Goal: Task Accomplishment & Management: Manage account settings

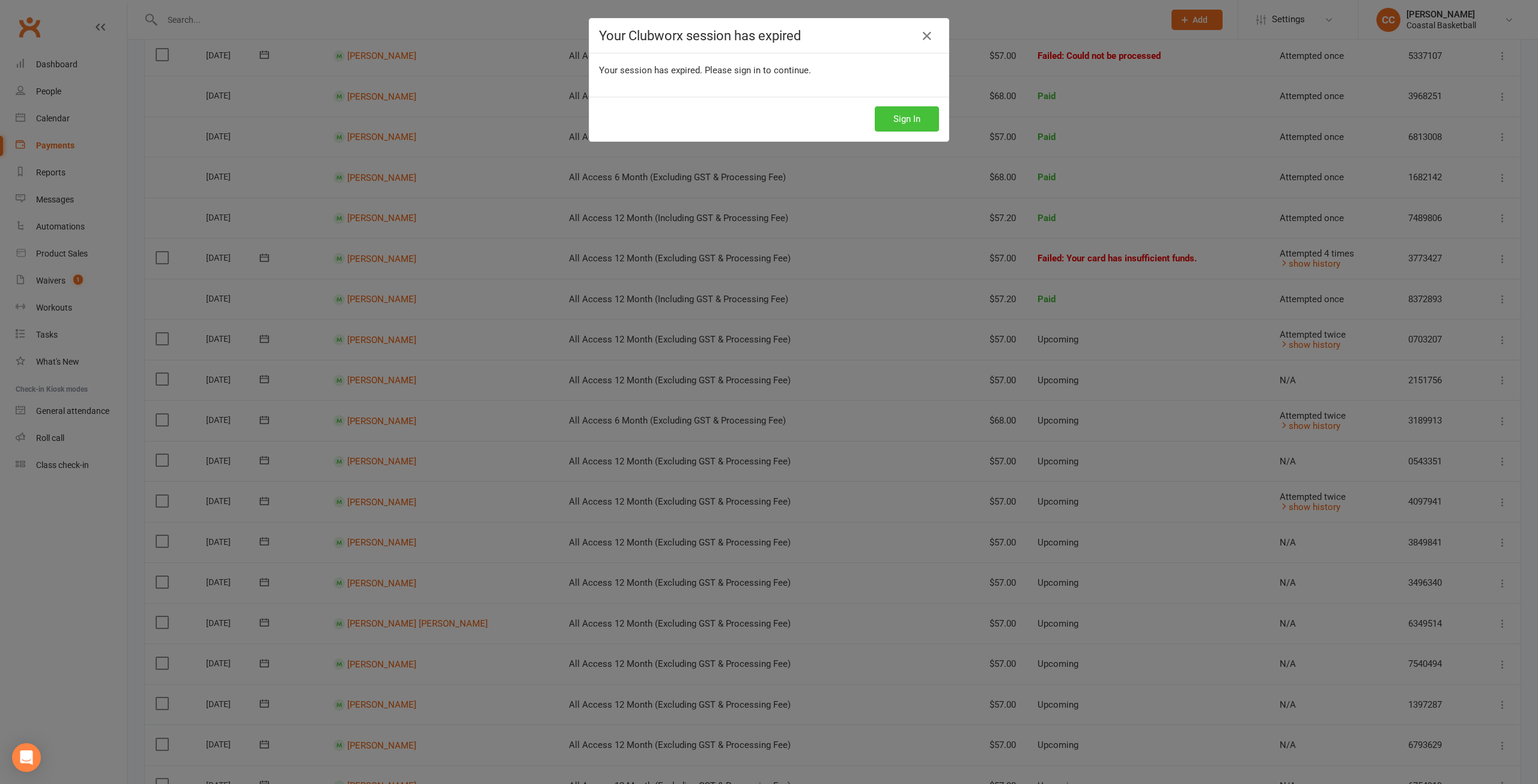
click at [895, 119] on button "Sign In" at bounding box center [907, 119] width 64 height 25
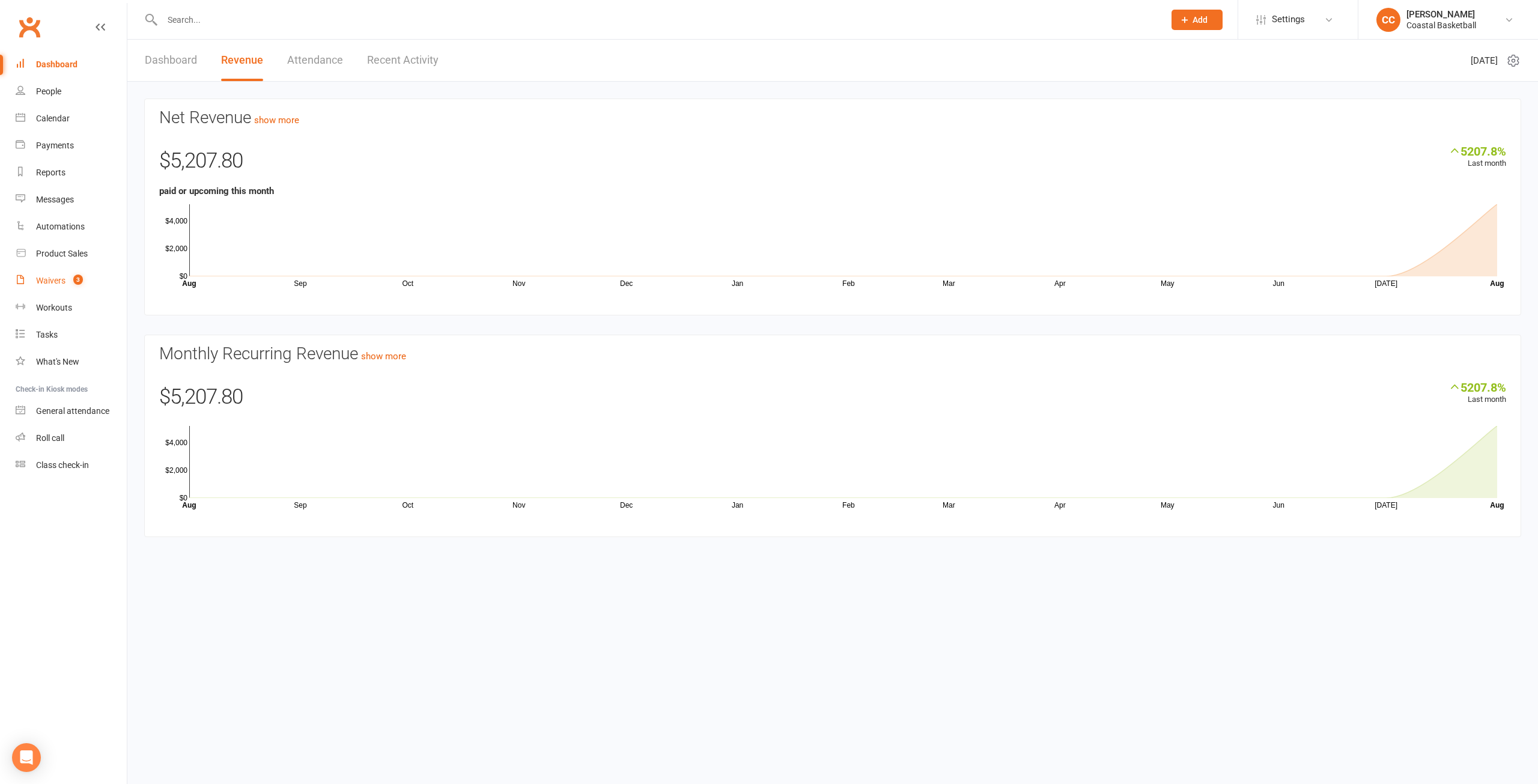
click at [58, 274] on link "Waivers 3" at bounding box center [71, 280] width 111 height 27
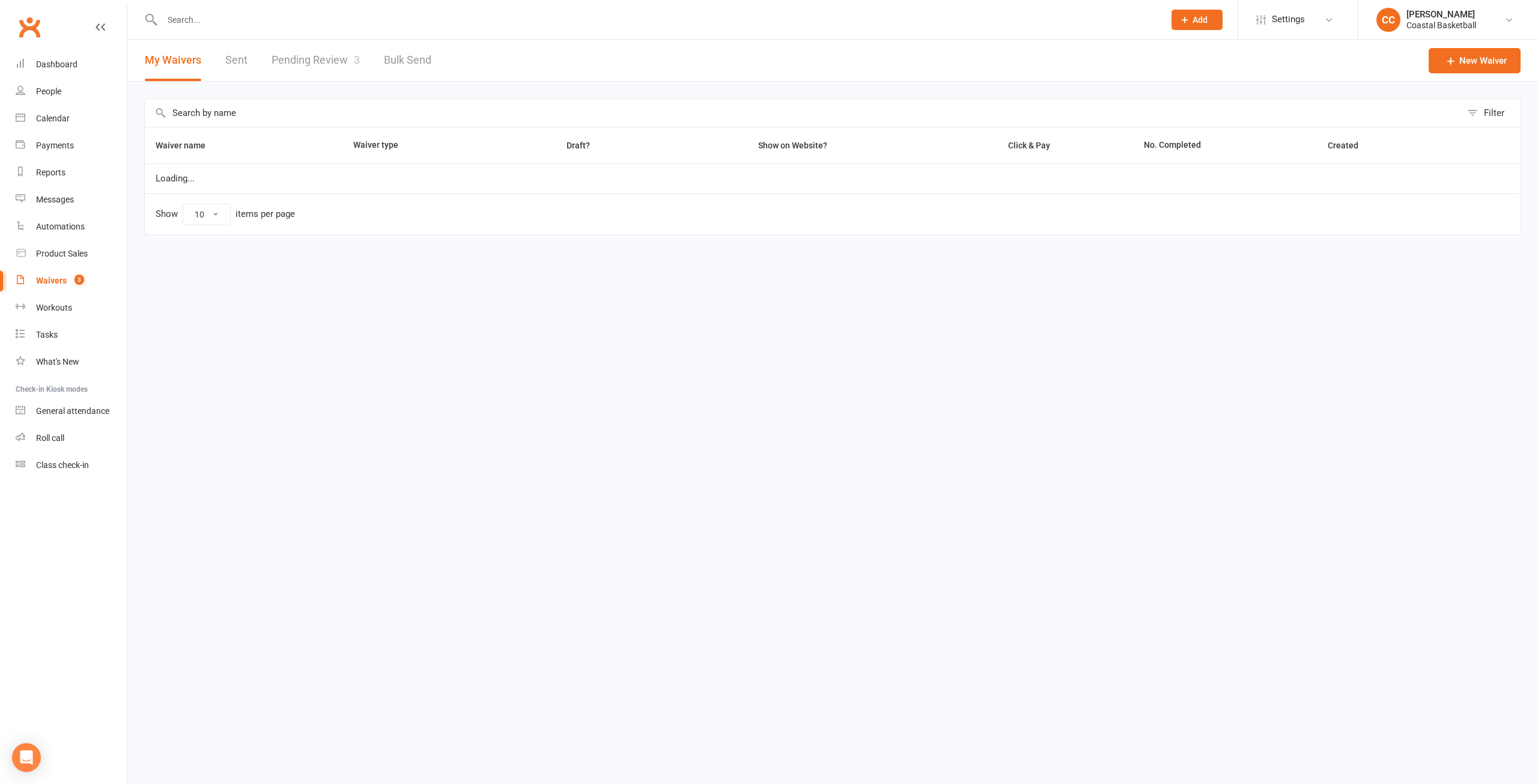
click at [312, 61] on link "Pending Review 3" at bounding box center [316, 60] width 88 height 41
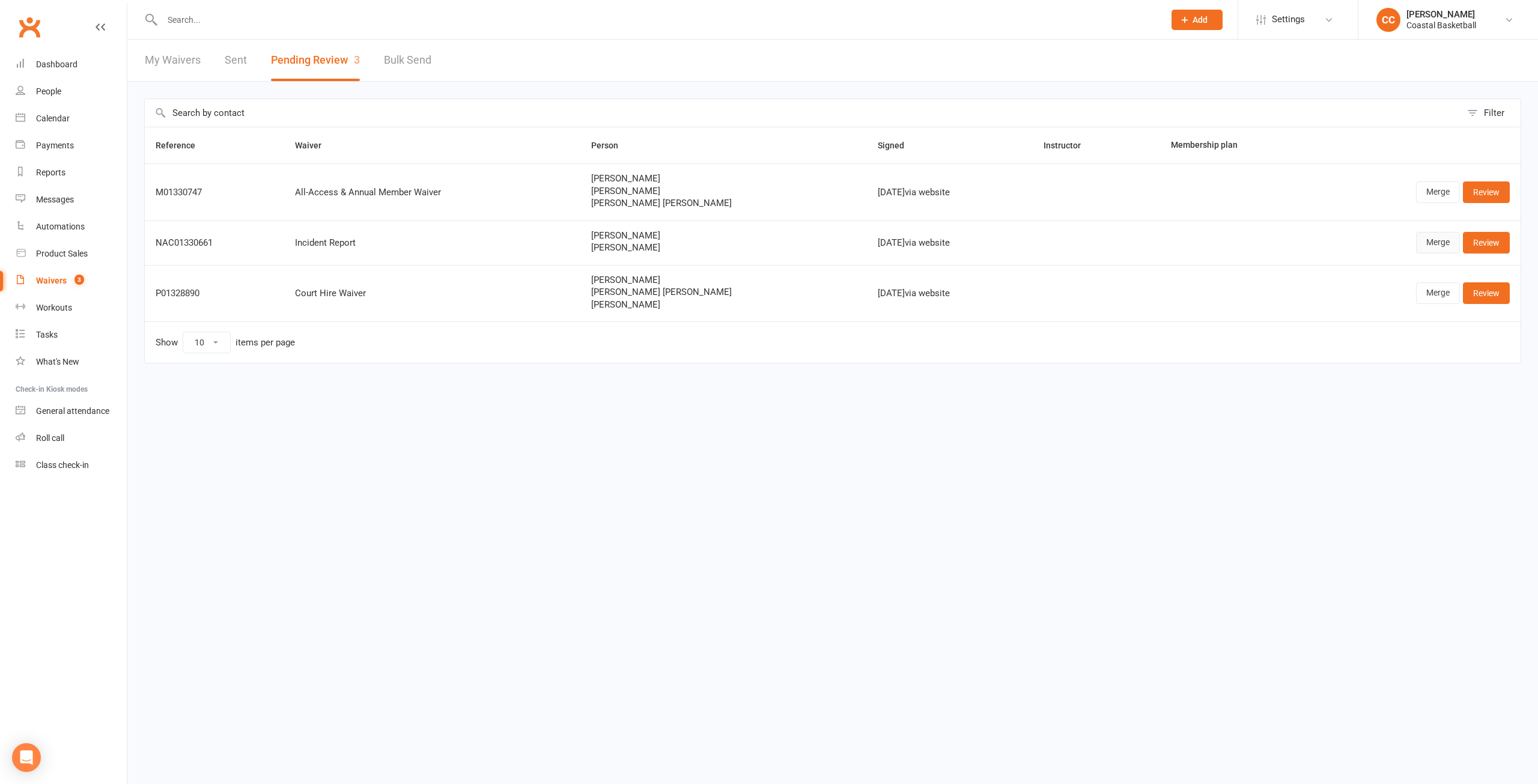
click at [1436, 241] on link "Merge" at bounding box center [1438, 242] width 44 height 22
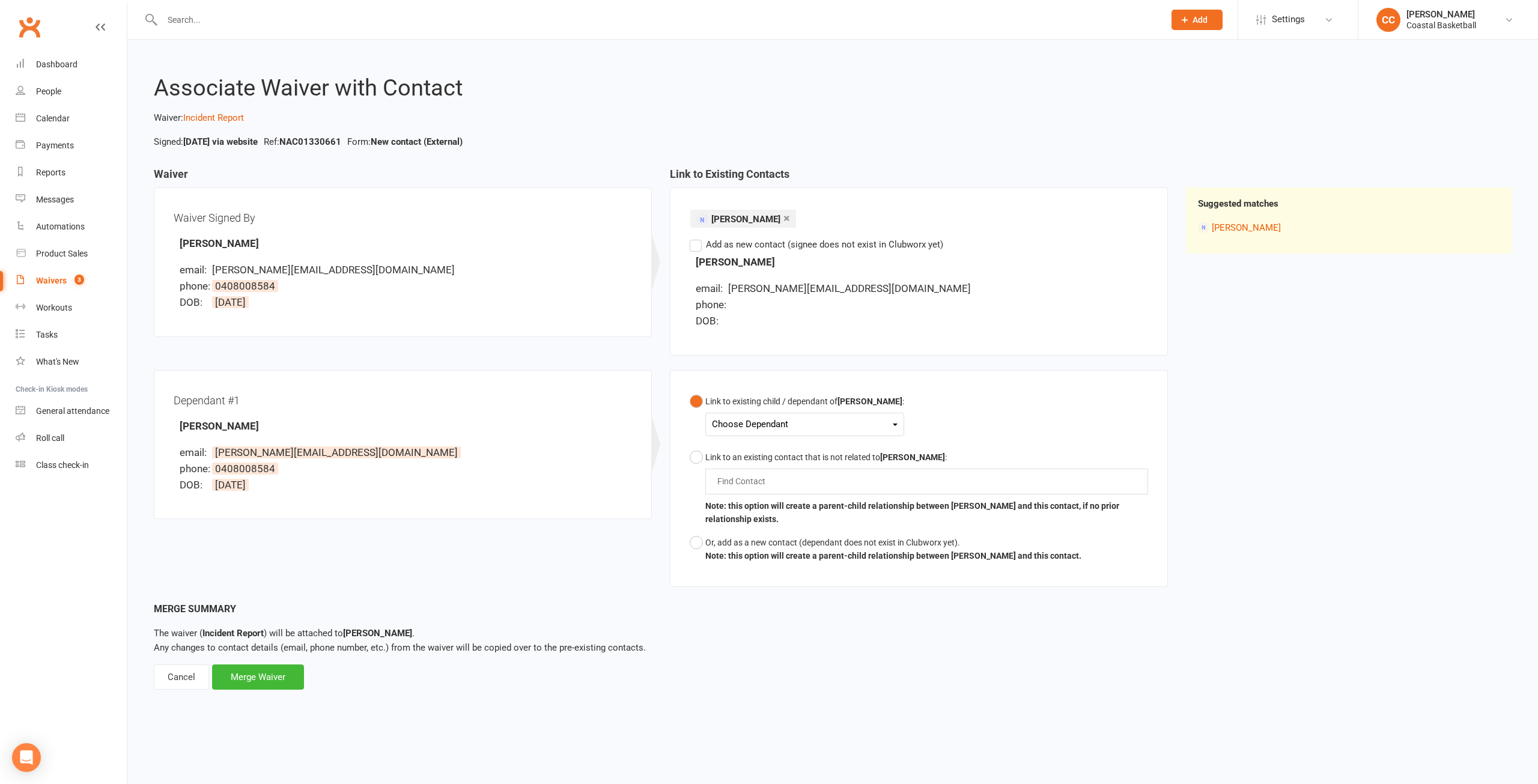
click at [693, 247] on label "Add as new contact (signee does not exist in Clubworx yet)" at bounding box center [817, 244] width 254 height 14
click at [693, 237] on input "Add as new contact (signee does not exist in Clubworx yet)" at bounding box center [694, 237] width 7 height 0
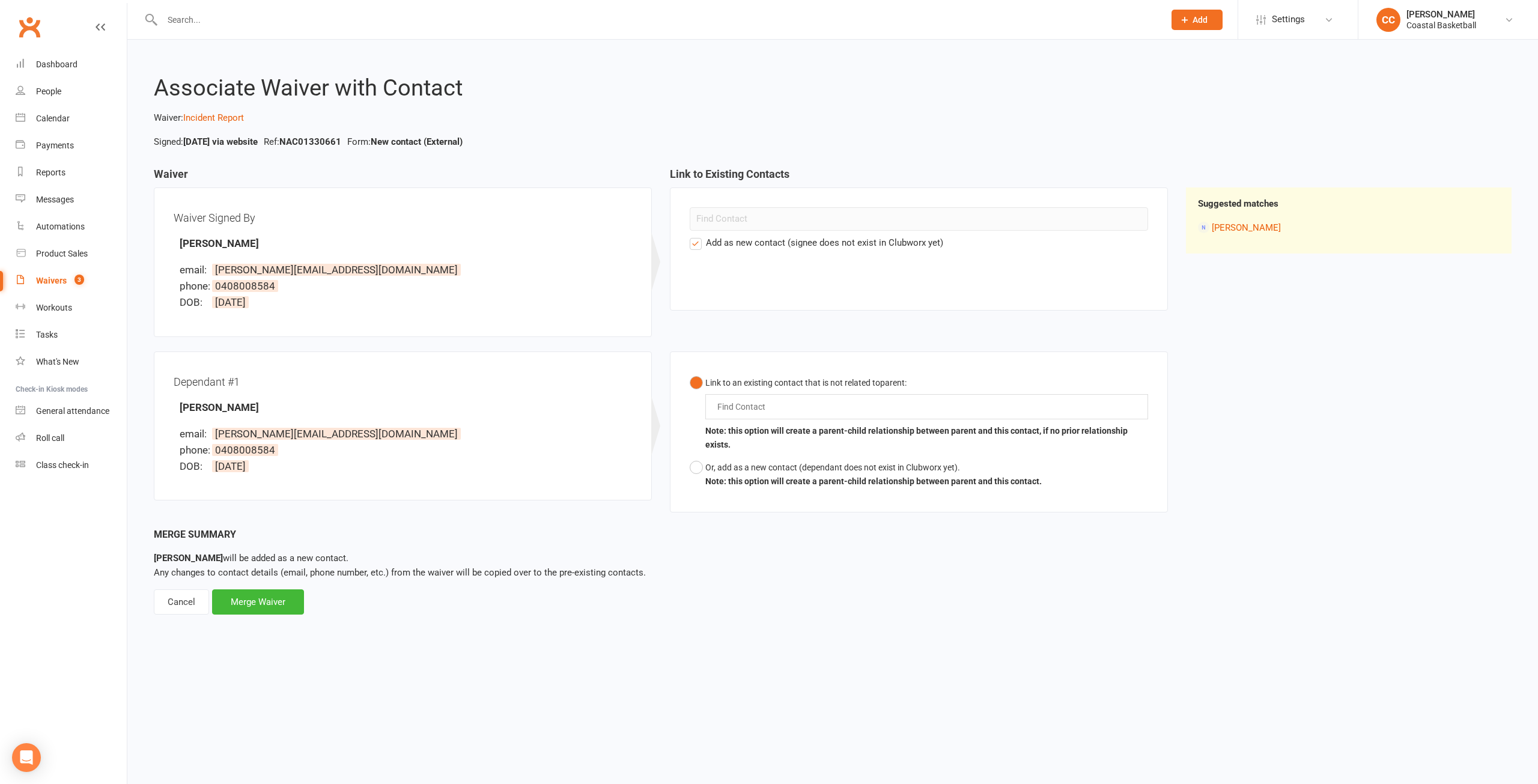
click at [694, 244] on label "Add as new contact (signee does not exist in Clubworx yet)" at bounding box center [817, 242] width 254 height 14
click at [694, 236] on input "Add as new contact (signee does not exist in Clubworx yet)" at bounding box center [694, 236] width 7 height 0
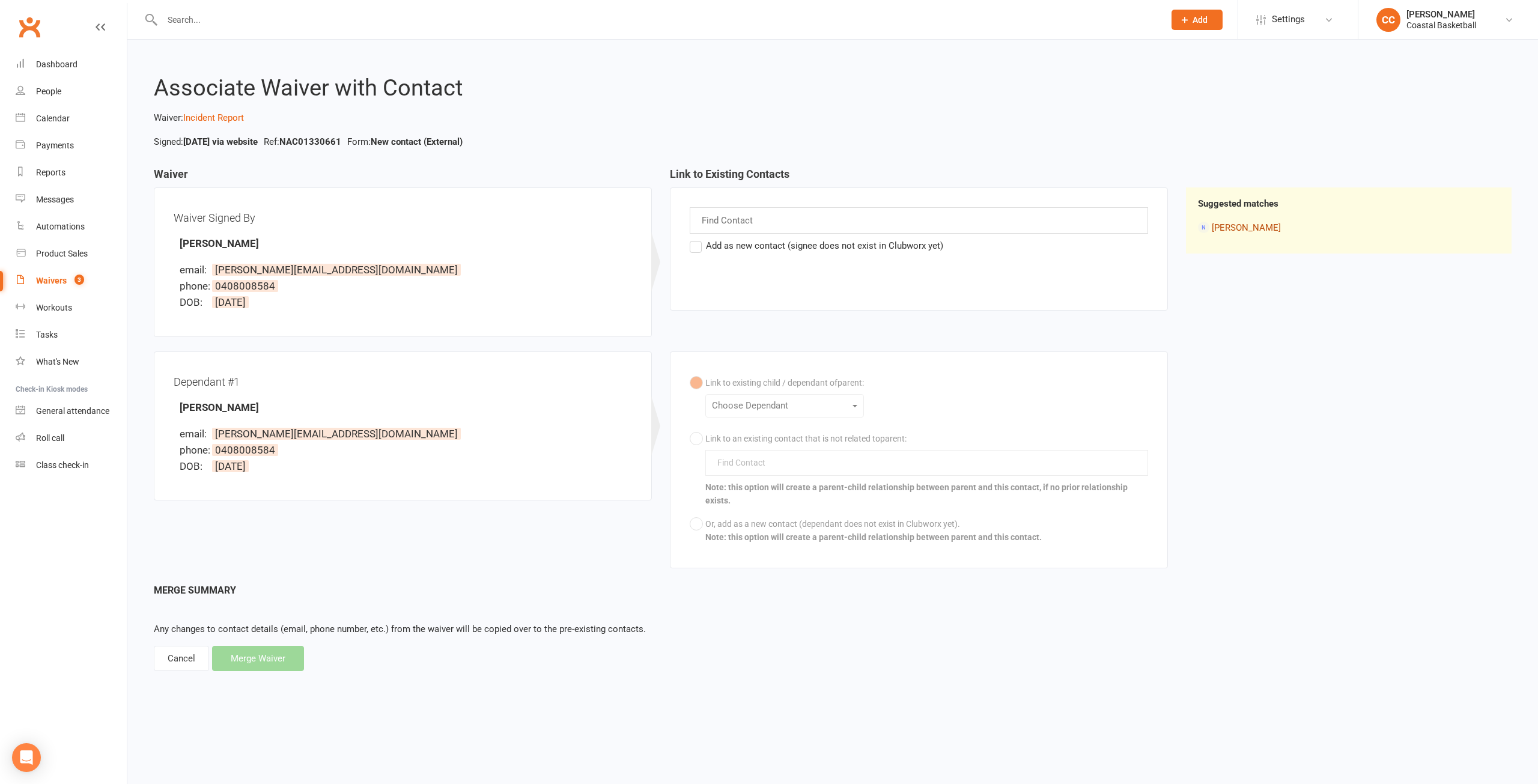
click at [1232, 227] on link "Amanda Yip" at bounding box center [1246, 227] width 69 height 11
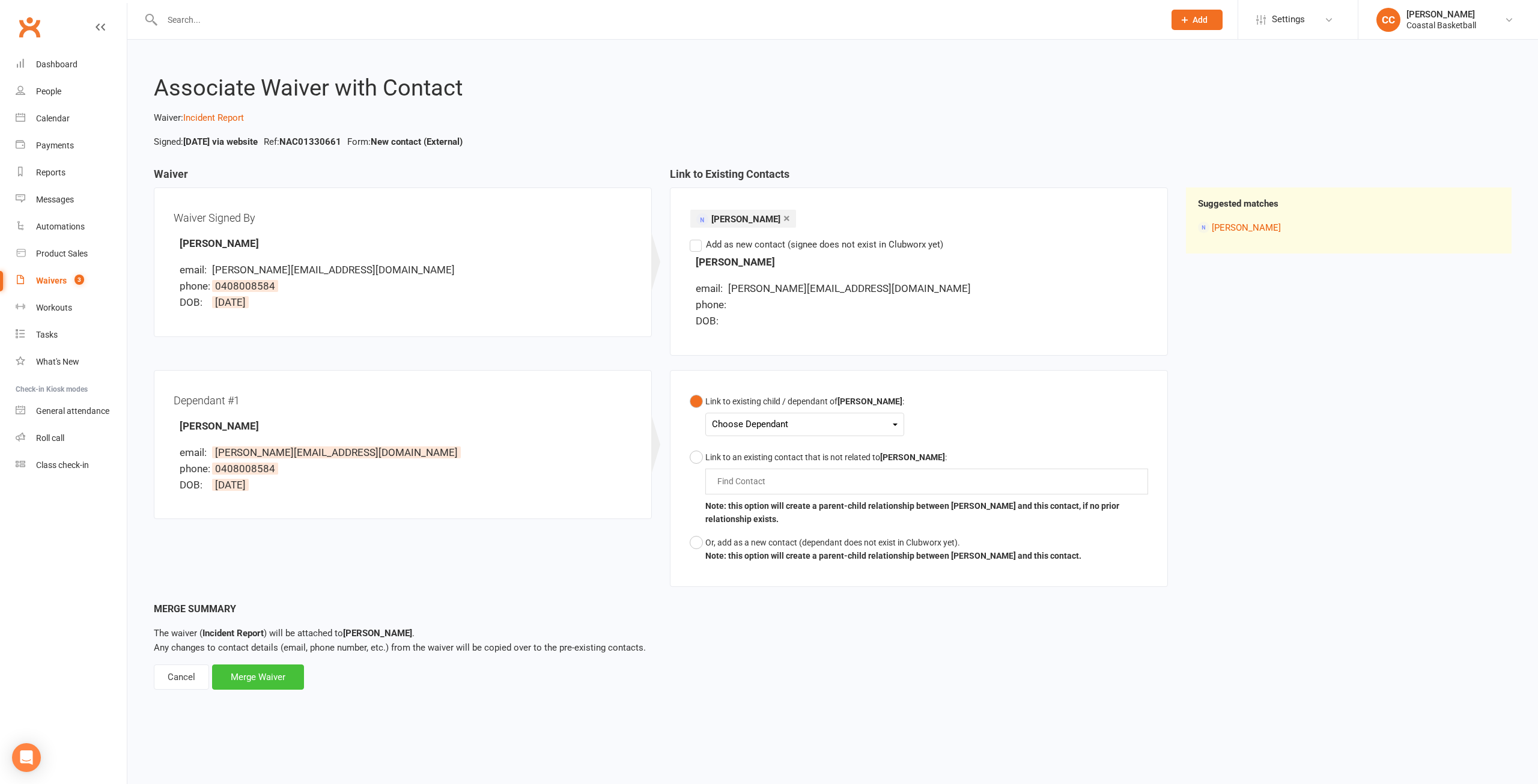
click at [266, 670] on div "Merge Waiver" at bounding box center [257, 677] width 92 height 25
click at [712, 455] on div "Link to an existing contact that is not related to Amanda Yip :" at bounding box center [927, 457] width 443 height 13
click at [752, 480] on input "text" at bounding box center [744, 481] width 56 height 14
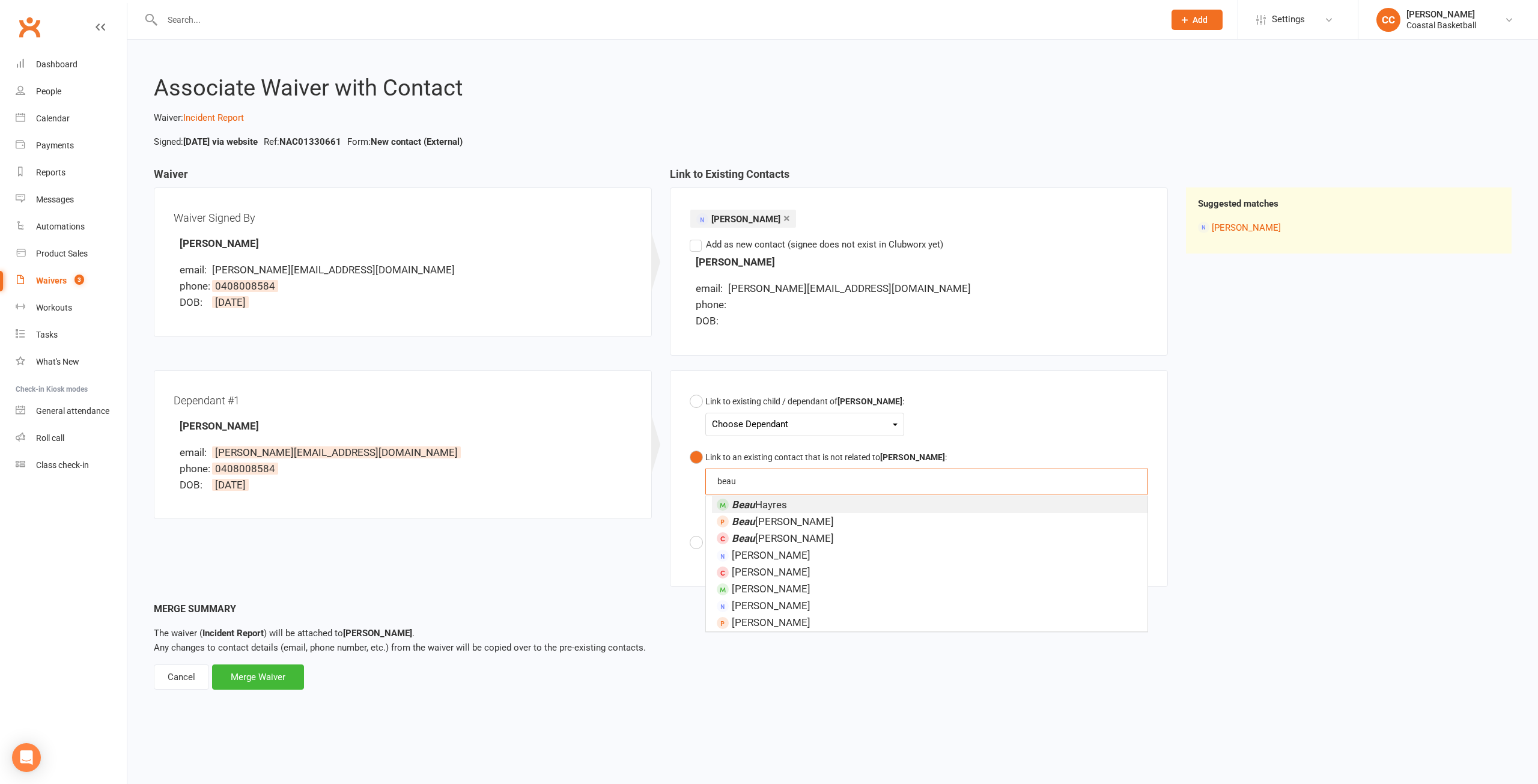
type input "beau"
click at [768, 509] on span "Beau Hayres" at bounding box center [759, 504] width 55 height 12
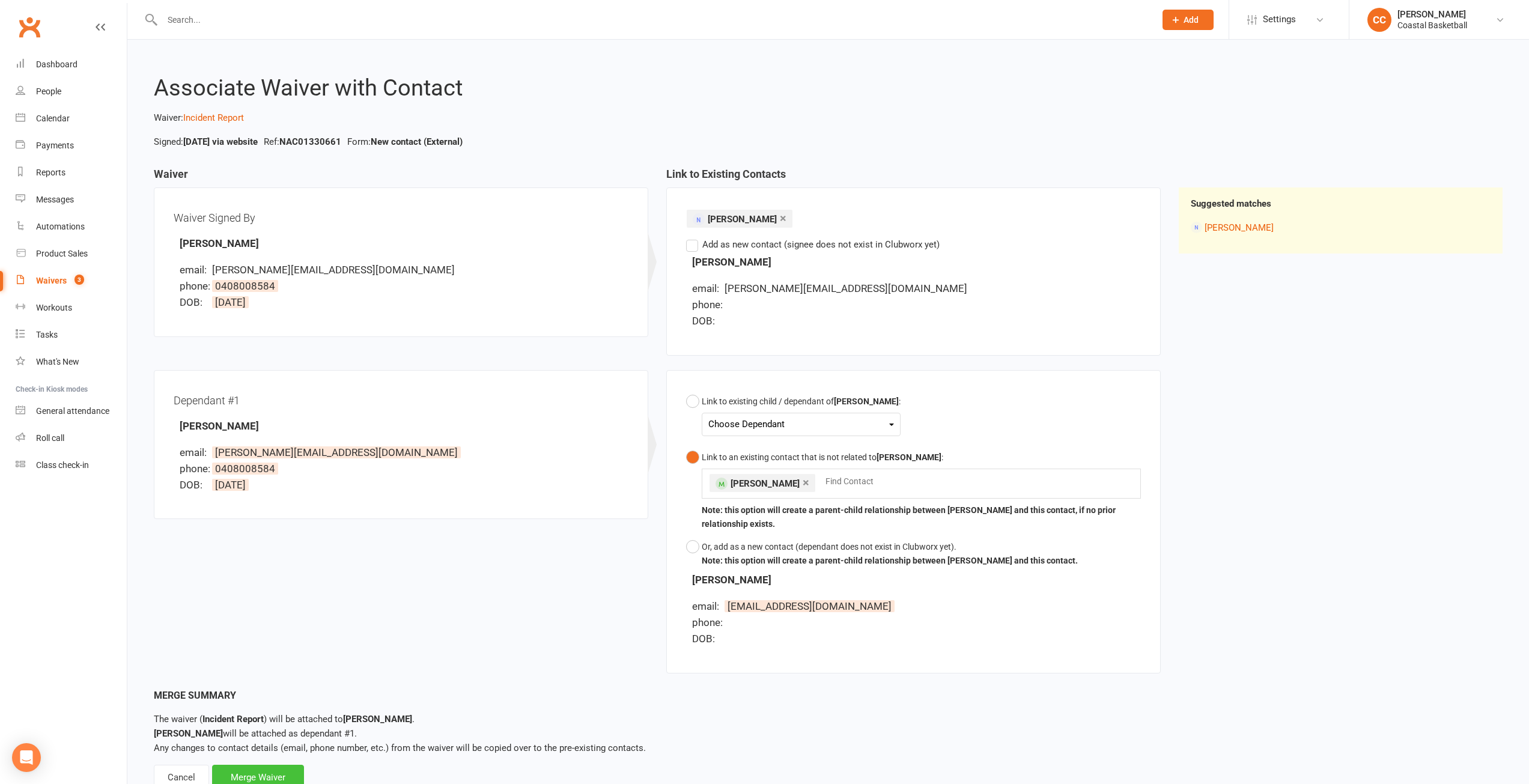
click at [284, 772] on div "Merge Waiver" at bounding box center [257, 777] width 92 height 25
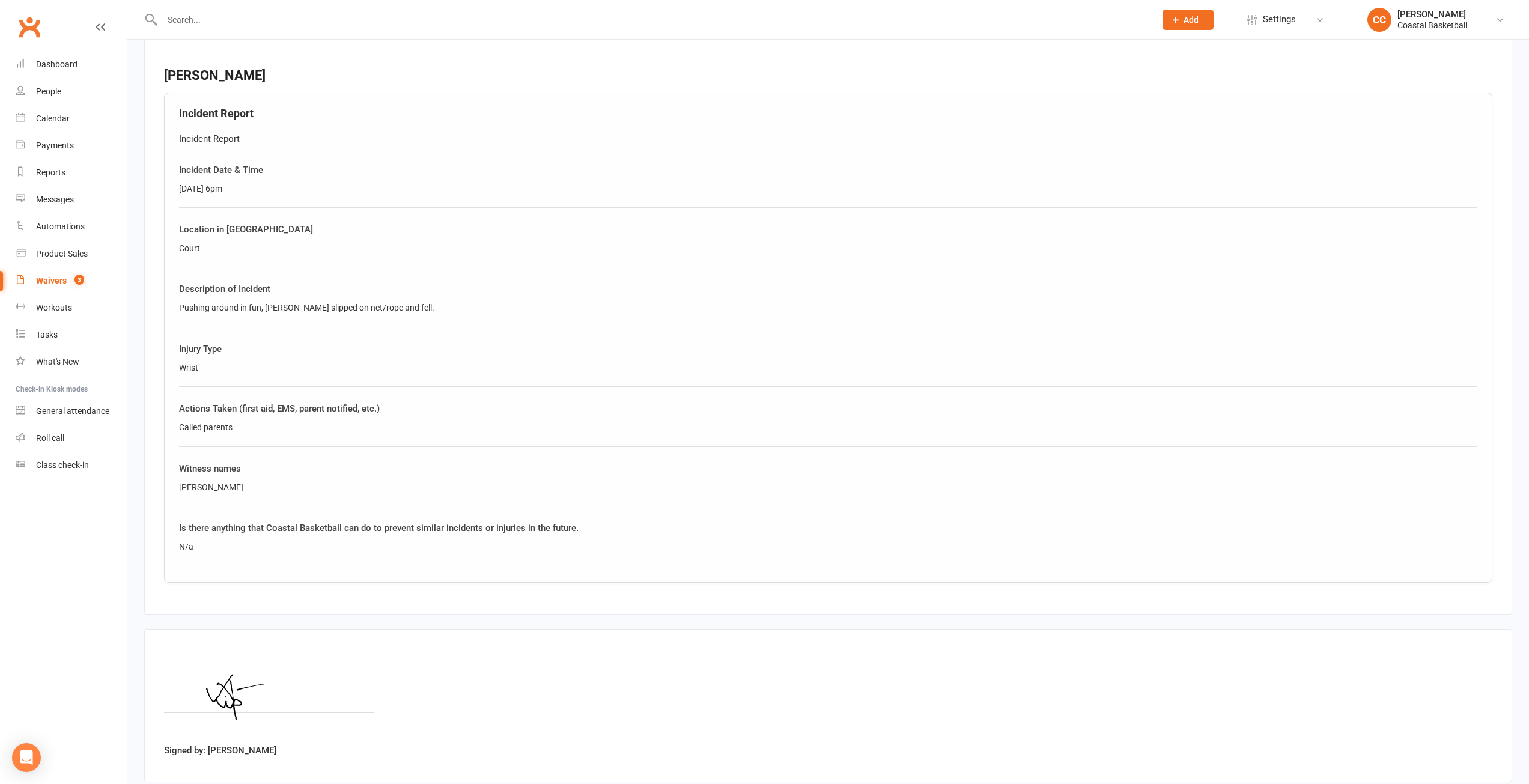
scroll to position [1608, 0]
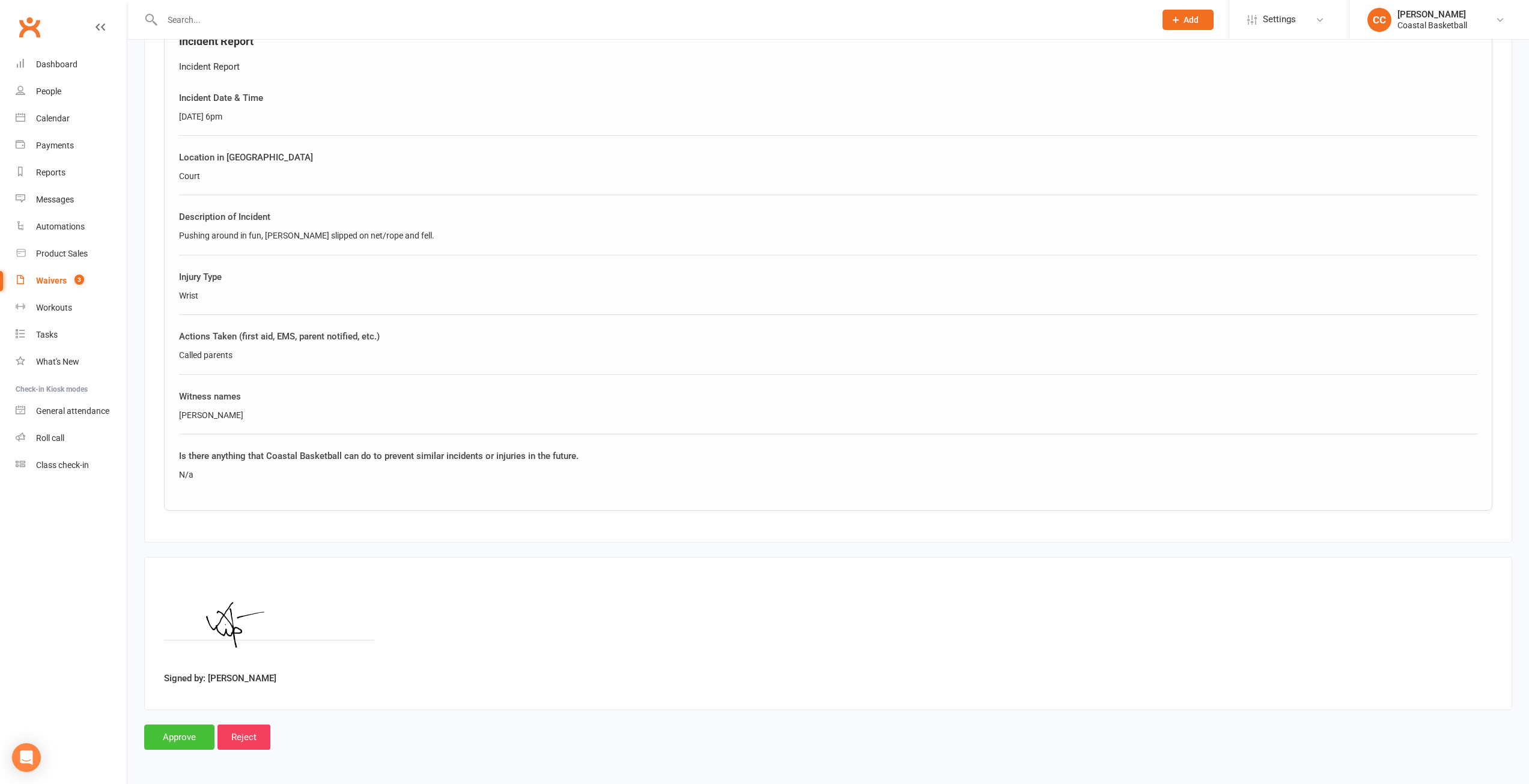
click at [186, 740] on input "Approve" at bounding box center [179, 737] width 70 height 25
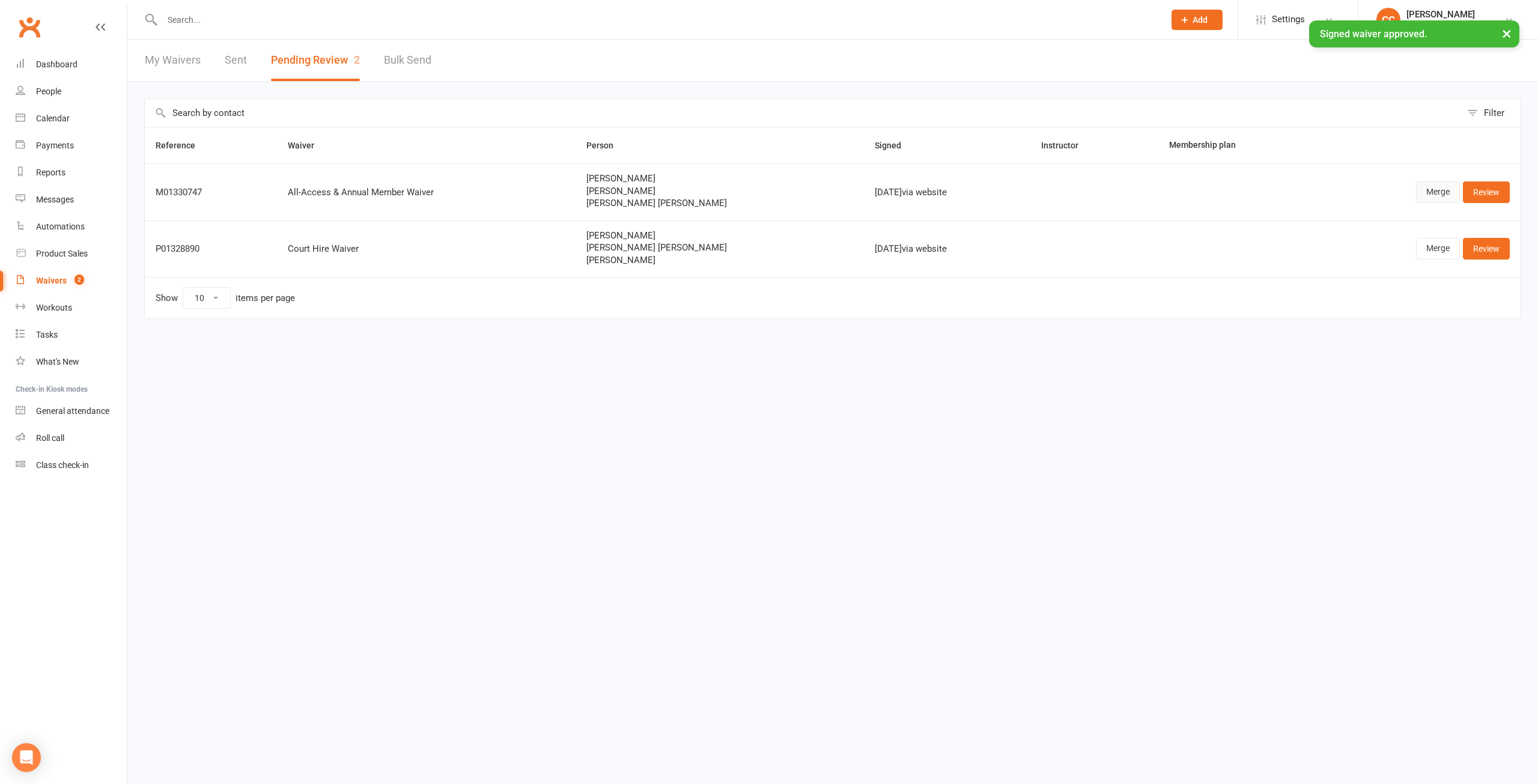
click at [1432, 189] on link "Merge" at bounding box center [1438, 192] width 44 height 22
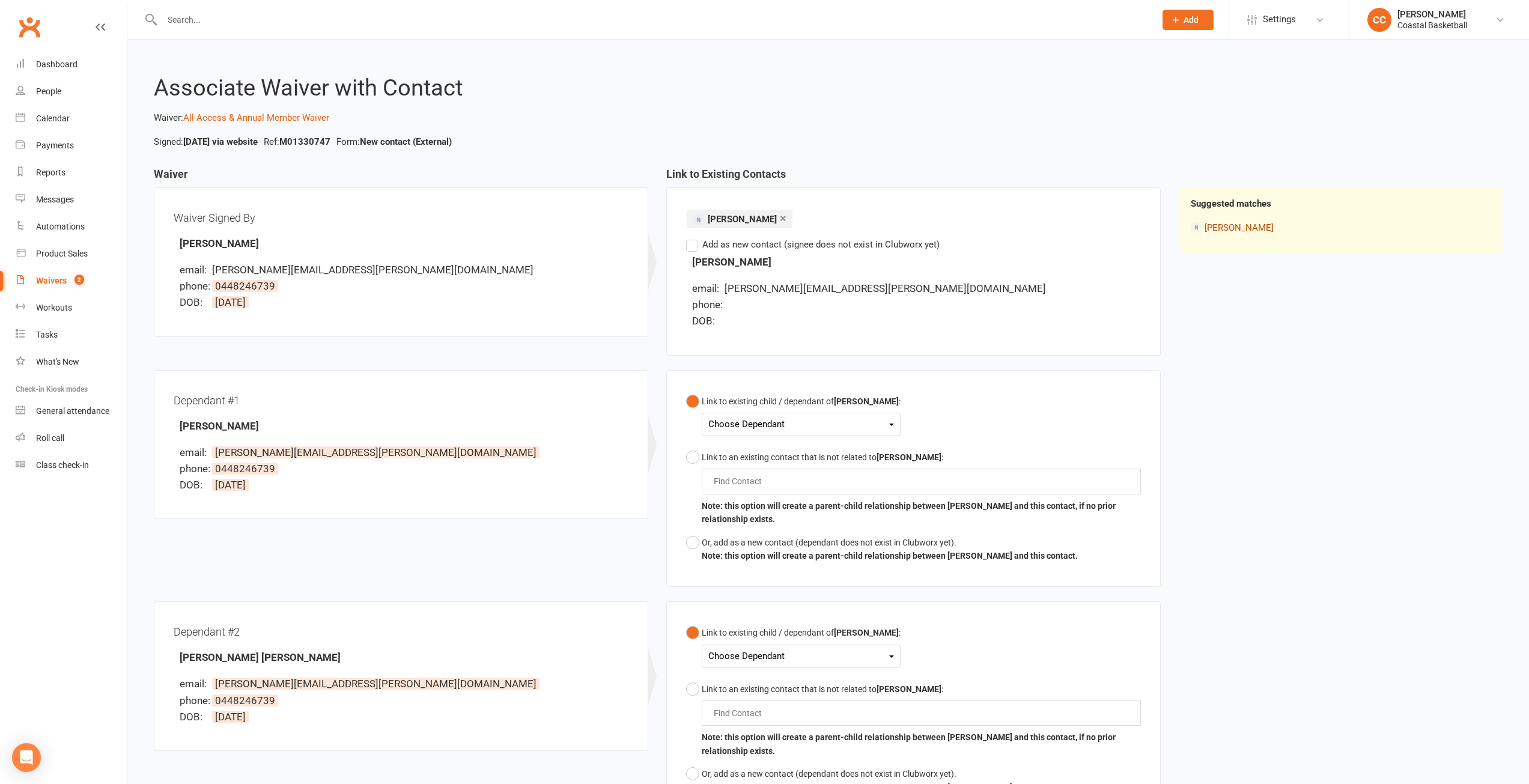
click at [1235, 226] on link "Stephanie Leach" at bounding box center [1239, 227] width 69 height 11
click at [717, 454] on div "Link to an existing contact that is not related to Stephanie Leach :" at bounding box center [921, 457] width 439 height 13
click at [779, 480] on div "Find Contact" at bounding box center [921, 481] width 439 height 25
type input "aust"
click at [759, 522] on span "Aust in Boyle" at bounding box center [794, 521] width 131 height 12
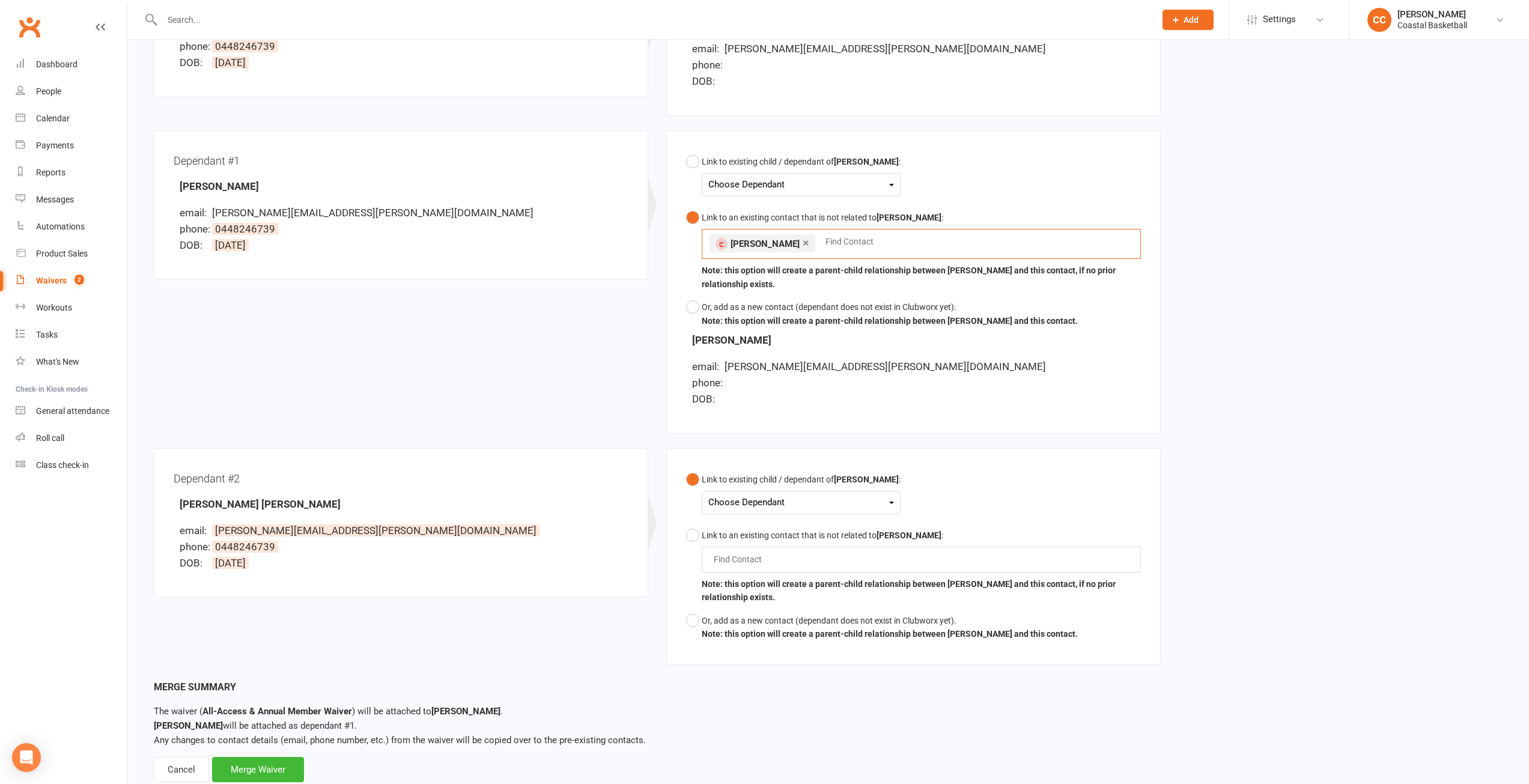
scroll to position [274, 0]
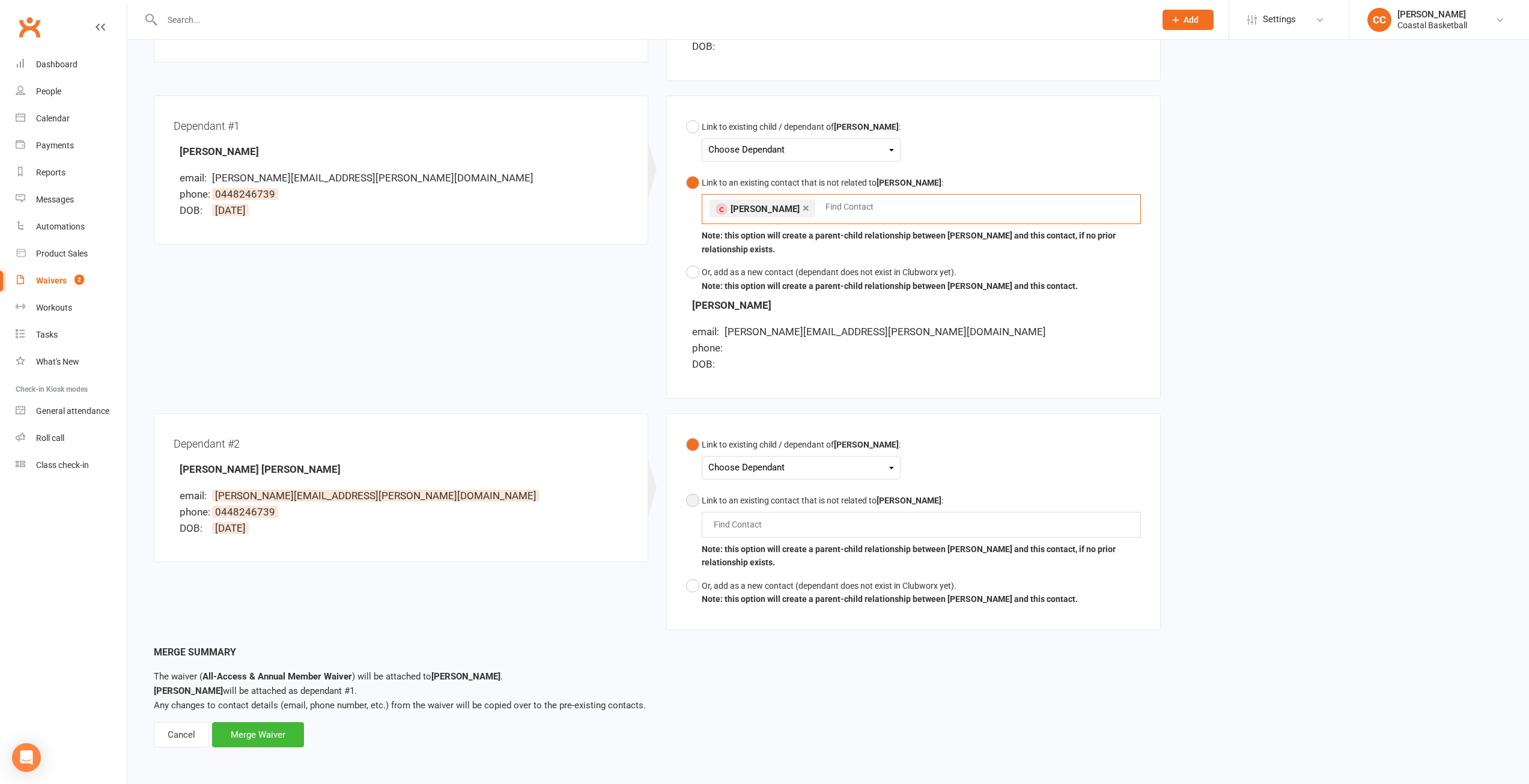
click at [752, 500] on div "Link to an existing contact that is not related to Stephanie Leach :" at bounding box center [921, 500] width 439 height 13
click at [744, 525] on input "text" at bounding box center [740, 524] width 56 height 14
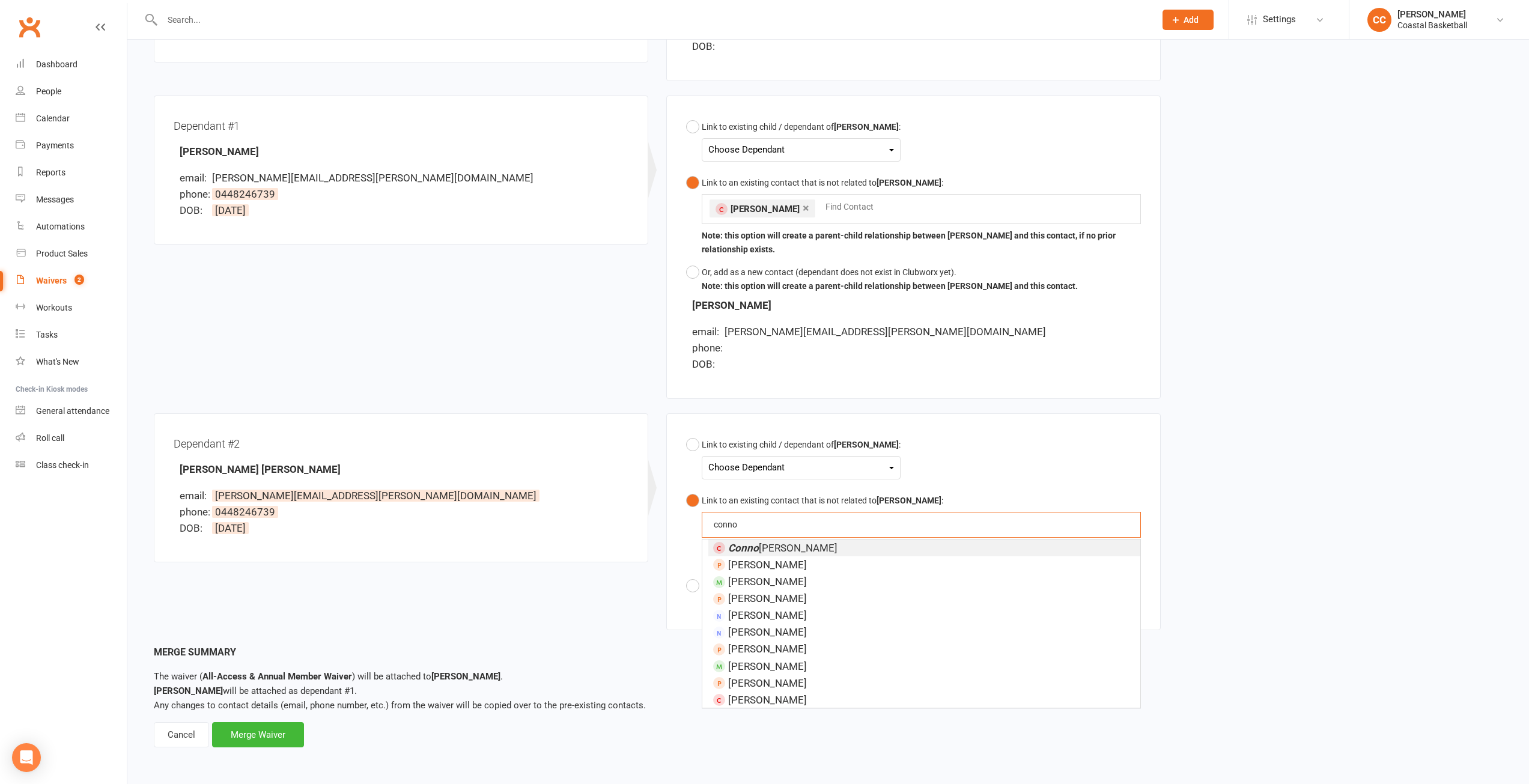
type input "conno"
click at [747, 543] on em "Conno" at bounding box center [743, 547] width 31 height 12
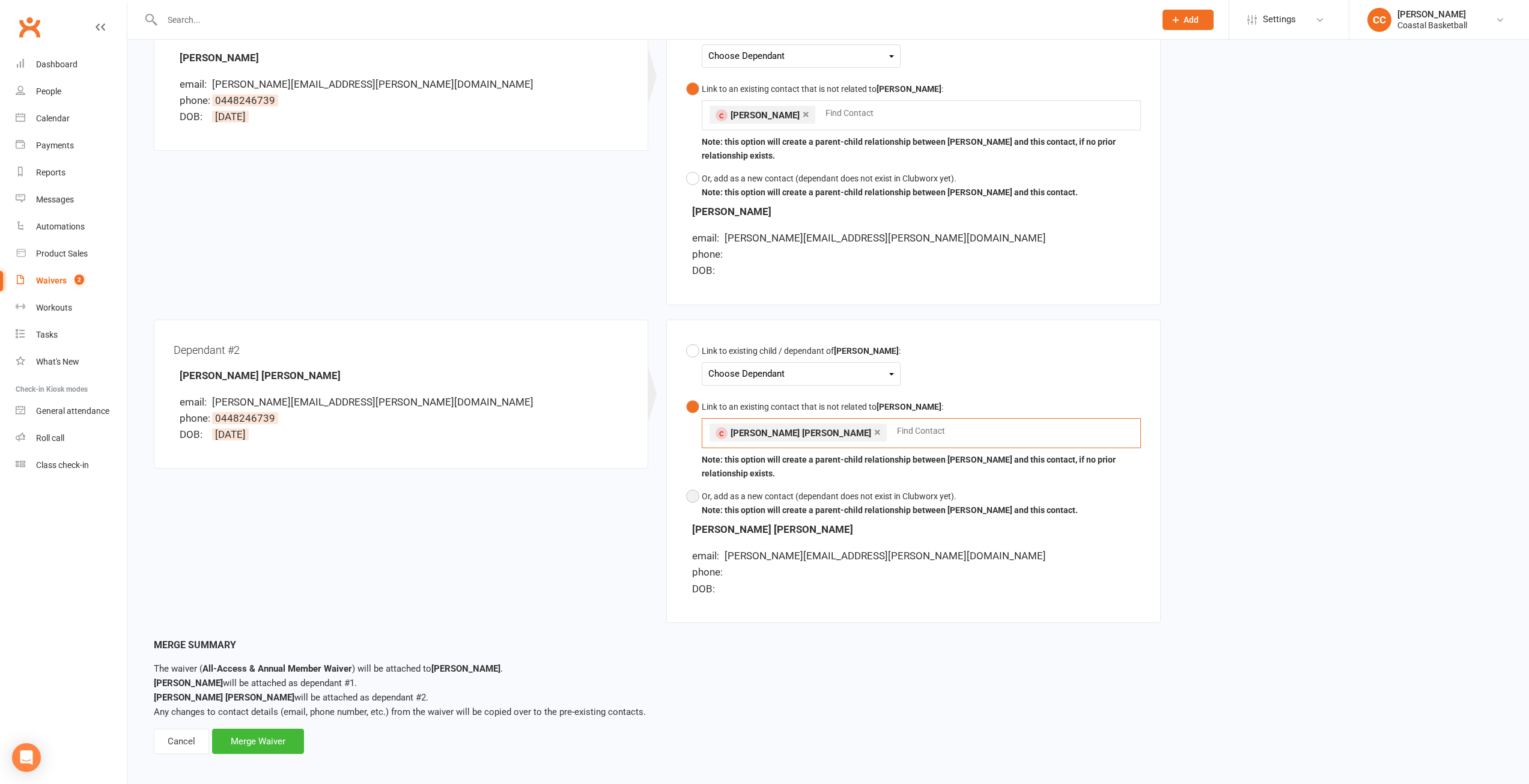
scroll to position [375, 0]
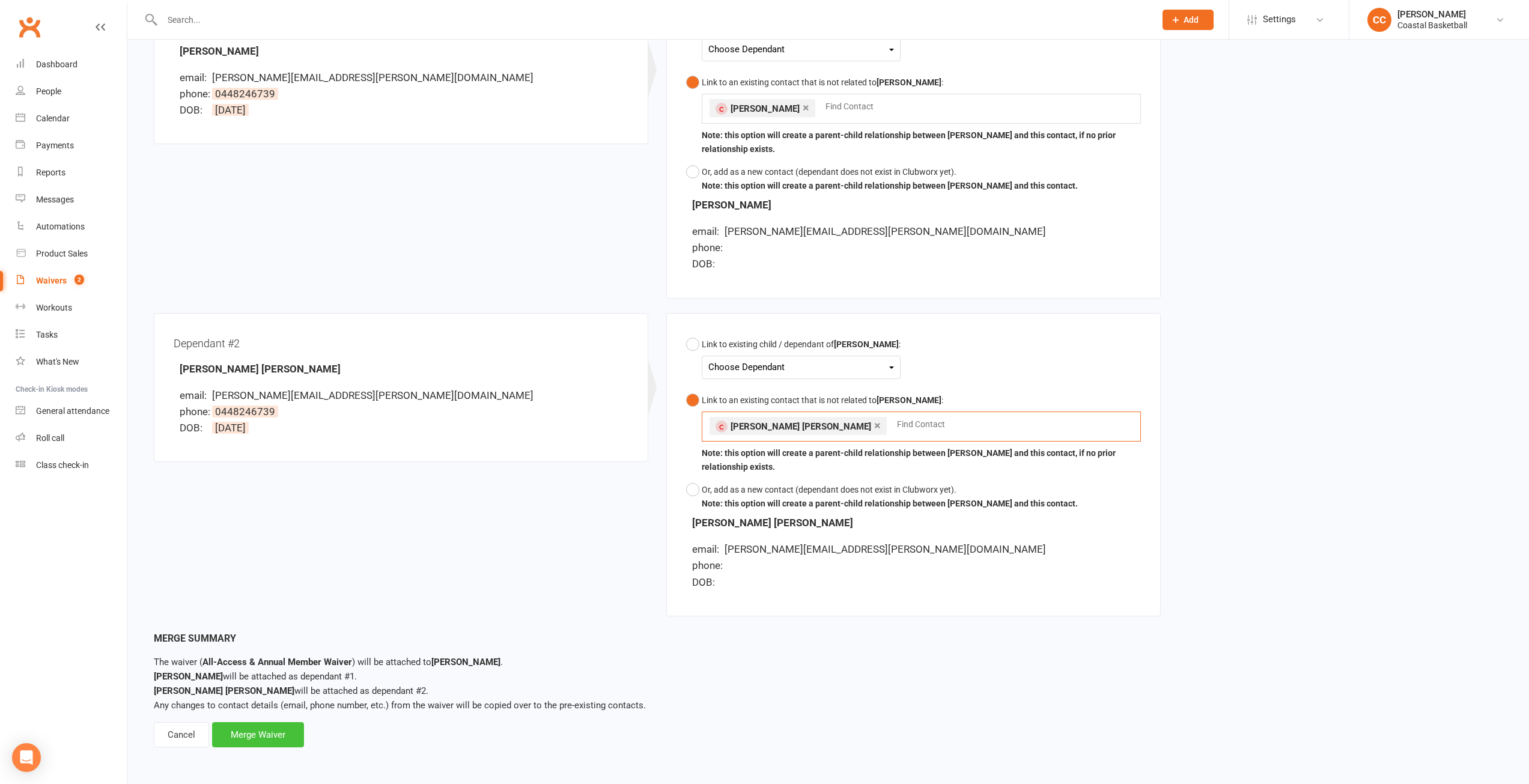
click at [277, 730] on div "Merge Waiver" at bounding box center [257, 735] width 92 height 25
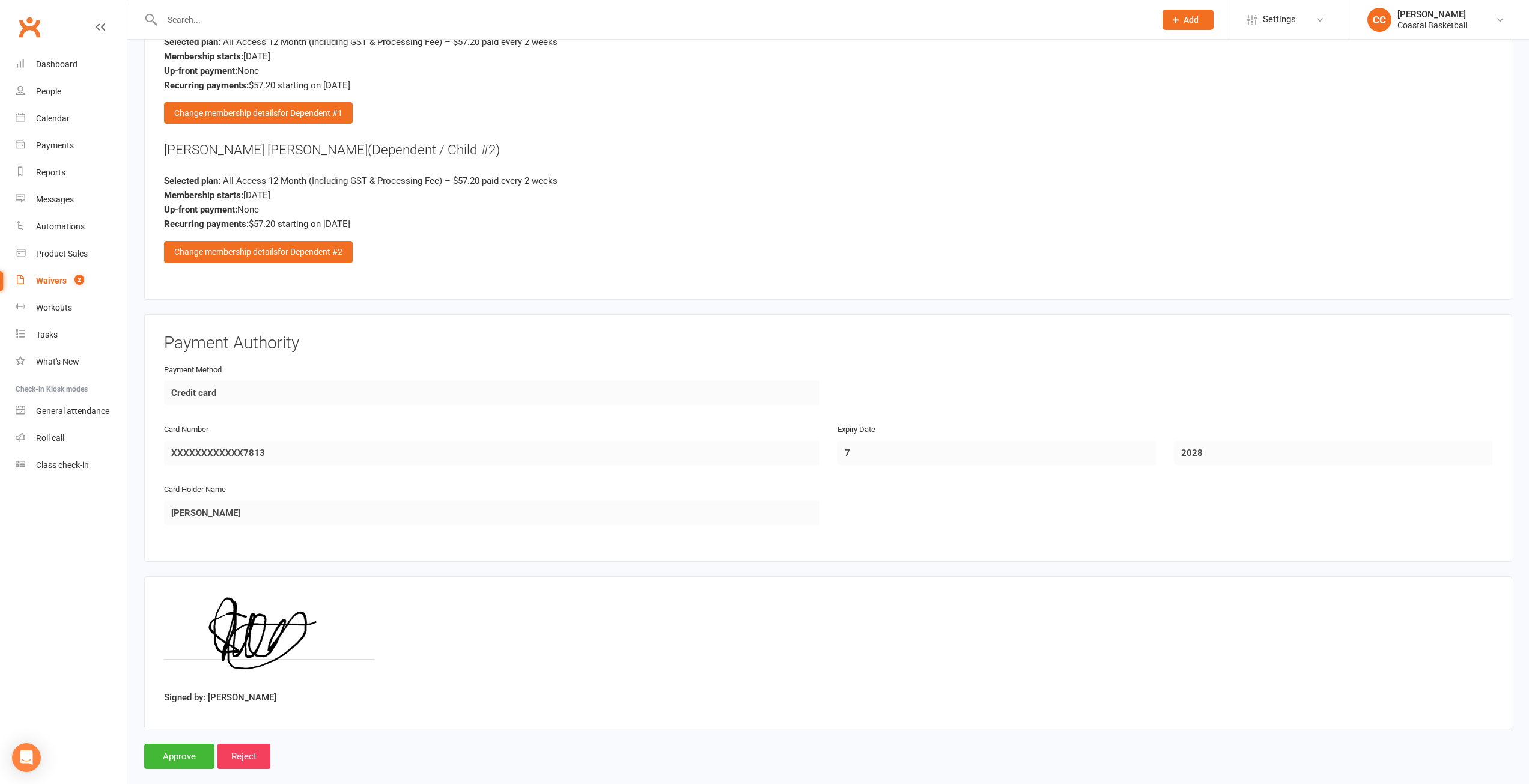
scroll to position [1855, 0]
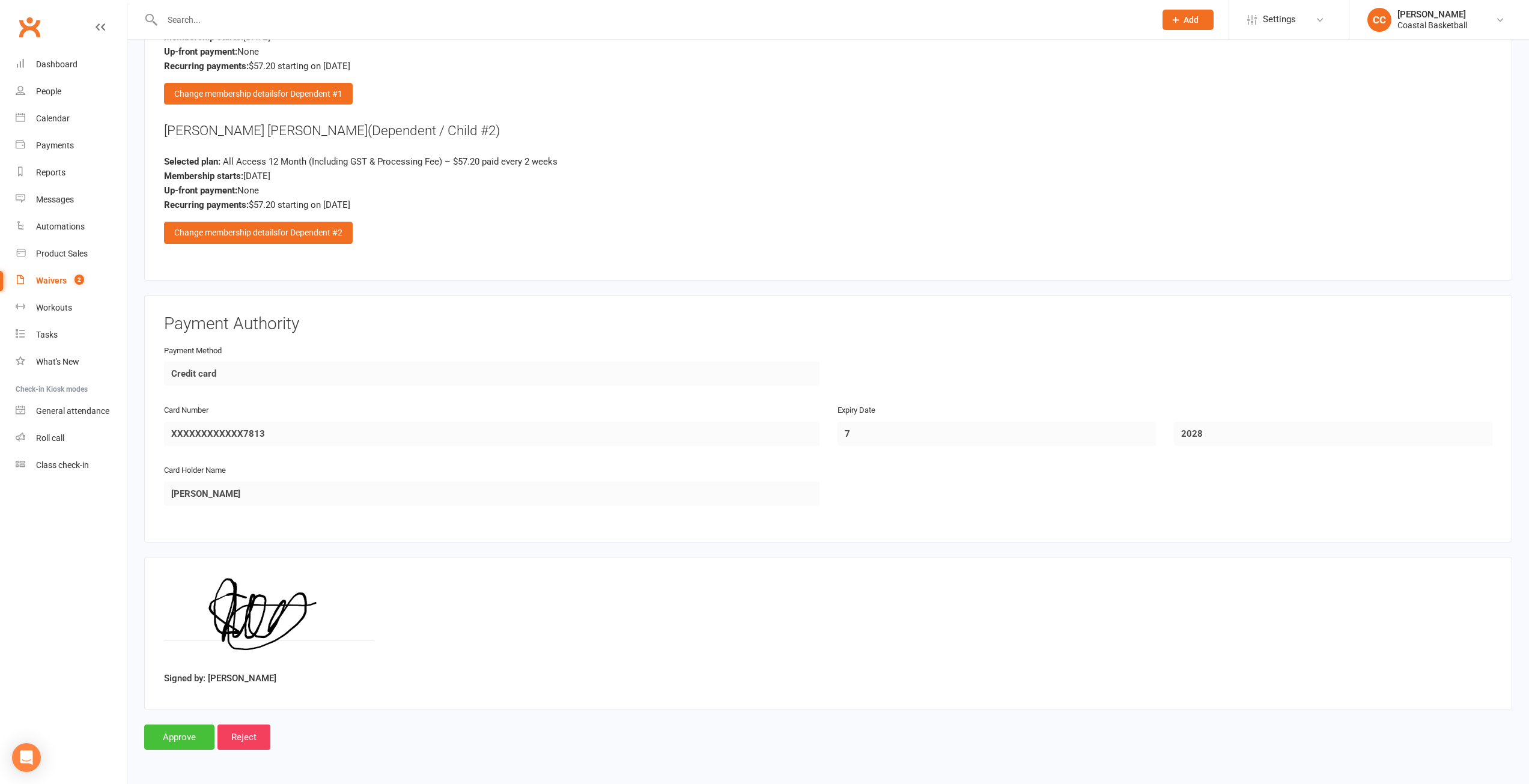
click at [179, 738] on input "Approve" at bounding box center [179, 737] width 70 height 25
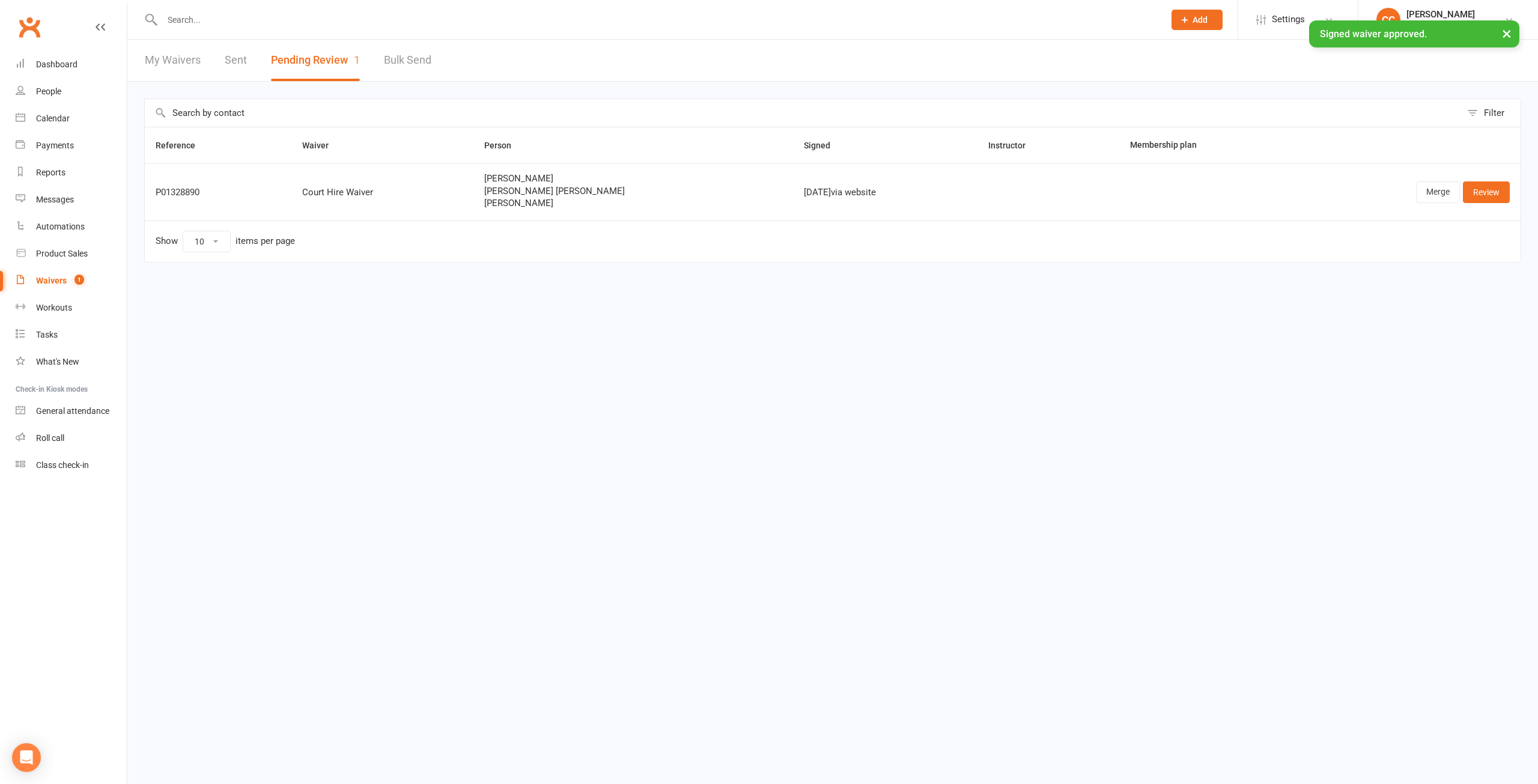
click at [234, 58] on link "Sent" at bounding box center [236, 60] width 22 height 41
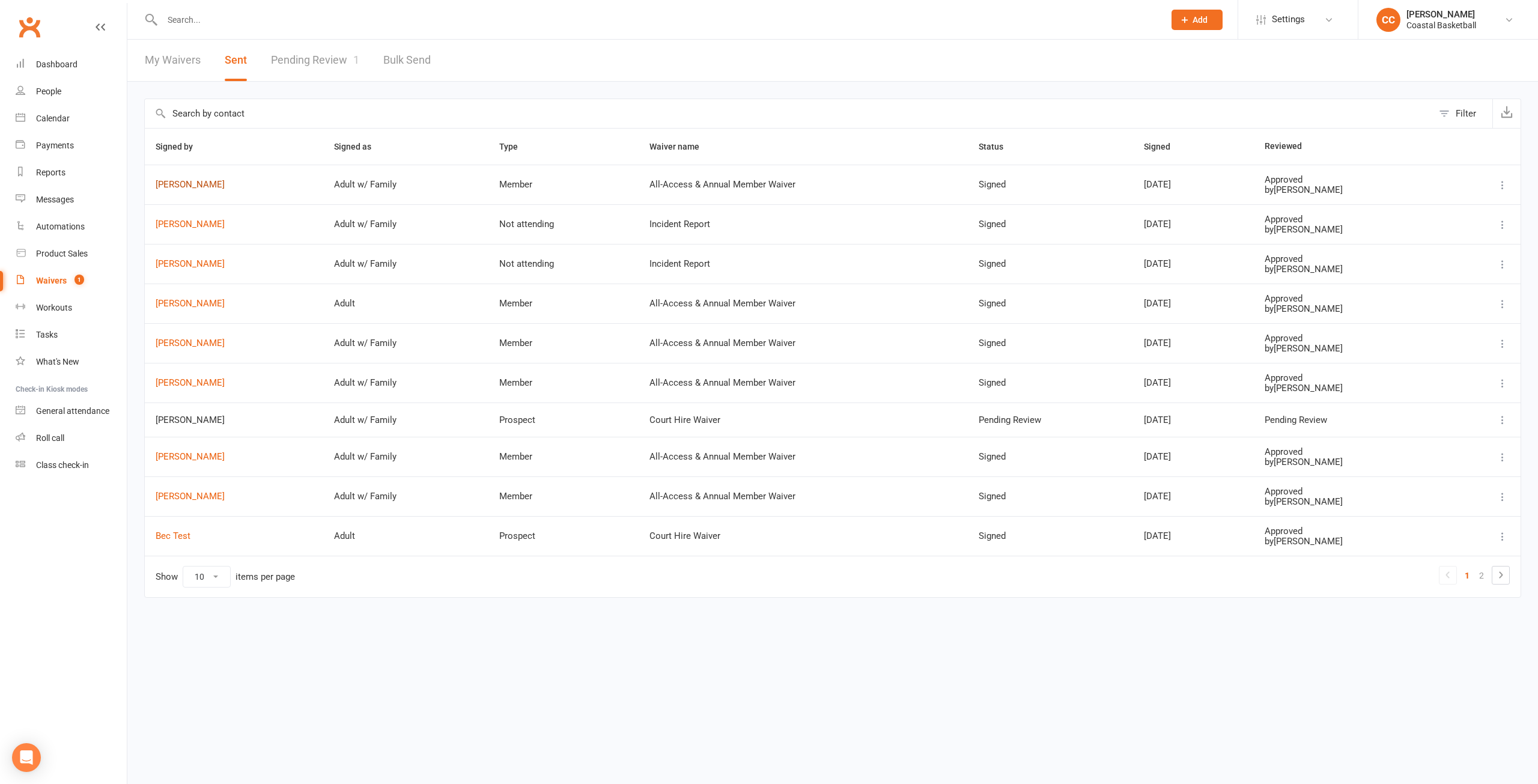
click at [175, 182] on link "Stephanie Boyle" at bounding box center [234, 184] width 157 height 10
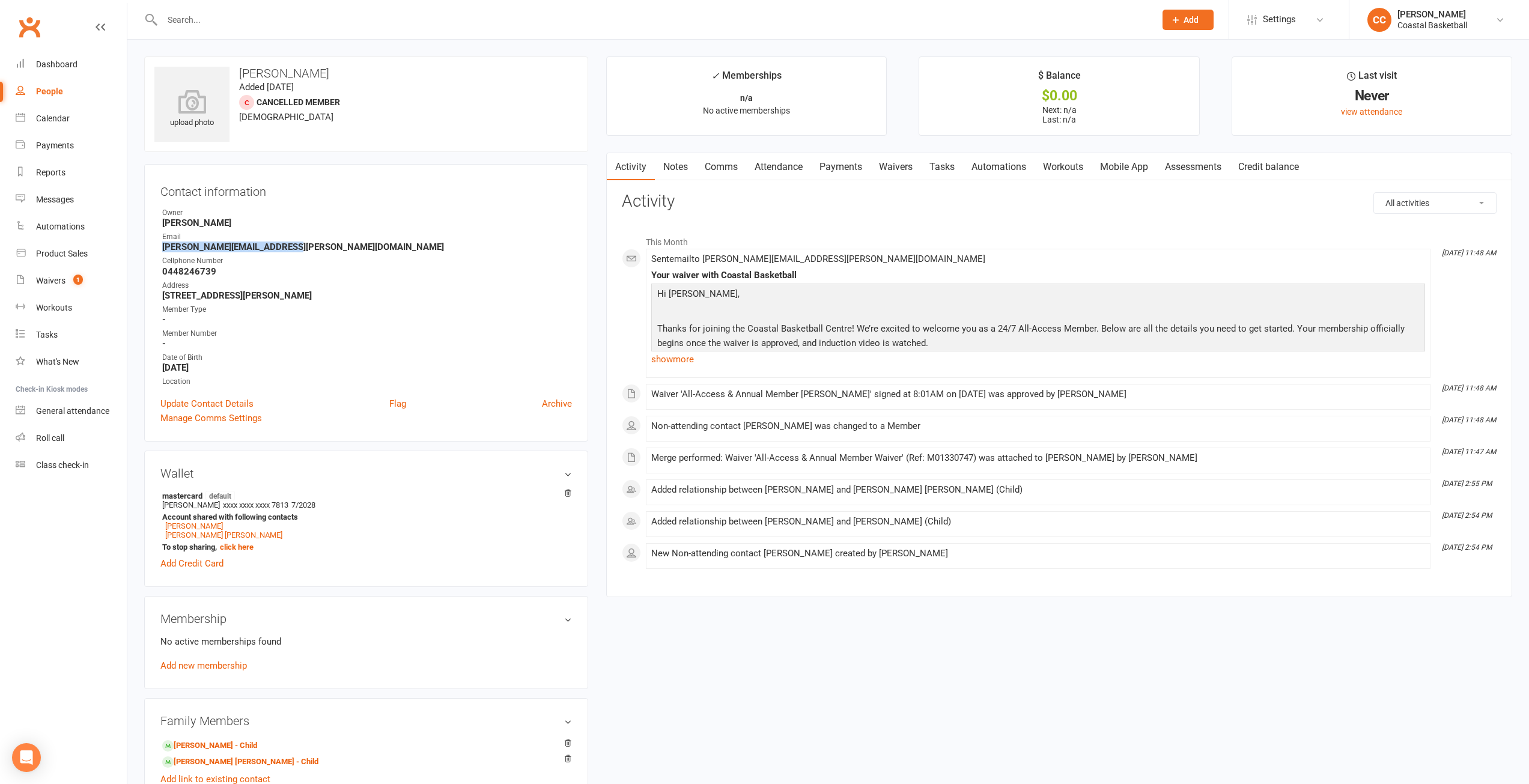
drag, startPoint x: 287, startPoint y: 248, endPoint x: 156, endPoint y: 244, distance: 131.1
click at [156, 244] on div "Contact information Owner Ella Catalano Email stephanie.leach@hotmail.com Cellp…" at bounding box center [366, 302] width 444 height 277
copy strong "stephanie.leach@hotmail.com"
click at [58, 141] on div "Payments" at bounding box center [55, 145] width 38 height 9
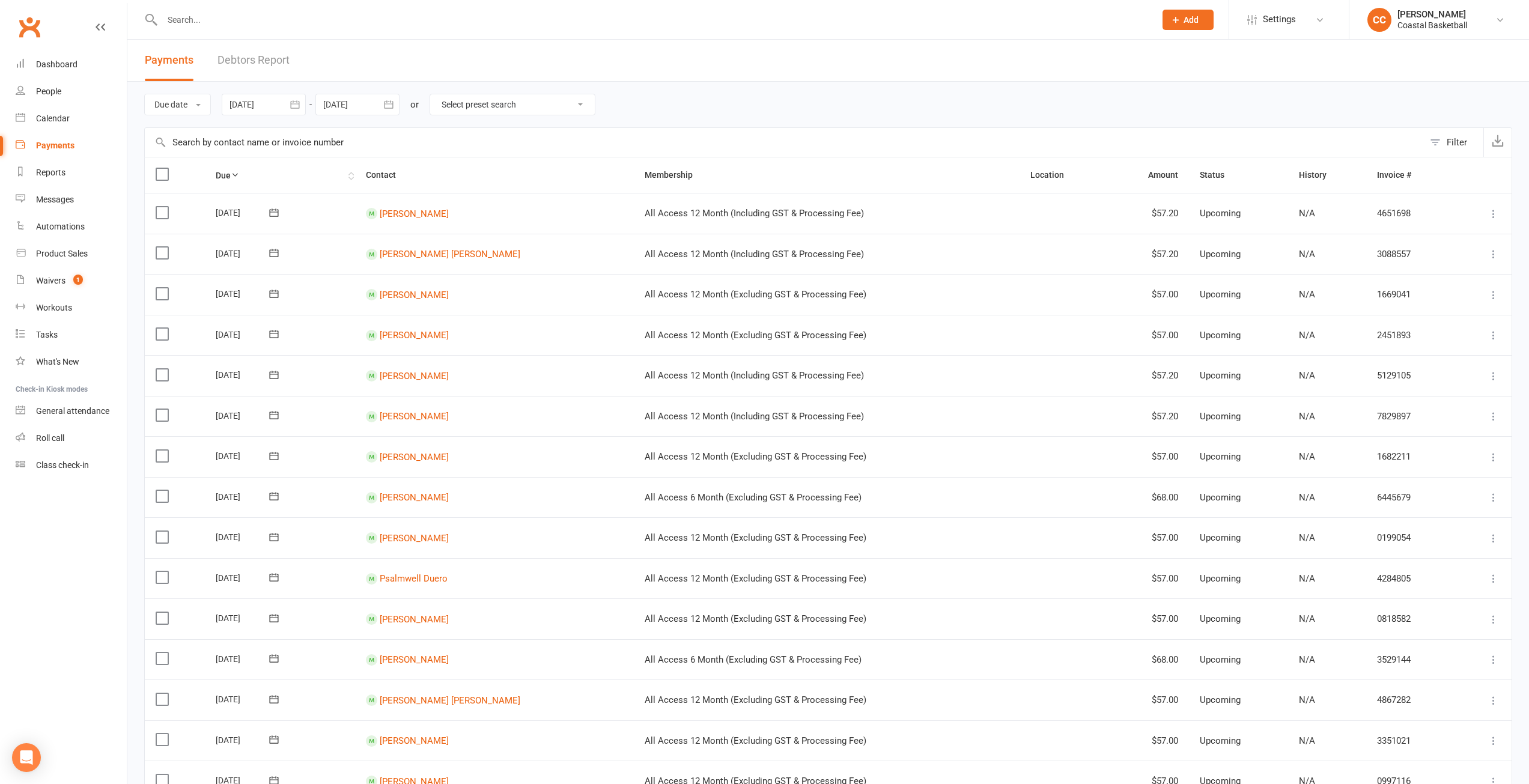
click at [242, 169] on th "Due" at bounding box center [280, 175] width 150 height 36
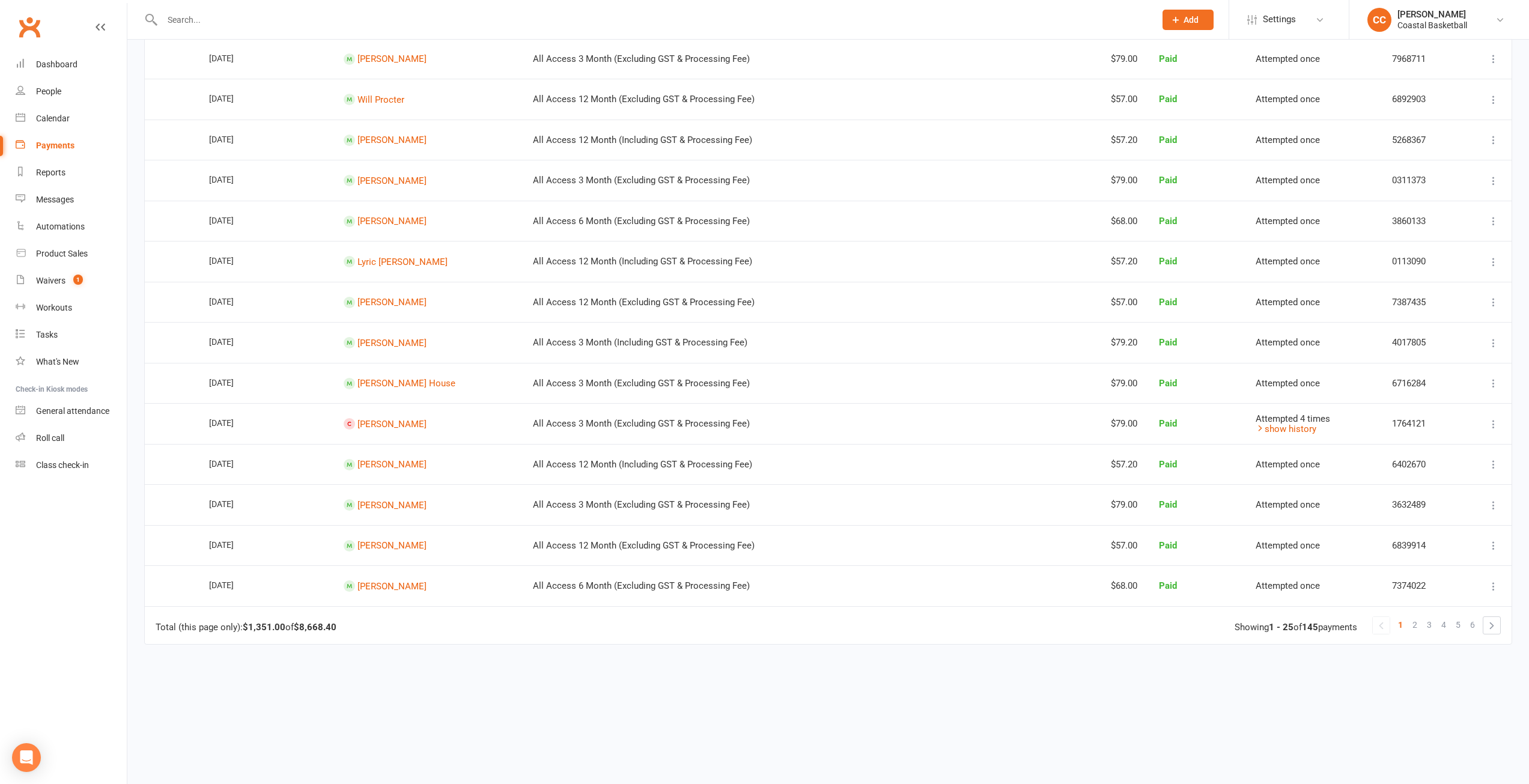
scroll to position [633, 0]
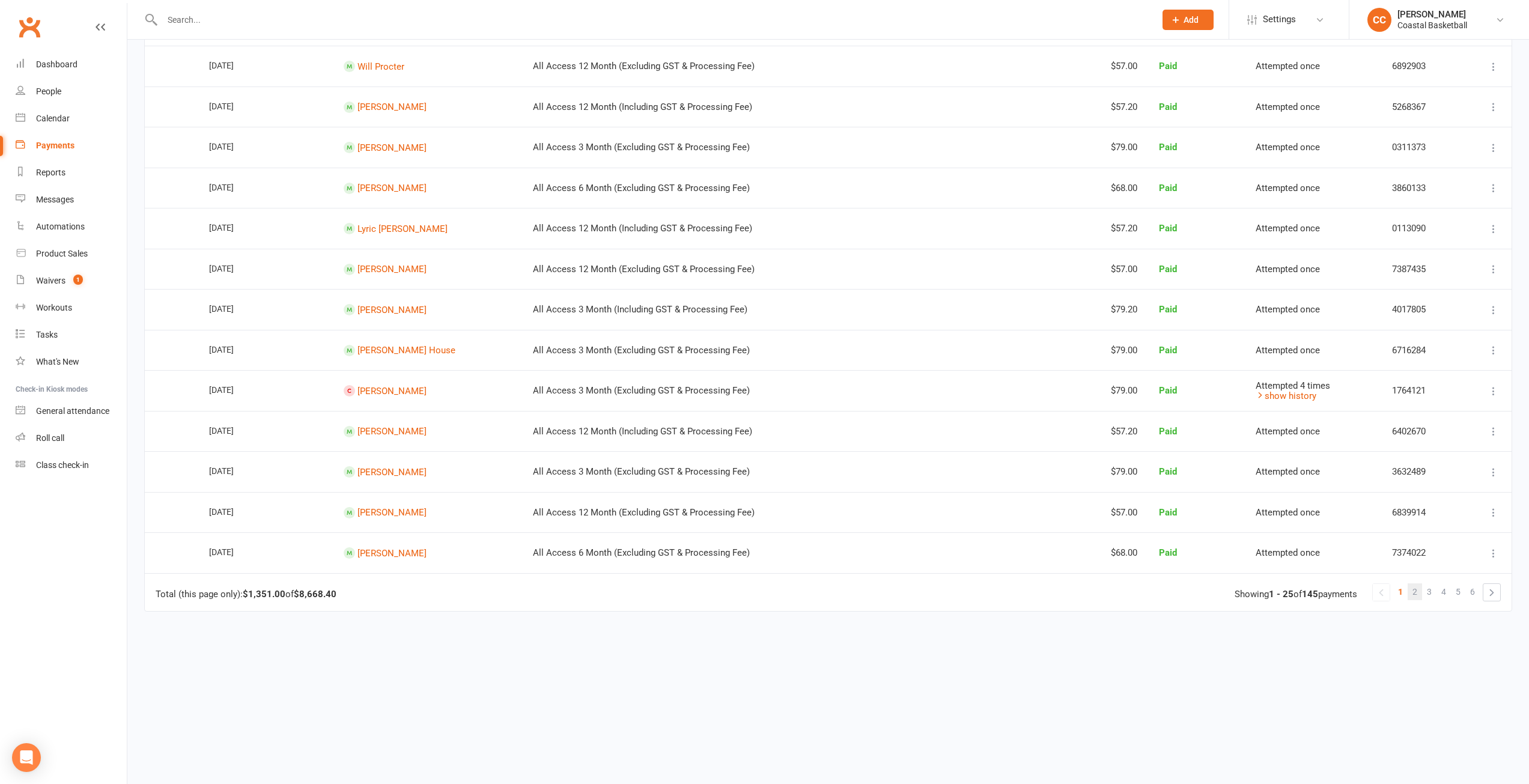
click at [1415, 588] on span "2" at bounding box center [1415, 592] width 5 height 17
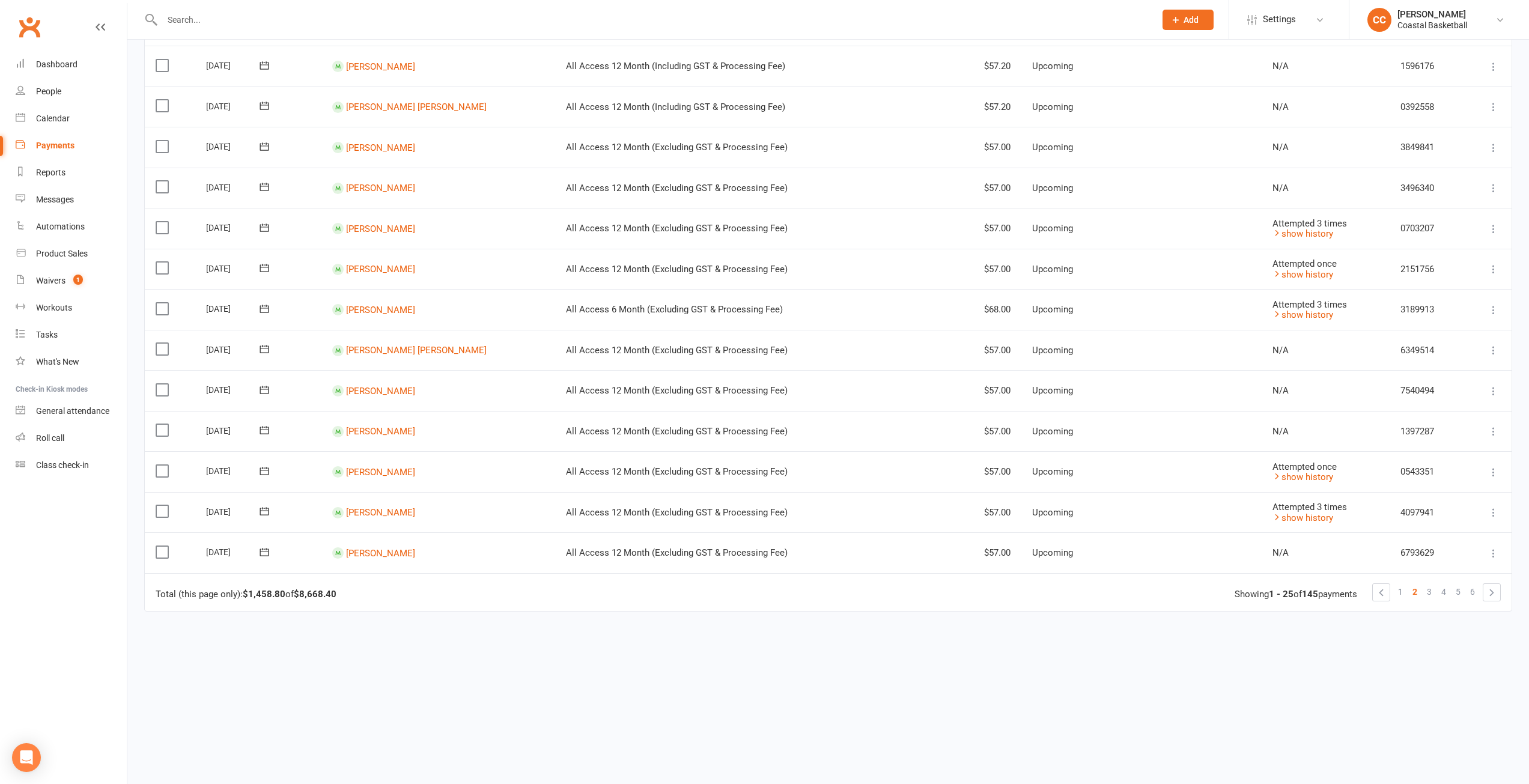
scroll to position [0, 0]
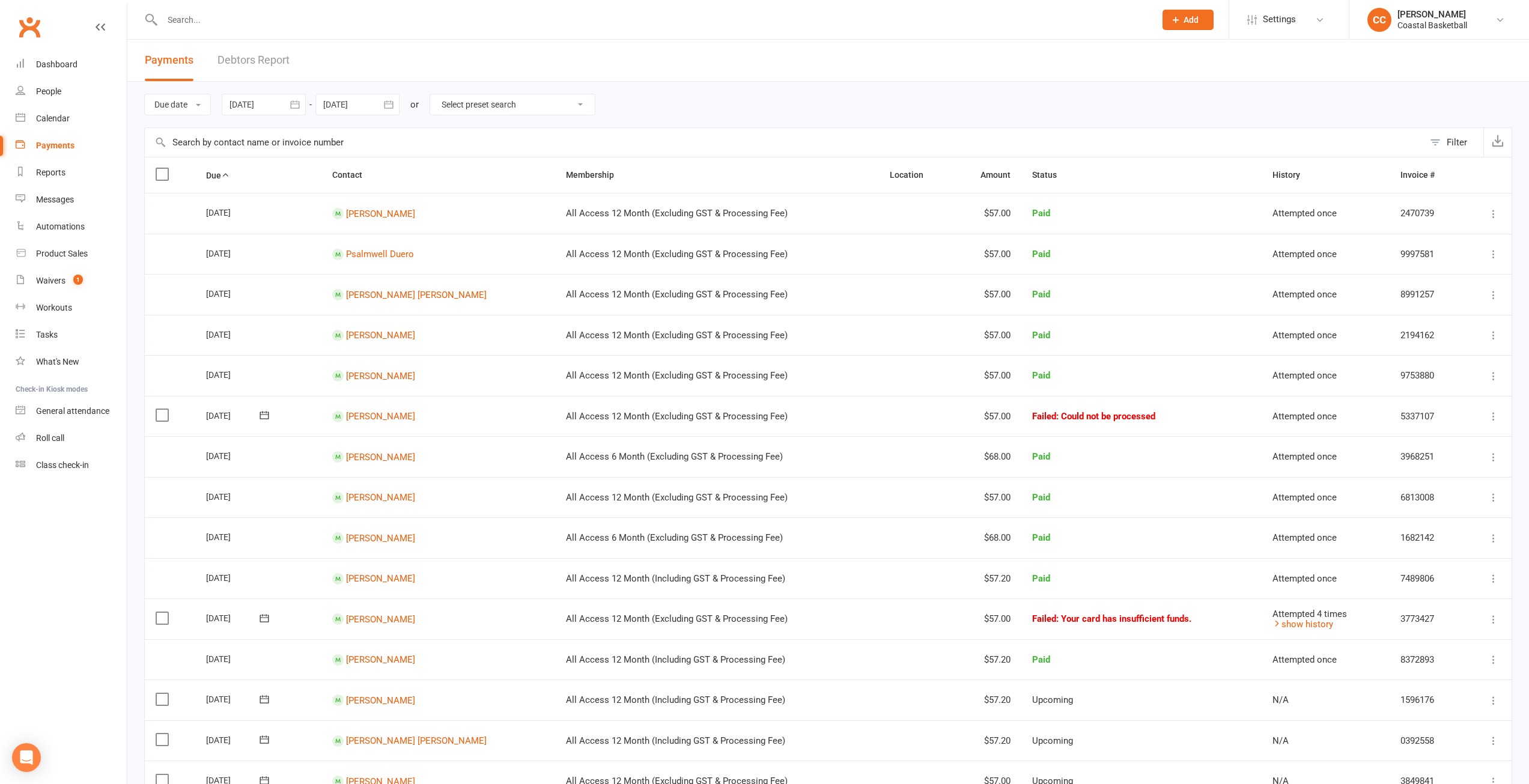
click at [1493, 535] on icon at bounding box center [1493, 538] width 12 height 12
click at [1458, 556] on link "Refund" at bounding box center [1440, 562] width 119 height 24
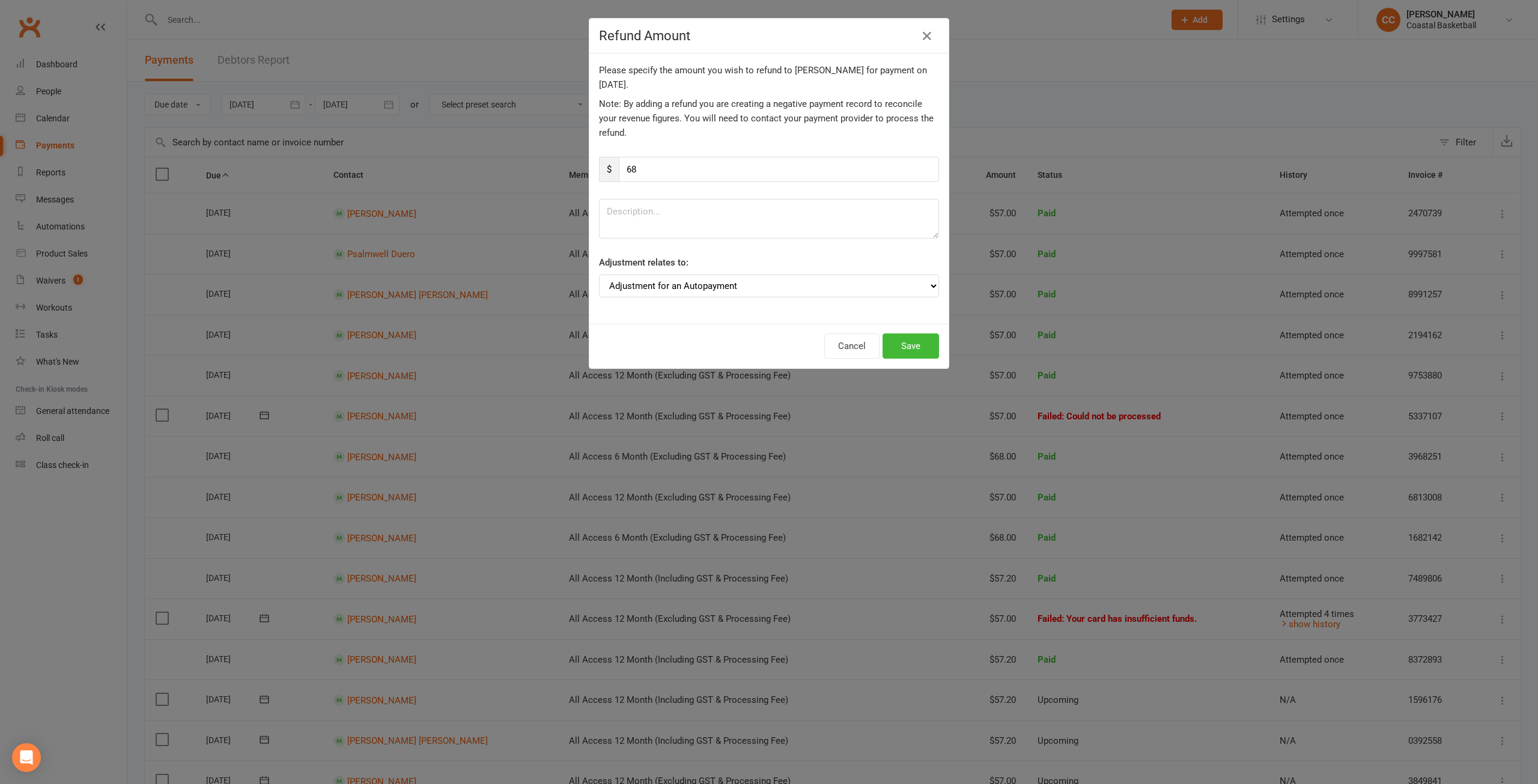
click at [937, 284] on div "Please specify the amount you wish to refund to Tyler Vitale for payment on Aug…" at bounding box center [769, 189] width 359 height 270
click at [919, 283] on select "Adjustment for an Autopayment Cash adjustment POS Sale adjustment Other adjustm…" at bounding box center [769, 285] width 340 height 23
click at [674, 215] on textarea at bounding box center [769, 218] width 340 height 39
type textarea "Incorrect Extension of Membership"
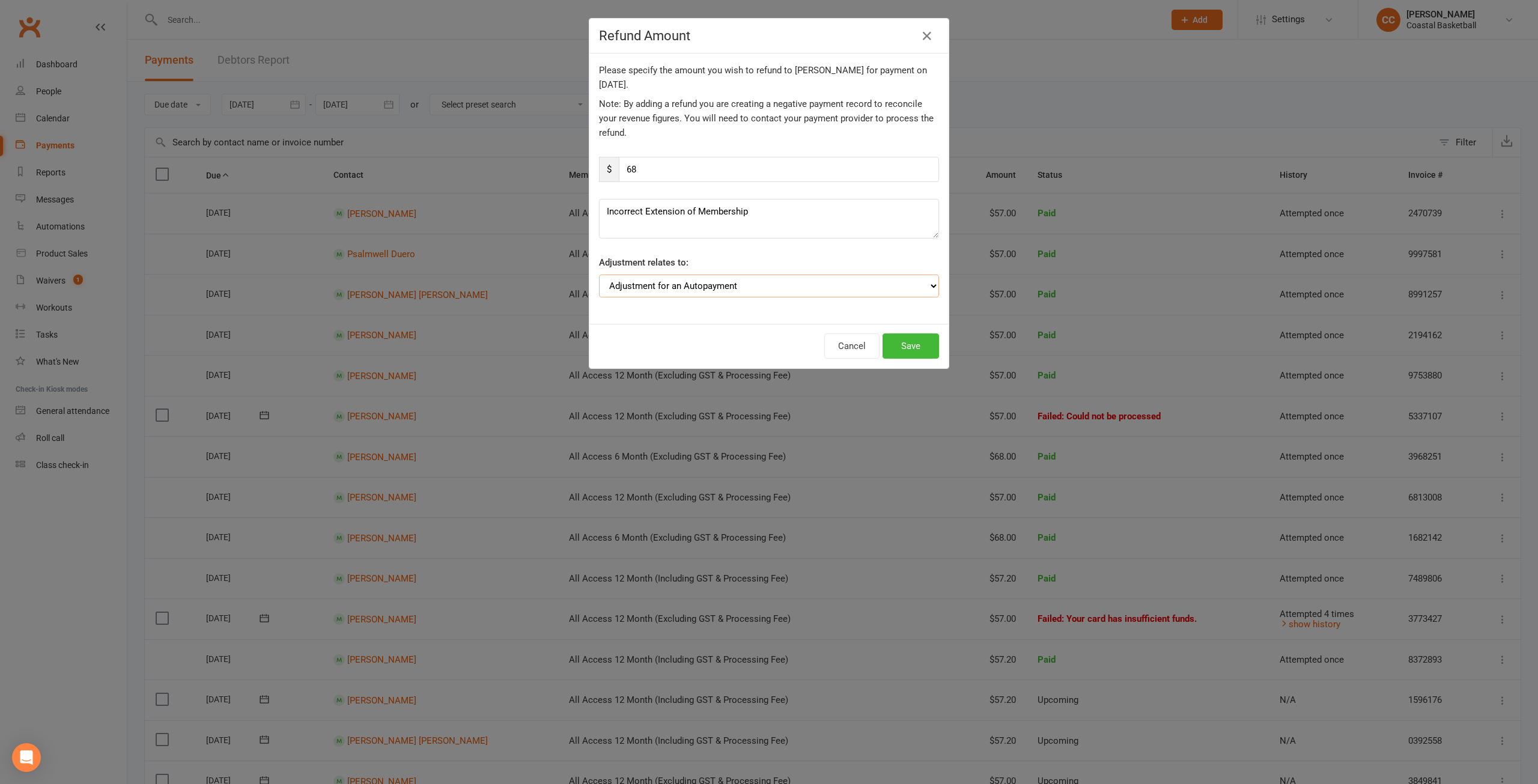
click at [927, 281] on select "Adjustment for an Autopayment Cash adjustment POS Sale adjustment Other adjustm…" at bounding box center [769, 285] width 340 height 23
click at [927, 285] on select "Adjustment for an Autopayment Cash adjustment POS Sale adjustment Other adjustm…" at bounding box center [769, 285] width 340 height 23
click at [912, 343] on button "Save" at bounding box center [911, 346] width 56 height 25
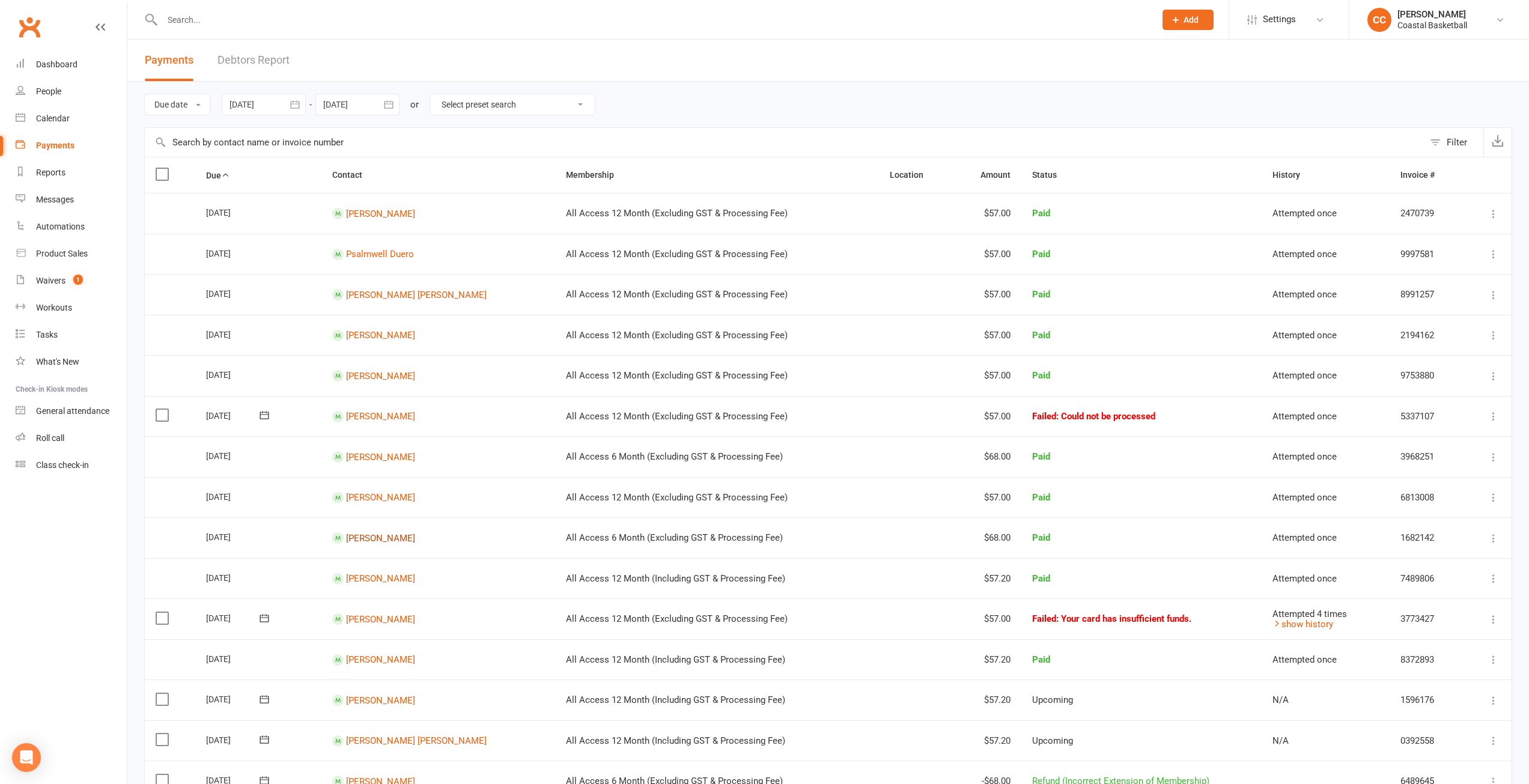
click at [384, 535] on link "[PERSON_NAME]" at bounding box center [381, 537] width 69 height 11
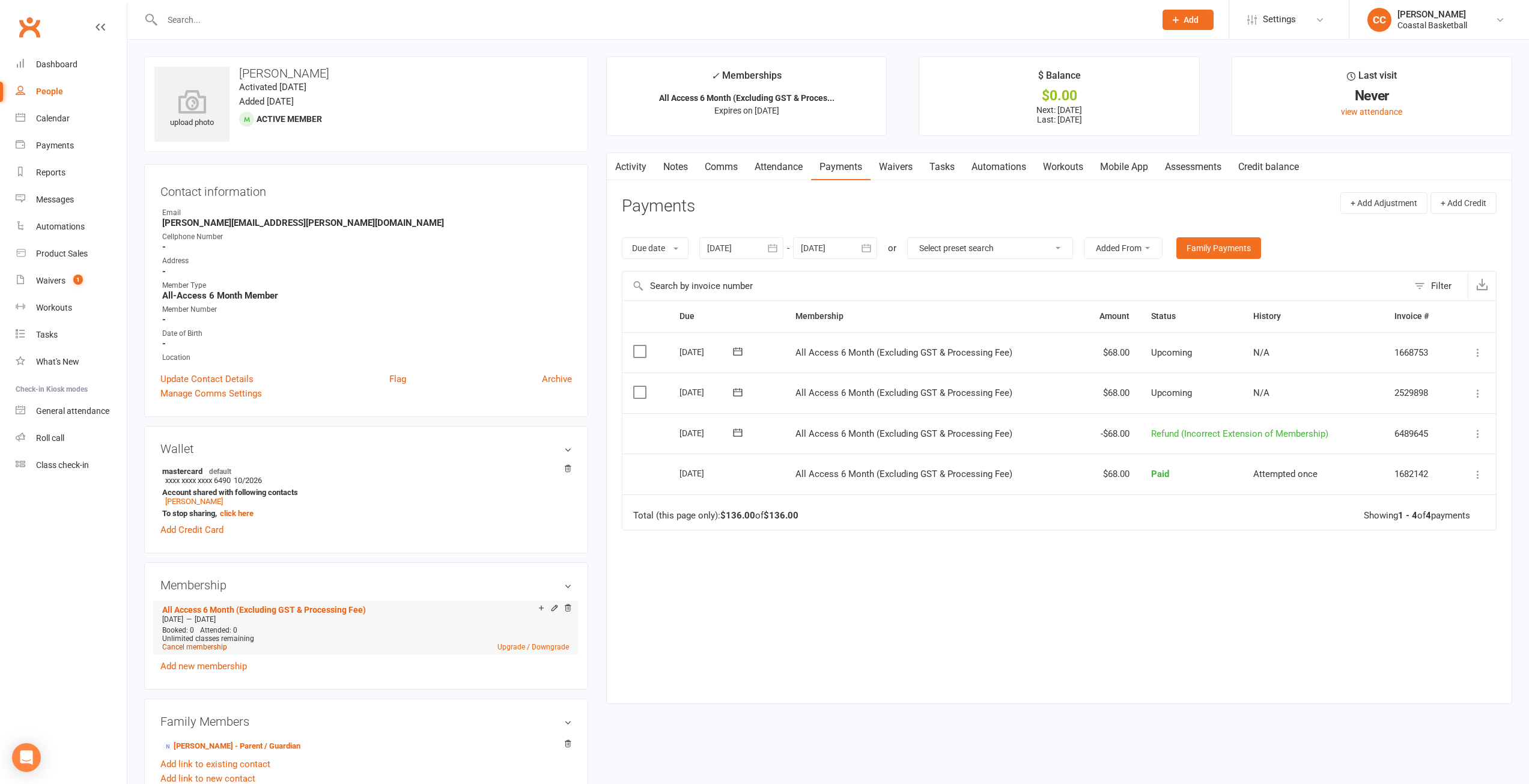
click at [204, 645] on link "Cancel membership" at bounding box center [195, 647] width 65 height 8
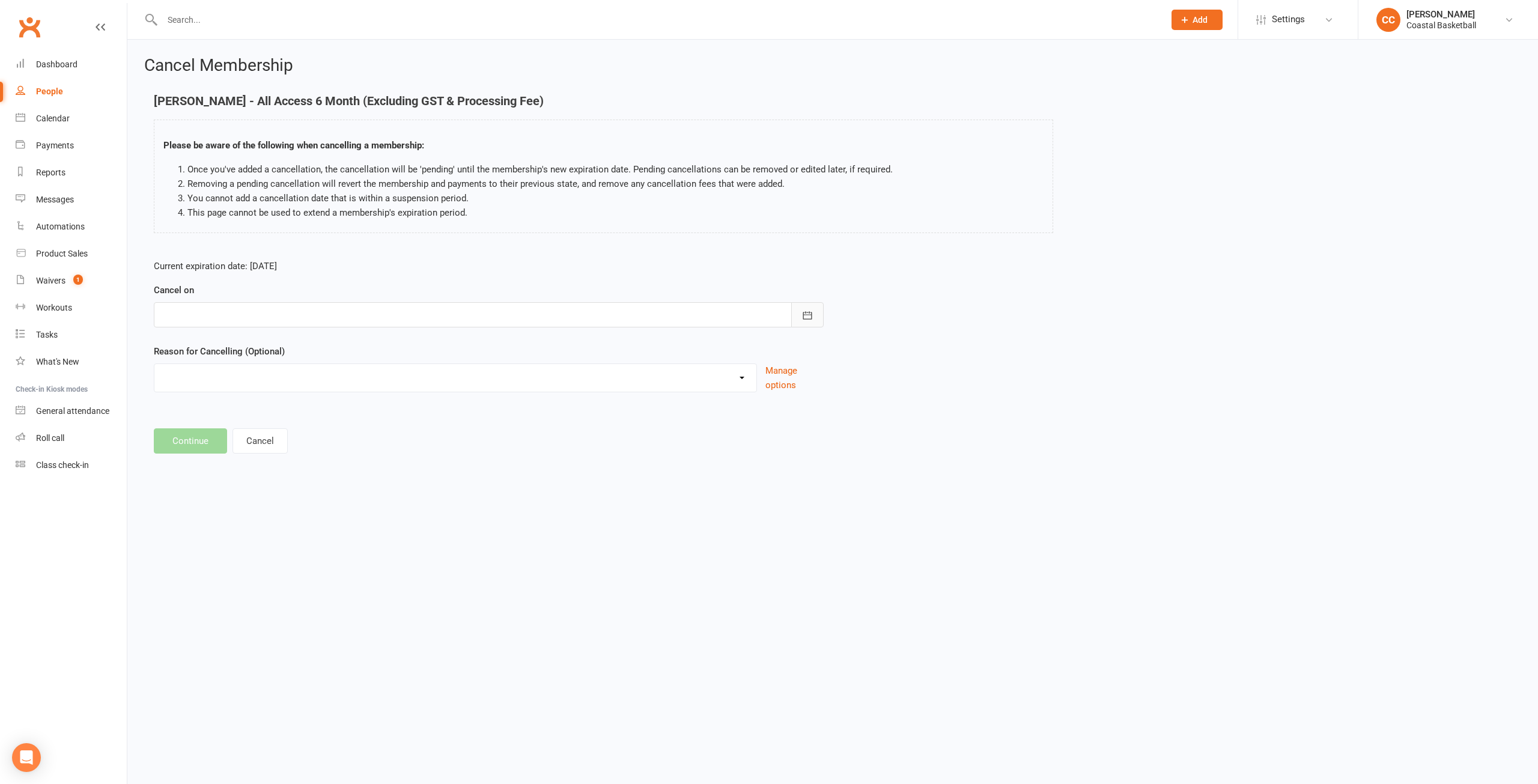
click at [803, 315] on icon "button" at bounding box center [807, 315] width 12 height 12
click at [337, 436] on span "15" at bounding box center [334, 436] width 9 height 9
type input "[DATE]"
click at [742, 379] on select "Holiday Injury Other reason" at bounding box center [455, 376] width 602 height 24
select select "2"
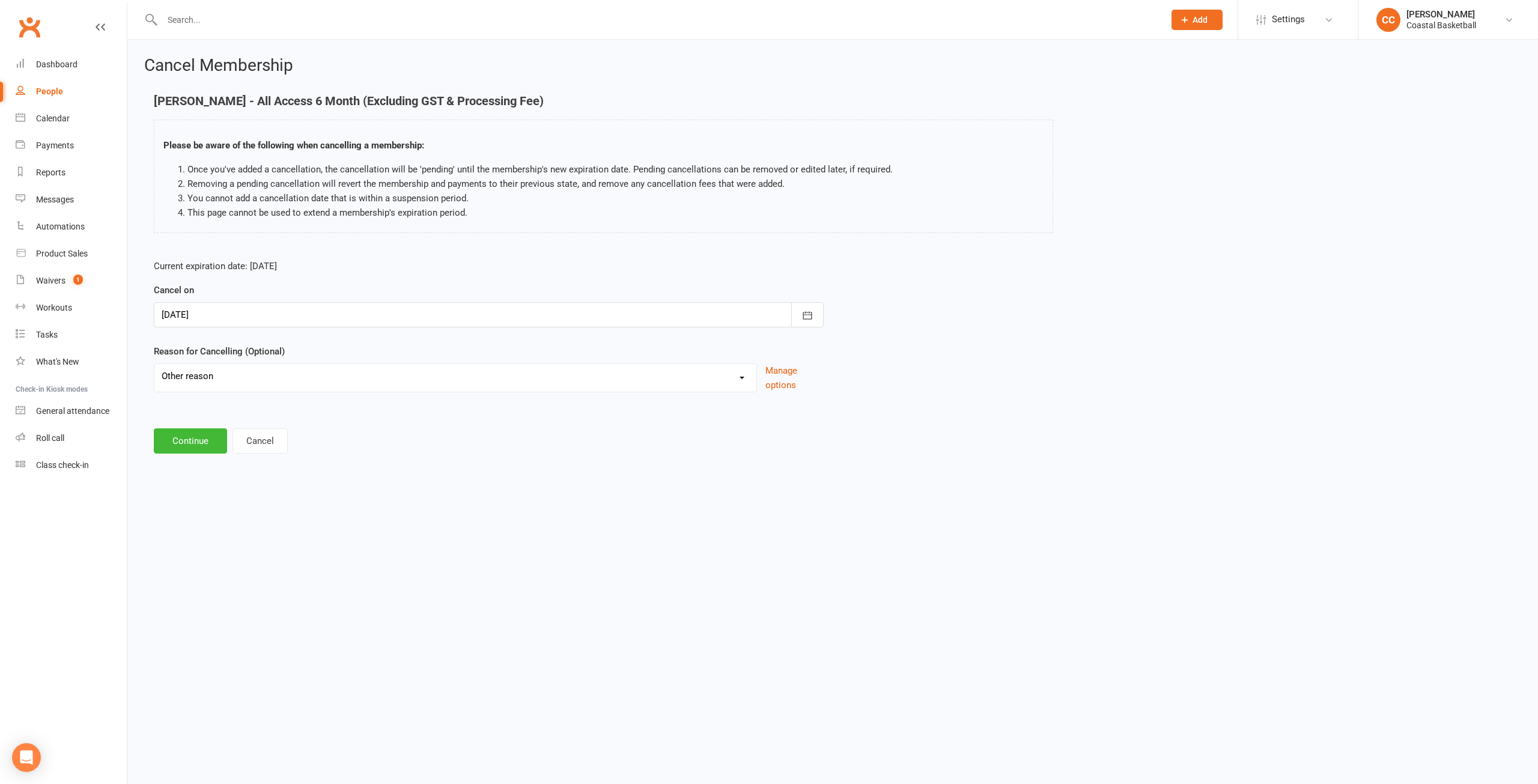
click at [154, 364] on select "Holiday Injury Other reason" at bounding box center [455, 376] width 602 height 24
click at [219, 435] on input at bounding box center [489, 441] width 670 height 25
type input "Didnt want to extend"
click at [194, 499] on button "Continue" at bounding box center [190, 502] width 73 height 25
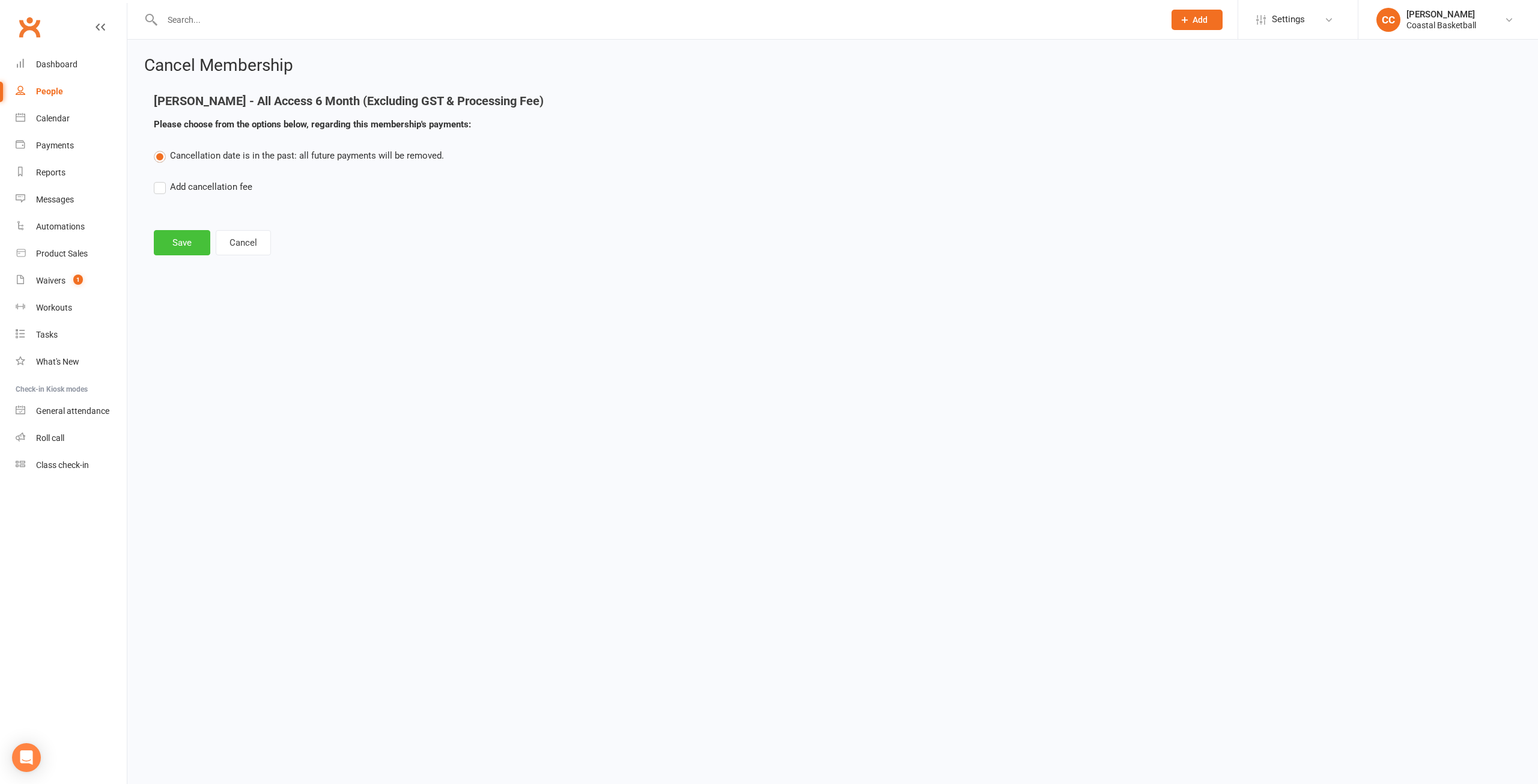
click at [185, 244] on button "Save" at bounding box center [182, 242] width 56 height 25
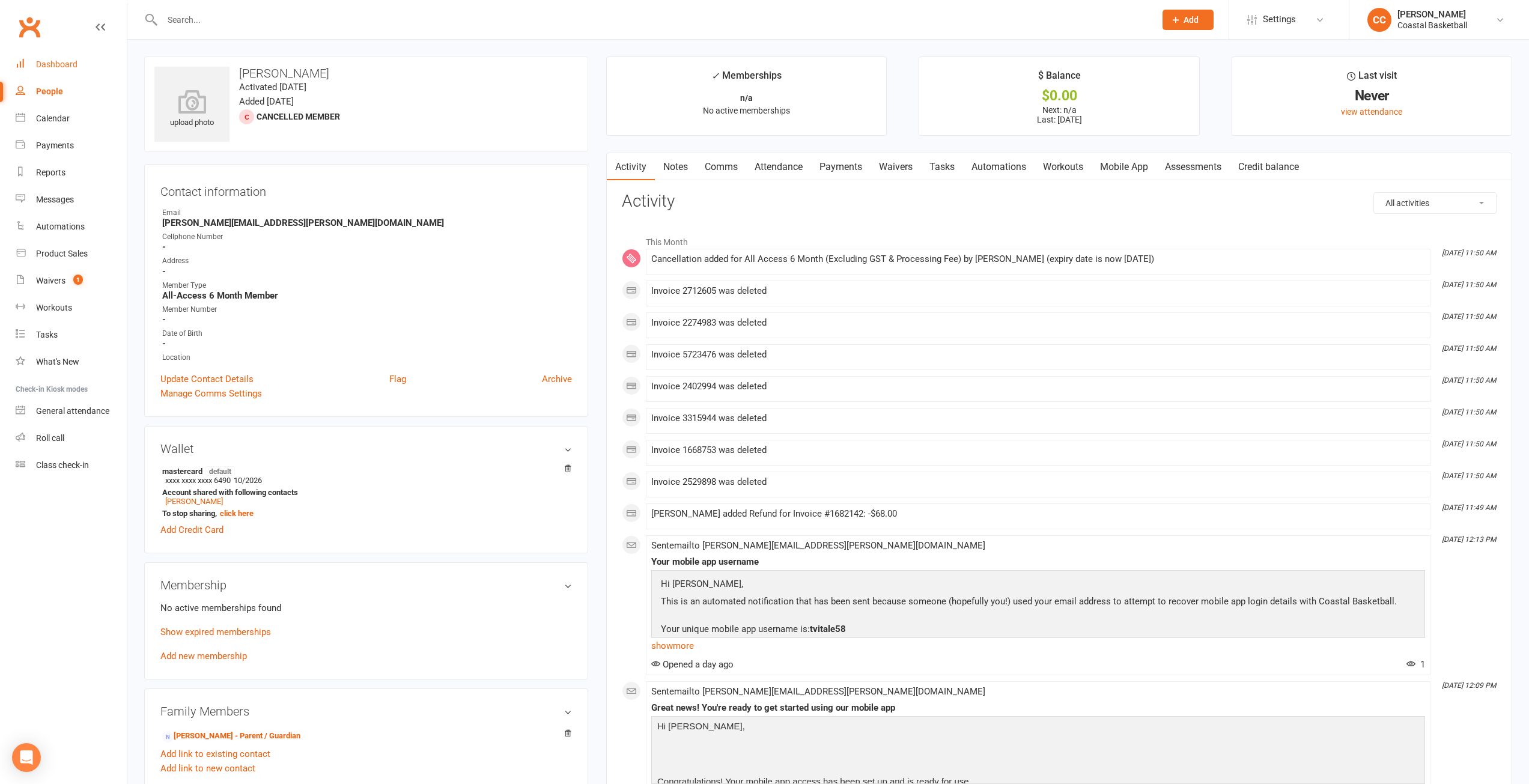
click at [66, 60] on div "Dashboard" at bounding box center [57, 64] width 41 height 9
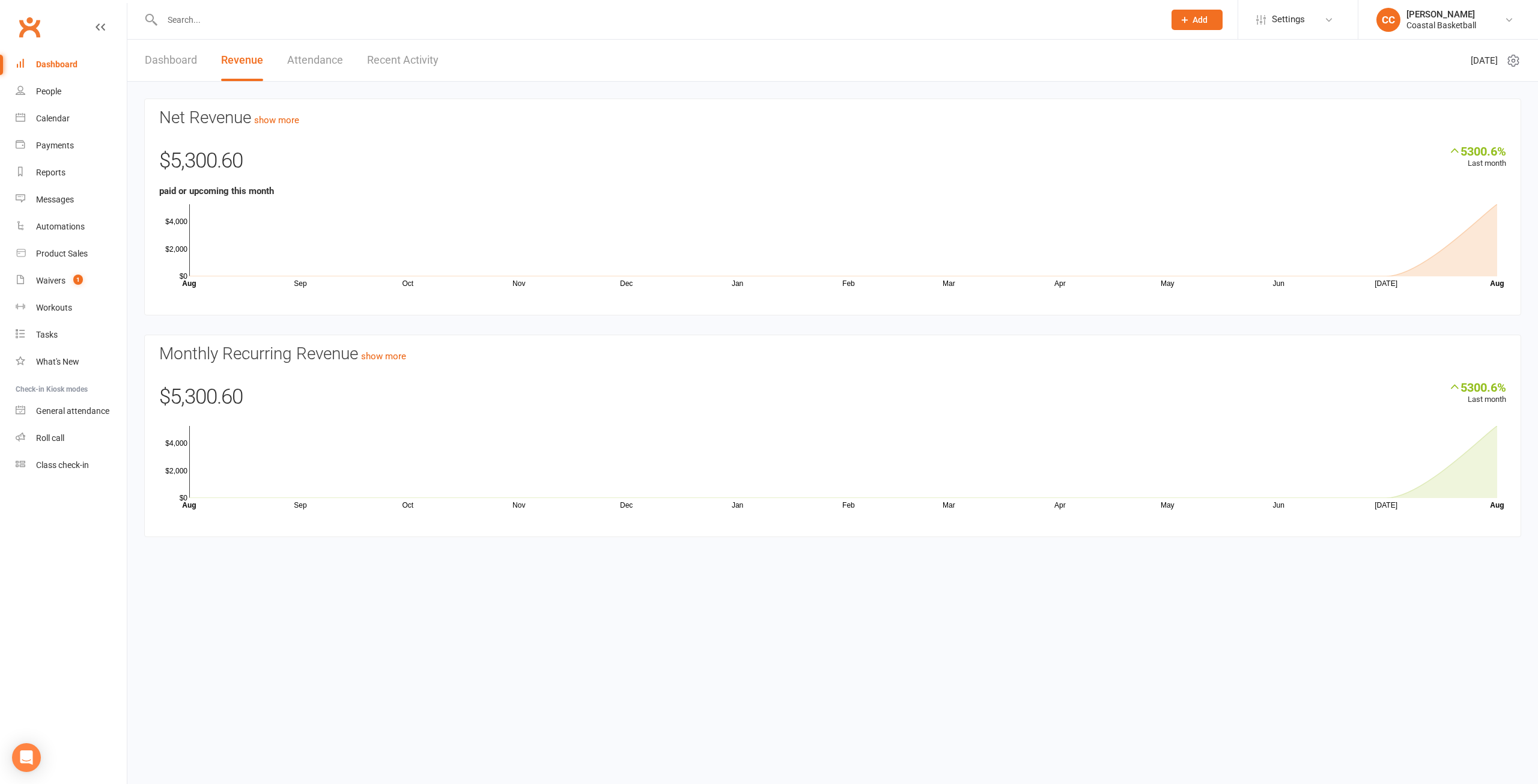
click at [181, 53] on link "Dashboard" at bounding box center [171, 60] width 52 height 41
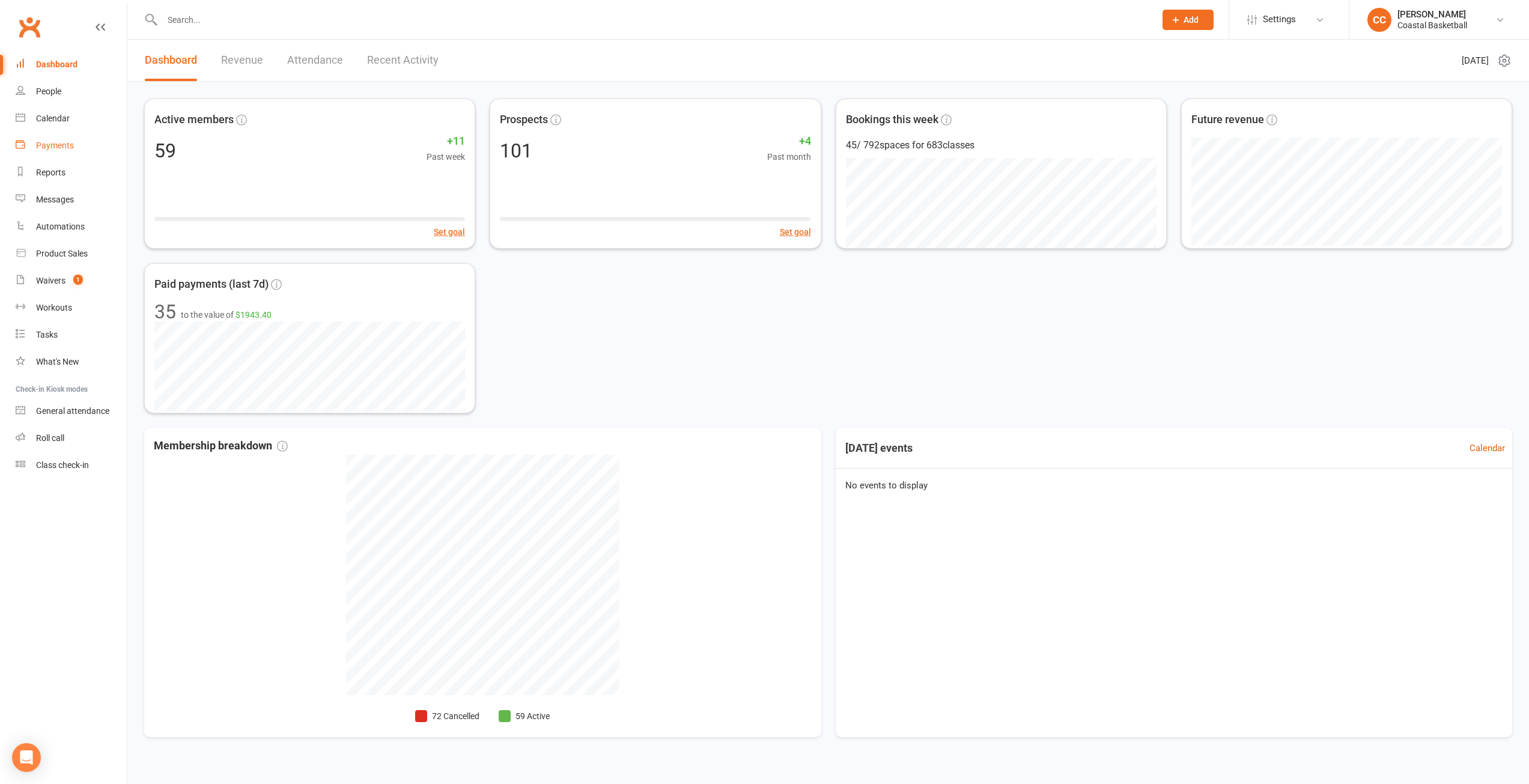
click at [46, 143] on div "Payments" at bounding box center [55, 145] width 38 height 9
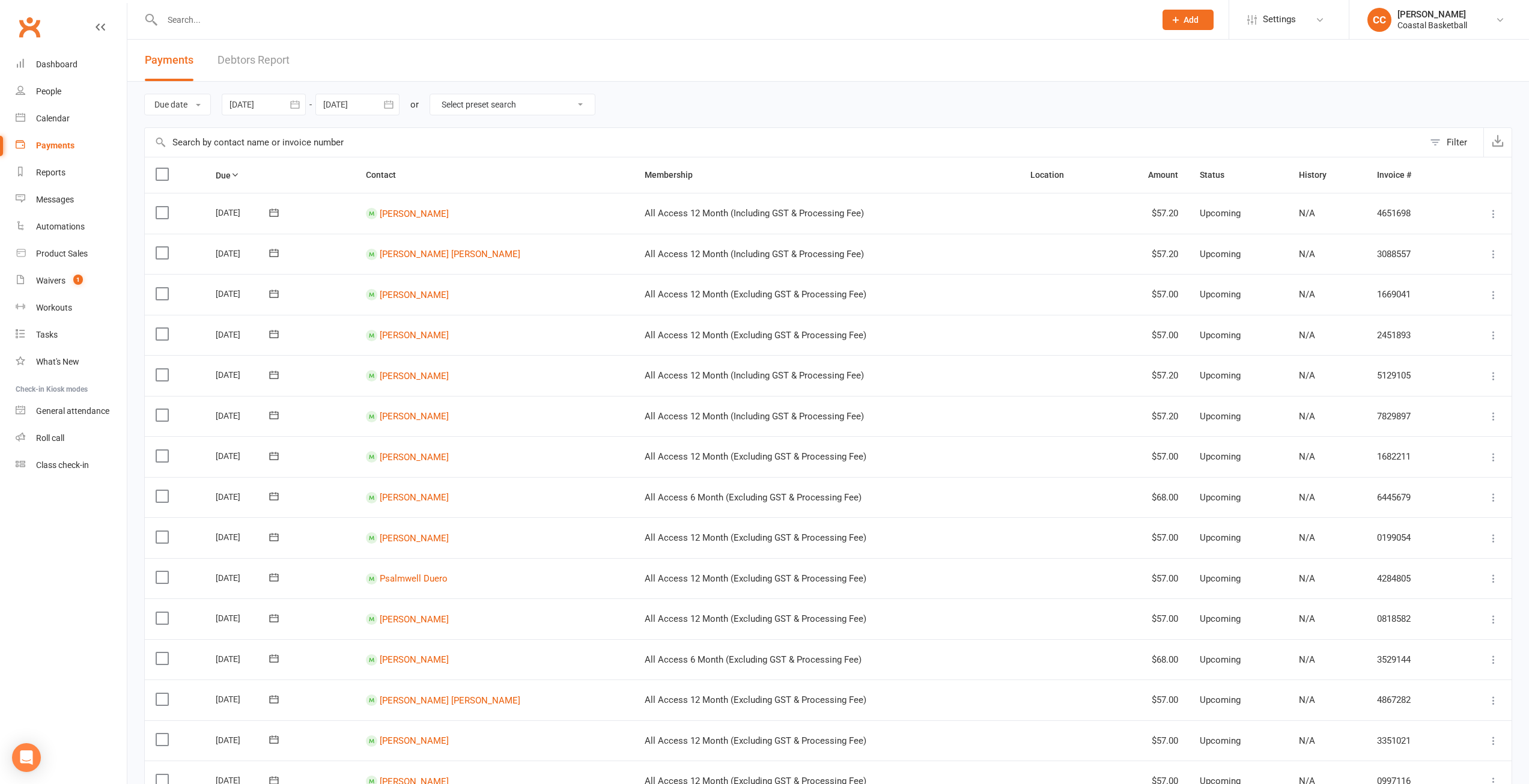
click at [292, 105] on icon "button" at bounding box center [294, 104] width 9 height 7
click at [432, 132] on icon "button" at bounding box center [431, 133] width 8 height 9
click at [267, 246] on span "17" at bounding box center [270, 247] width 9 height 9
type input "[DATE]"
click at [390, 104] on icon "button" at bounding box center [388, 104] width 12 height 12
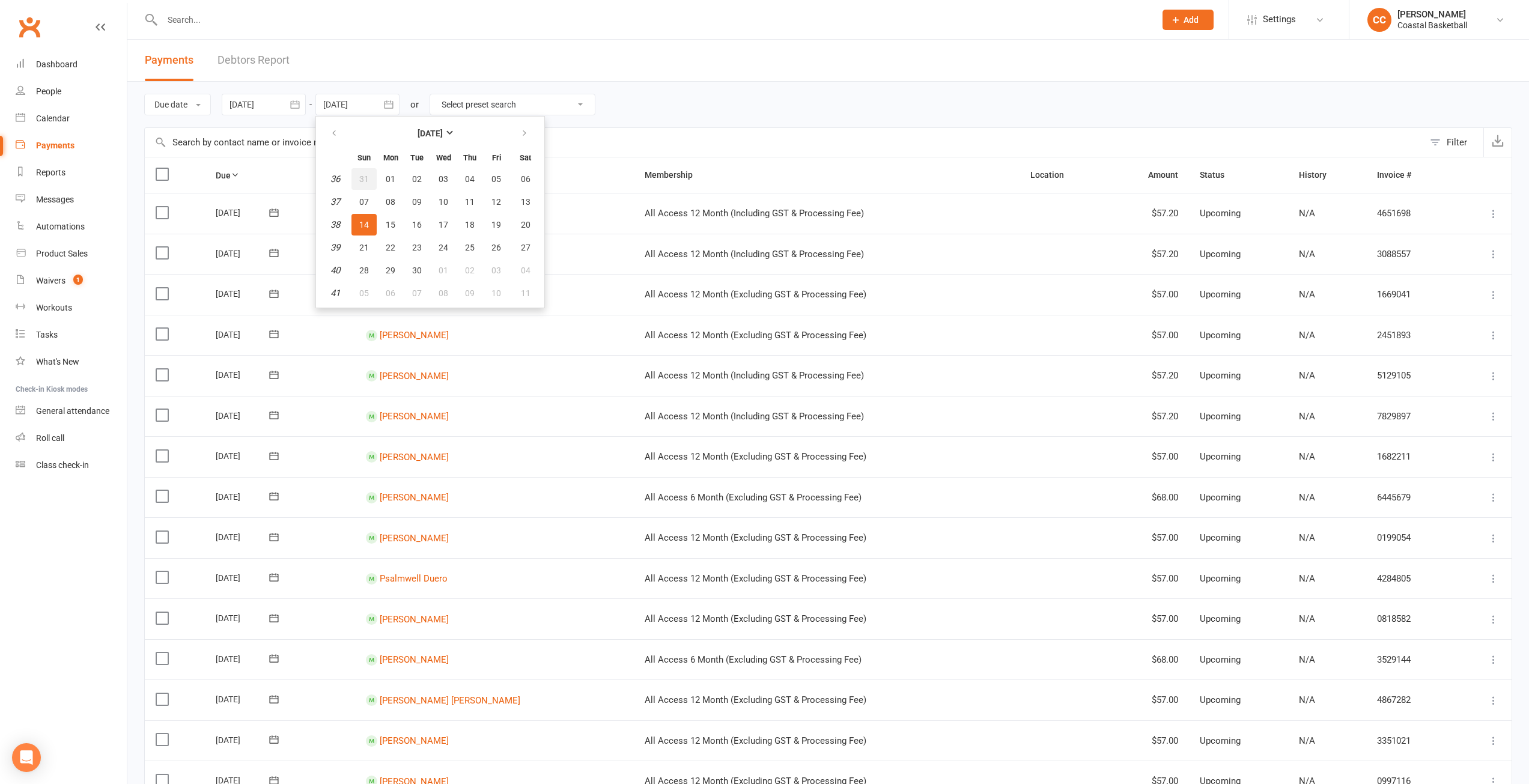
click at [366, 184] on span "31" at bounding box center [364, 179] width 9 height 9
type input "31 Aug 2025"
click at [239, 177] on icon at bounding box center [234, 174] width 8 height 8
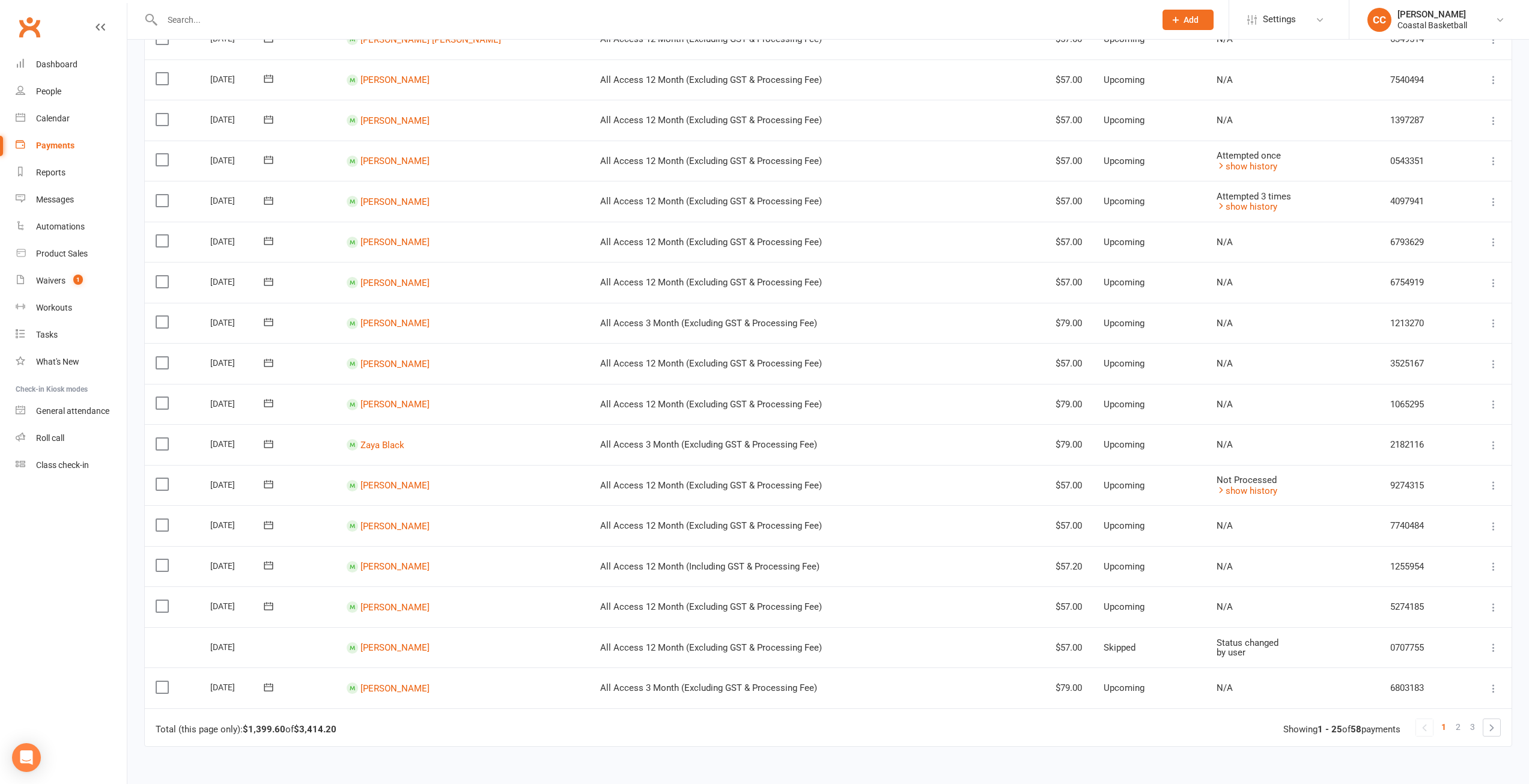
scroll to position [600, 0]
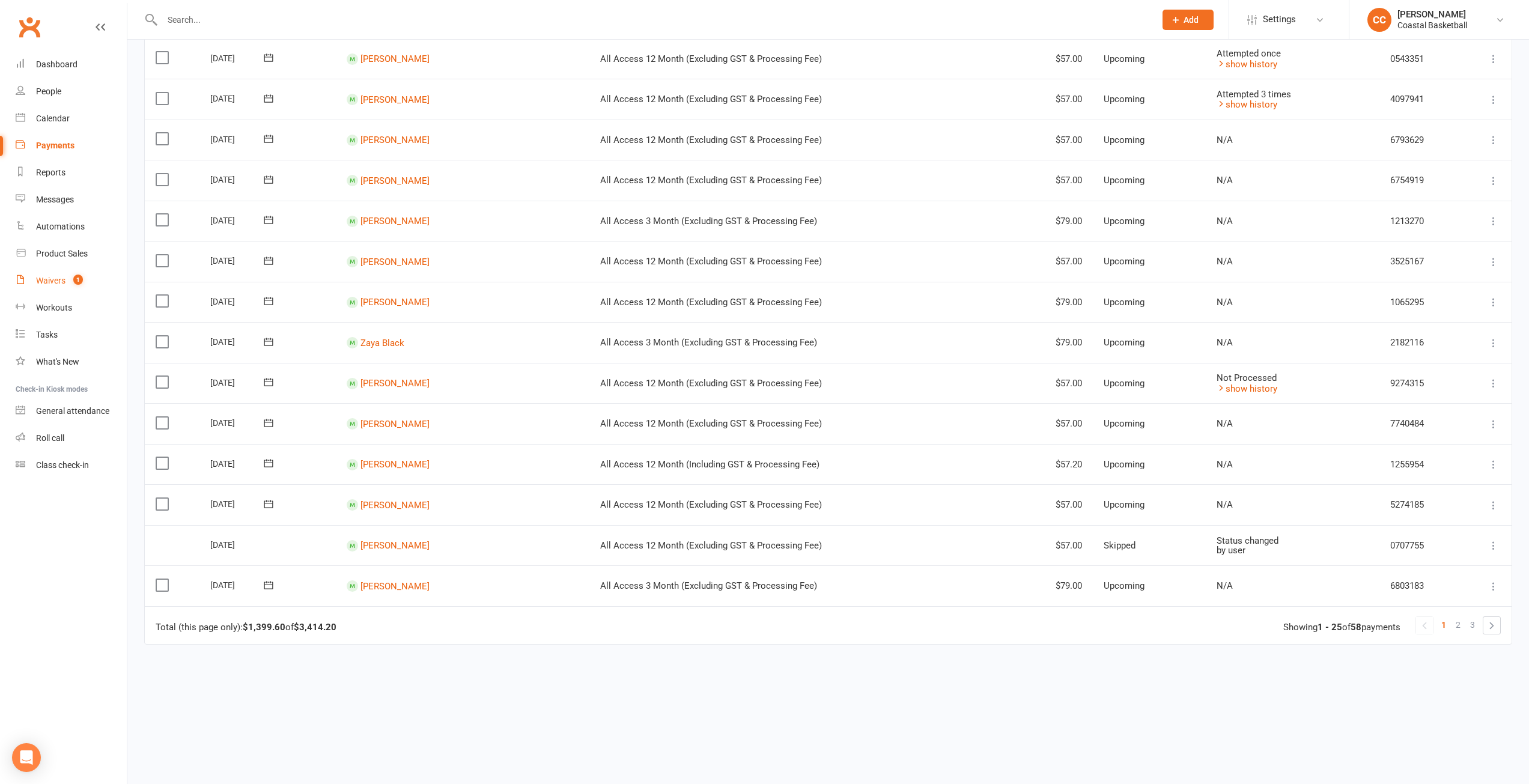
click at [62, 281] on div "Waivers" at bounding box center [51, 280] width 29 height 9
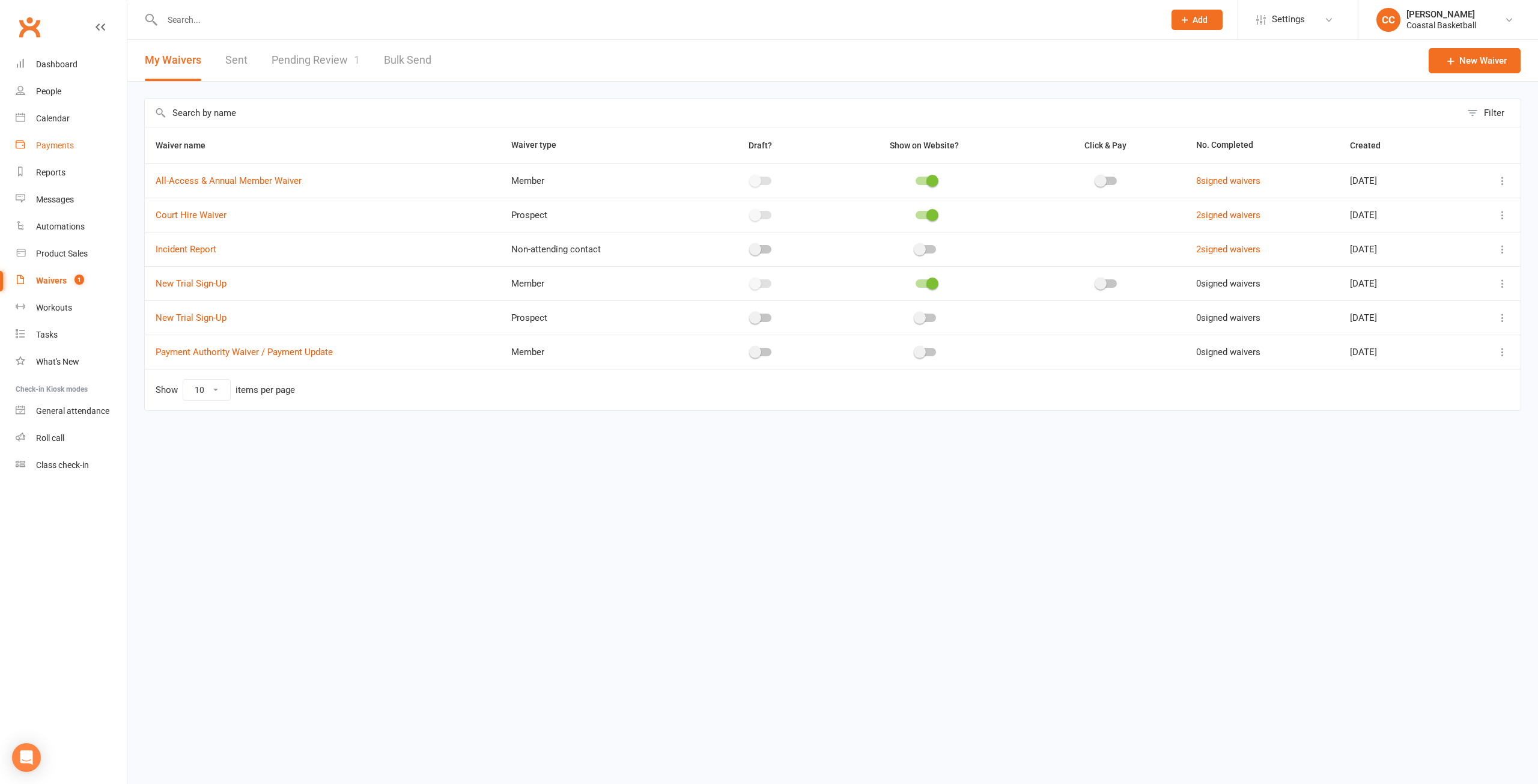
click at [68, 149] on div "Payments" at bounding box center [55, 145] width 38 height 9
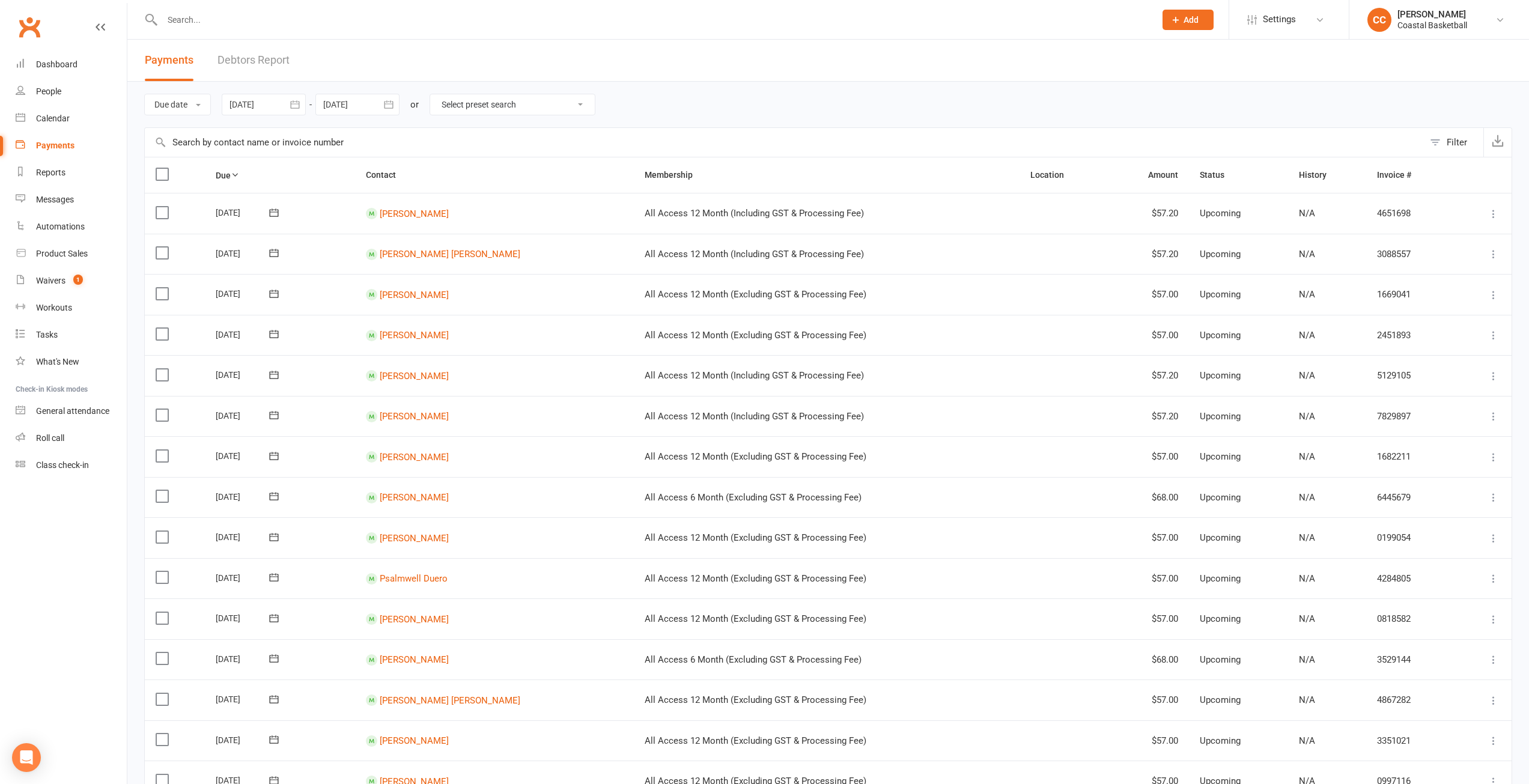
click at [242, 59] on link "Debtors Report" at bounding box center [253, 60] width 72 height 41
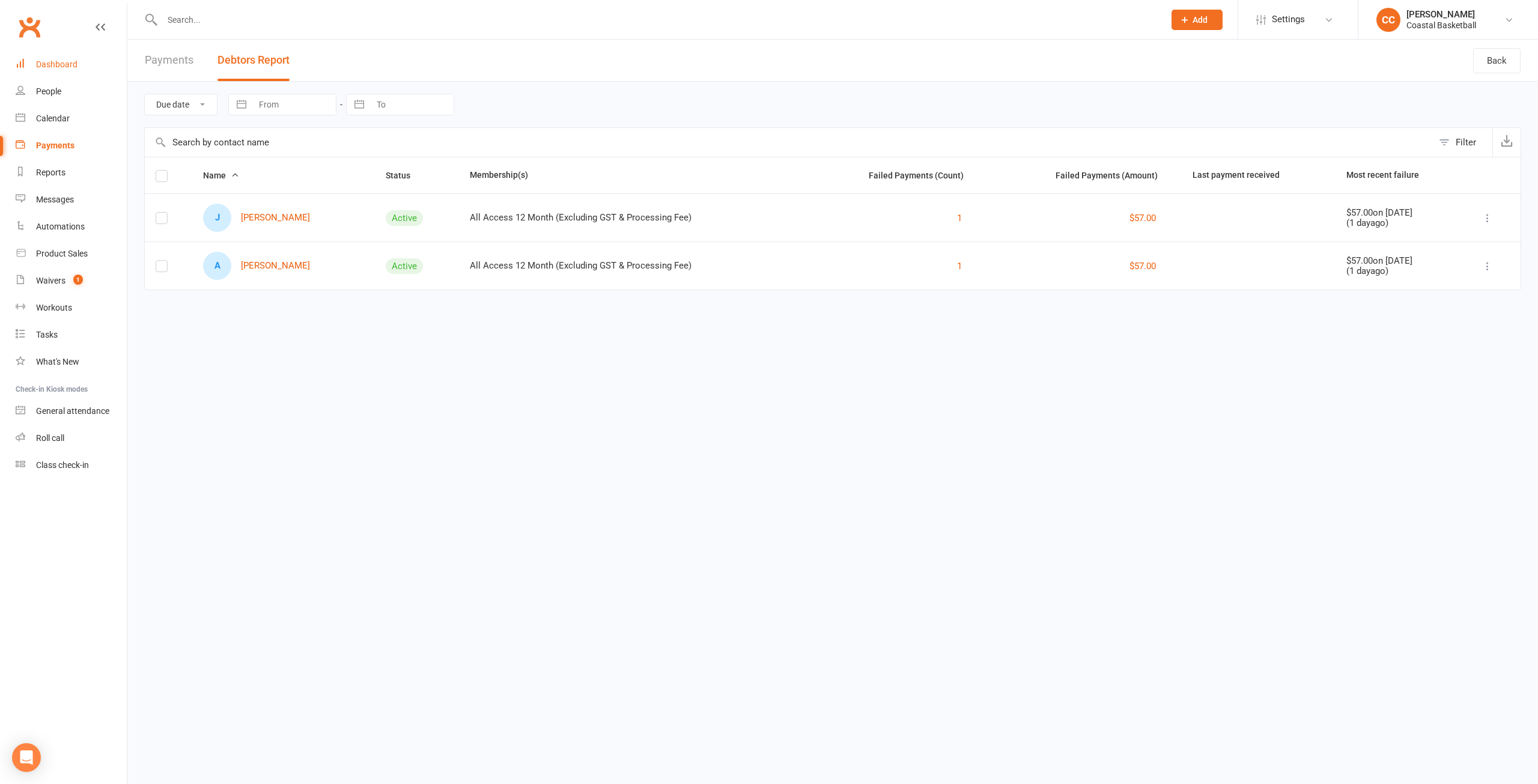
click at [63, 66] on div "Dashboard" at bounding box center [57, 64] width 41 height 9
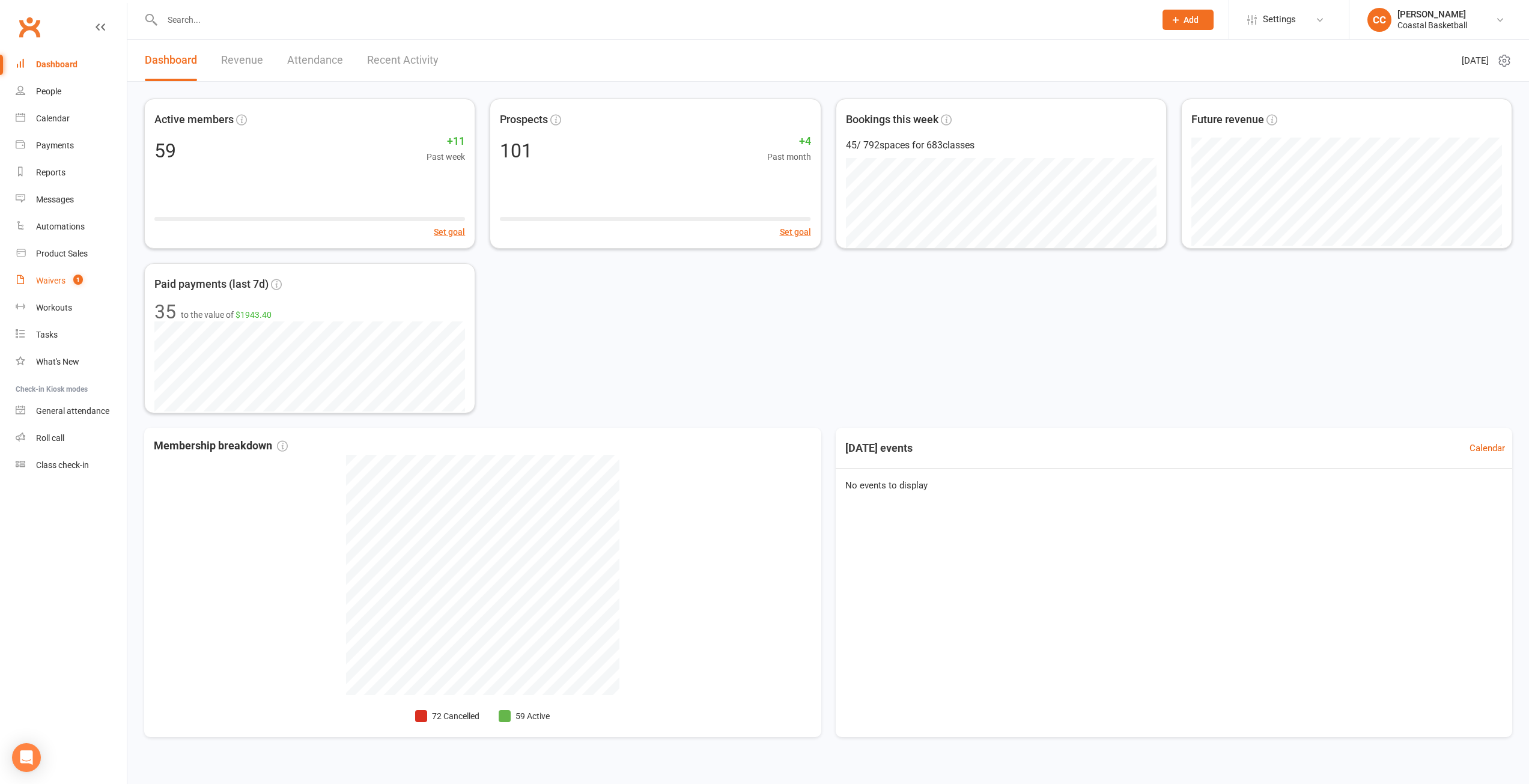
click at [62, 282] on div "Waivers" at bounding box center [51, 280] width 29 height 9
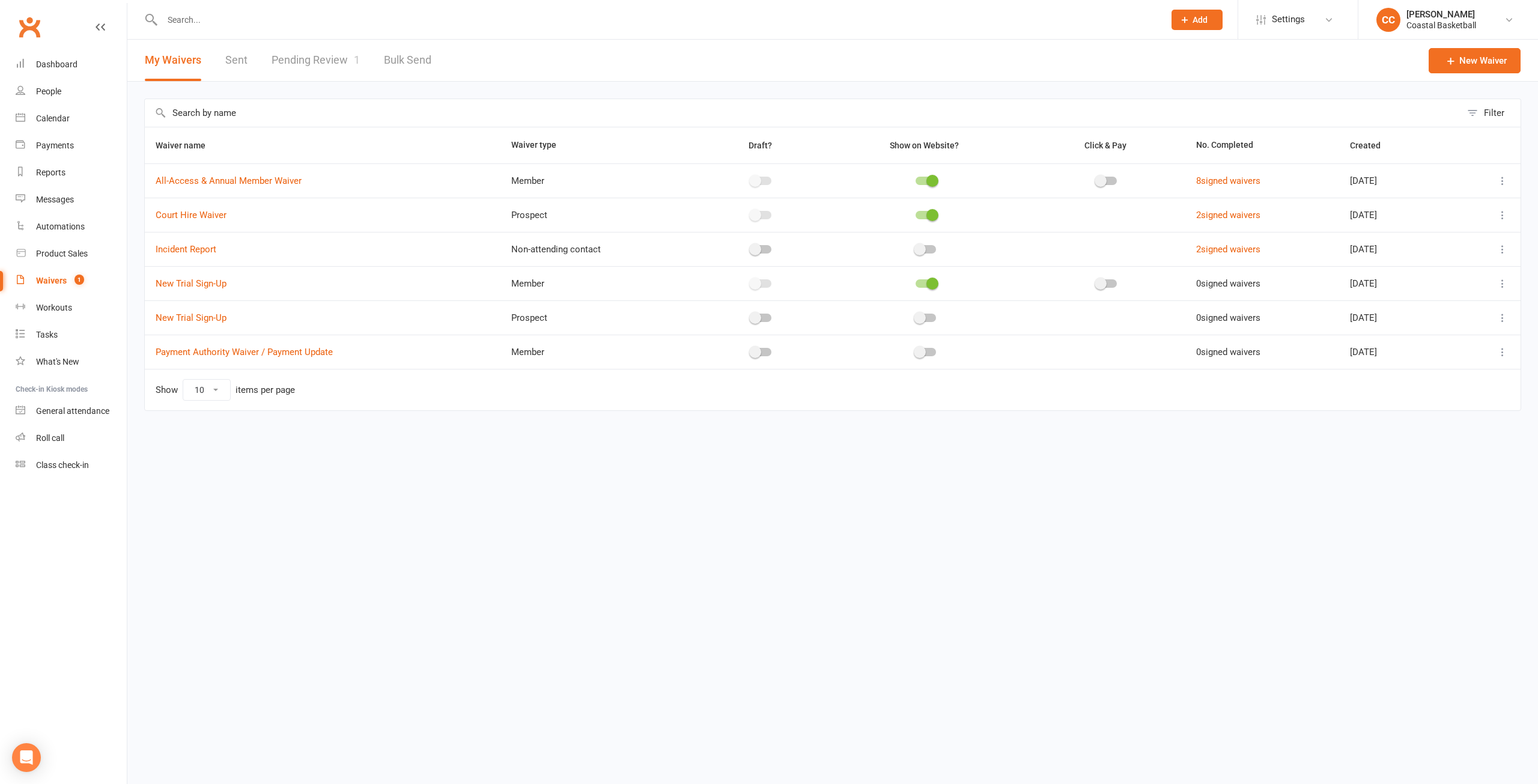
click at [235, 59] on link "Sent" at bounding box center [237, 60] width 22 height 41
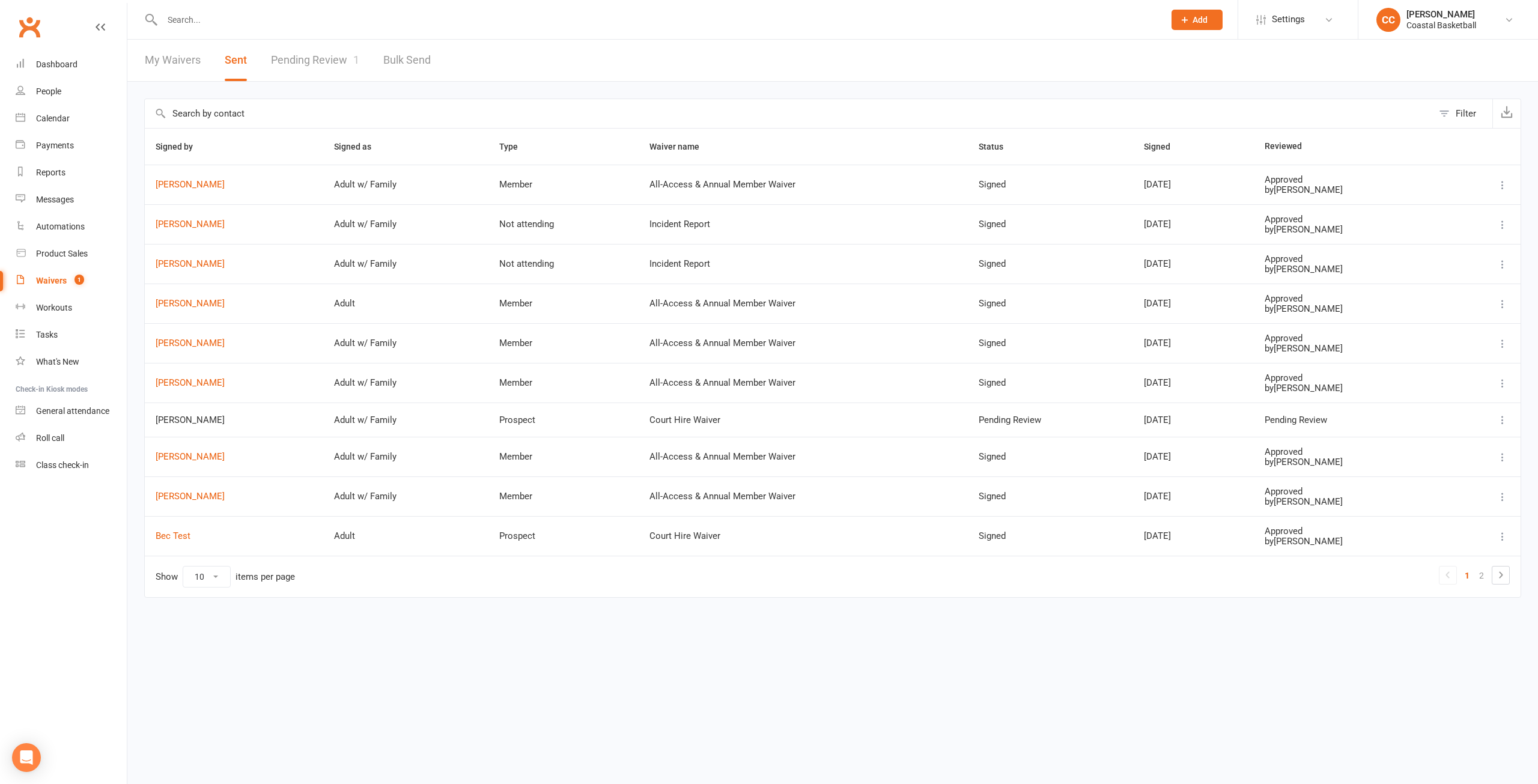
click at [211, 176] on td "Stephanie Boyle" at bounding box center [234, 184] width 179 height 39
click at [210, 184] on link "Stephanie Boyle" at bounding box center [234, 184] width 157 height 10
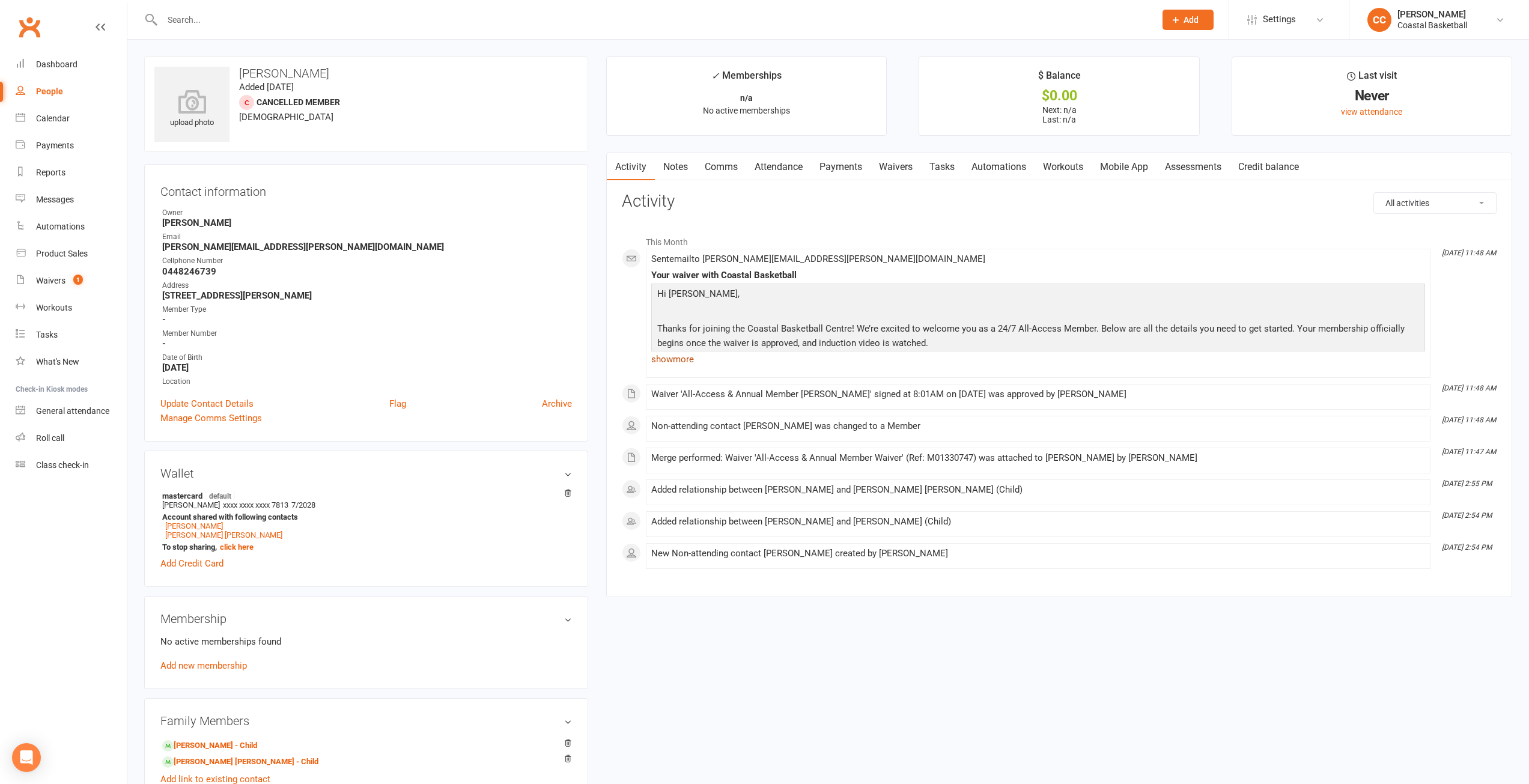
click at [681, 358] on link "show more" at bounding box center [1038, 359] width 774 height 17
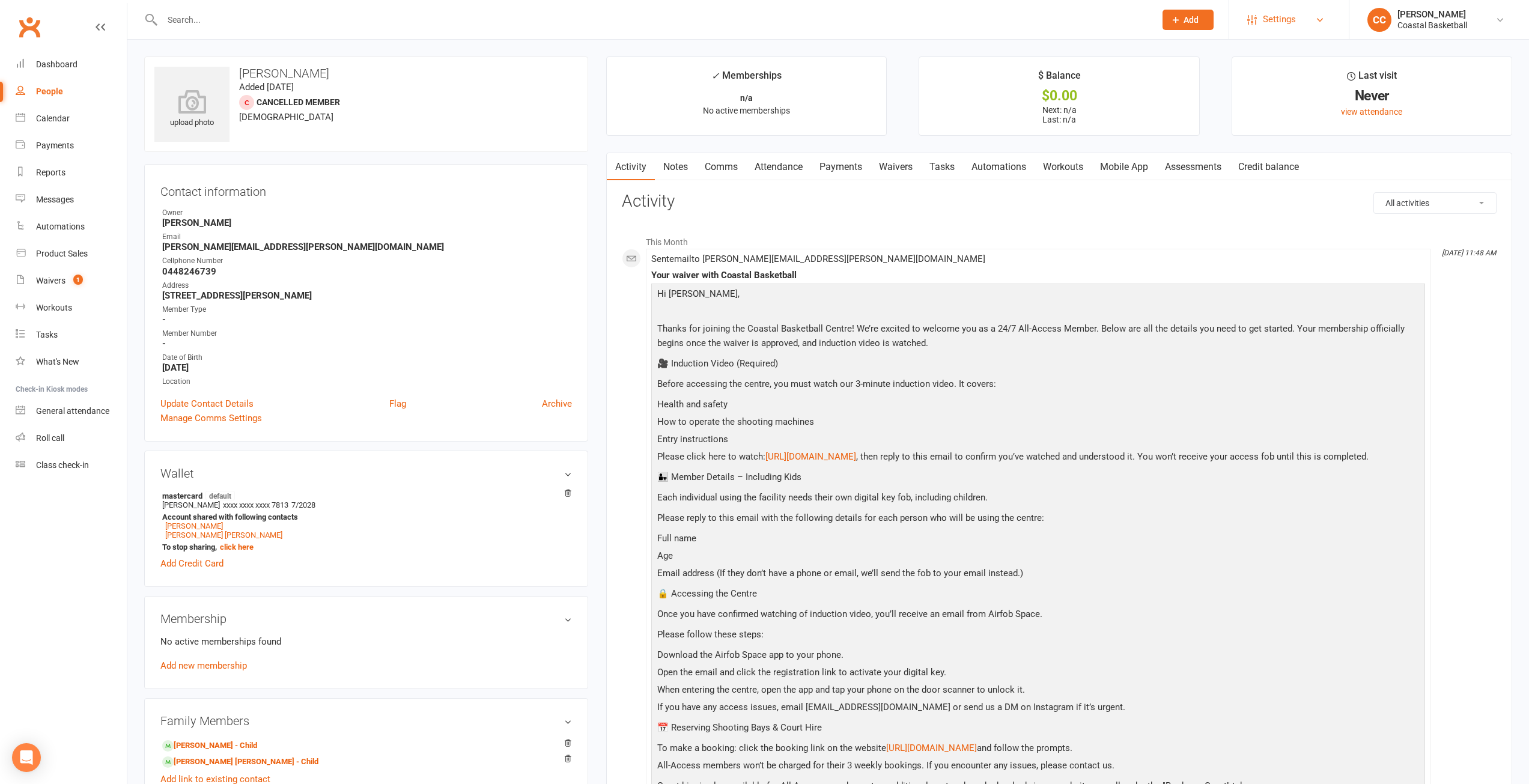
click at [1322, 26] on link "Settings" at bounding box center [1289, 19] width 84 height 27
click at [1317, 20] on icon at bounding box center [1320, 19] width 9 height 9
click at [52, 280] on div "Waivers" at bounding box center [51, 280] width 29 height 9
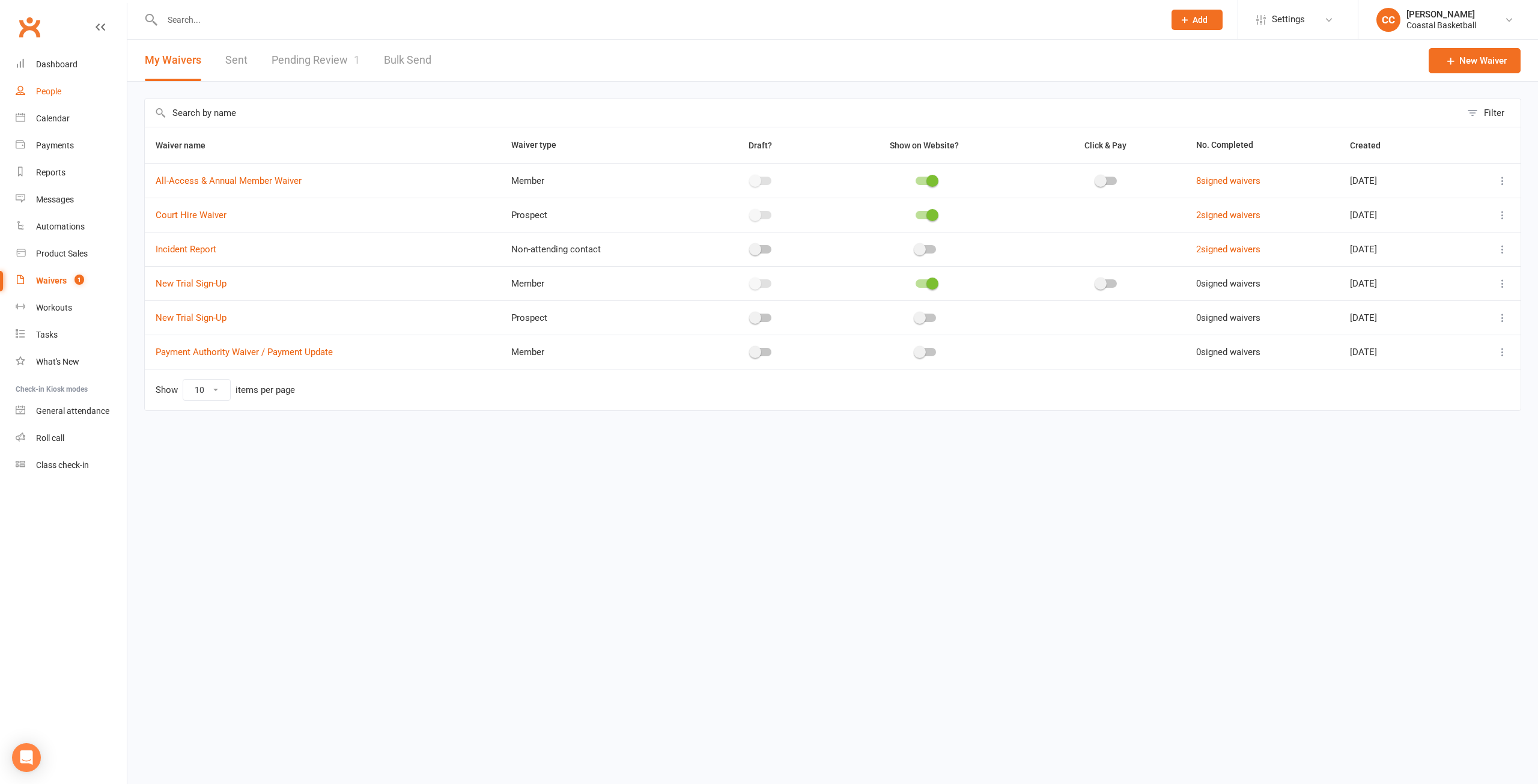
click at [54, 101] on link "People" at bounding box center [71, 91] width 111 height 27
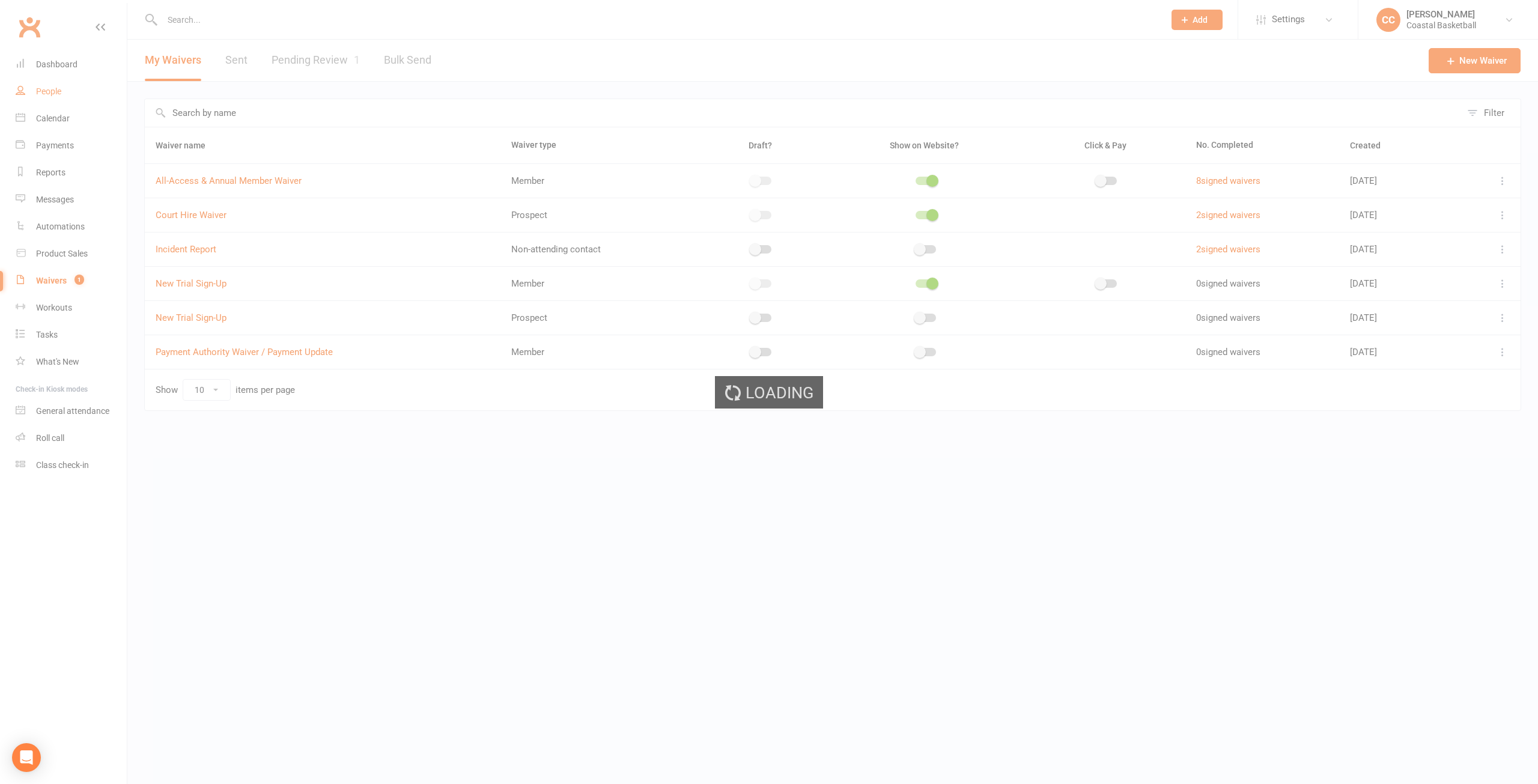
select select "100"
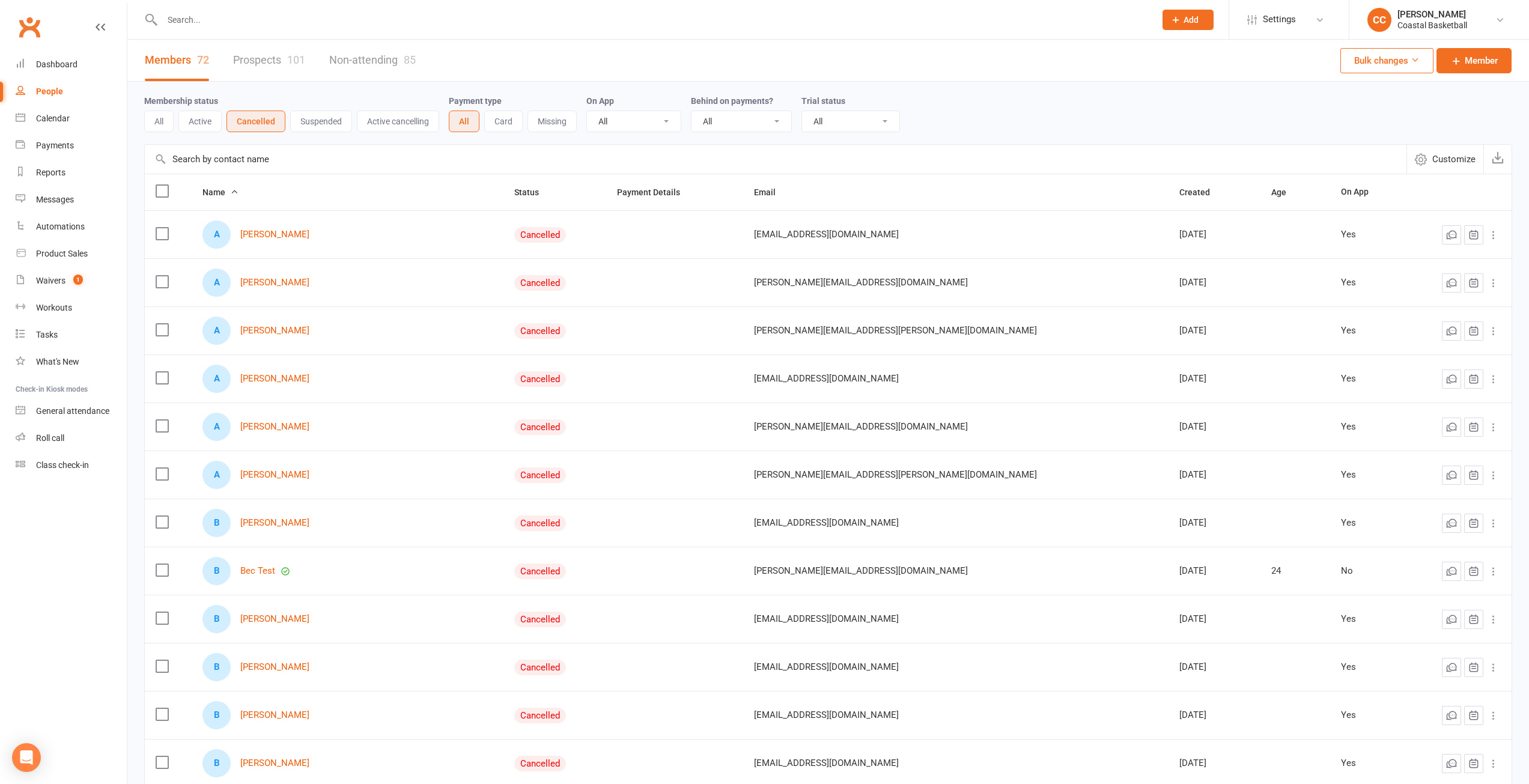
click at [210, 119] on button "Active" at bounding box center [200, 121] width 43 height 22
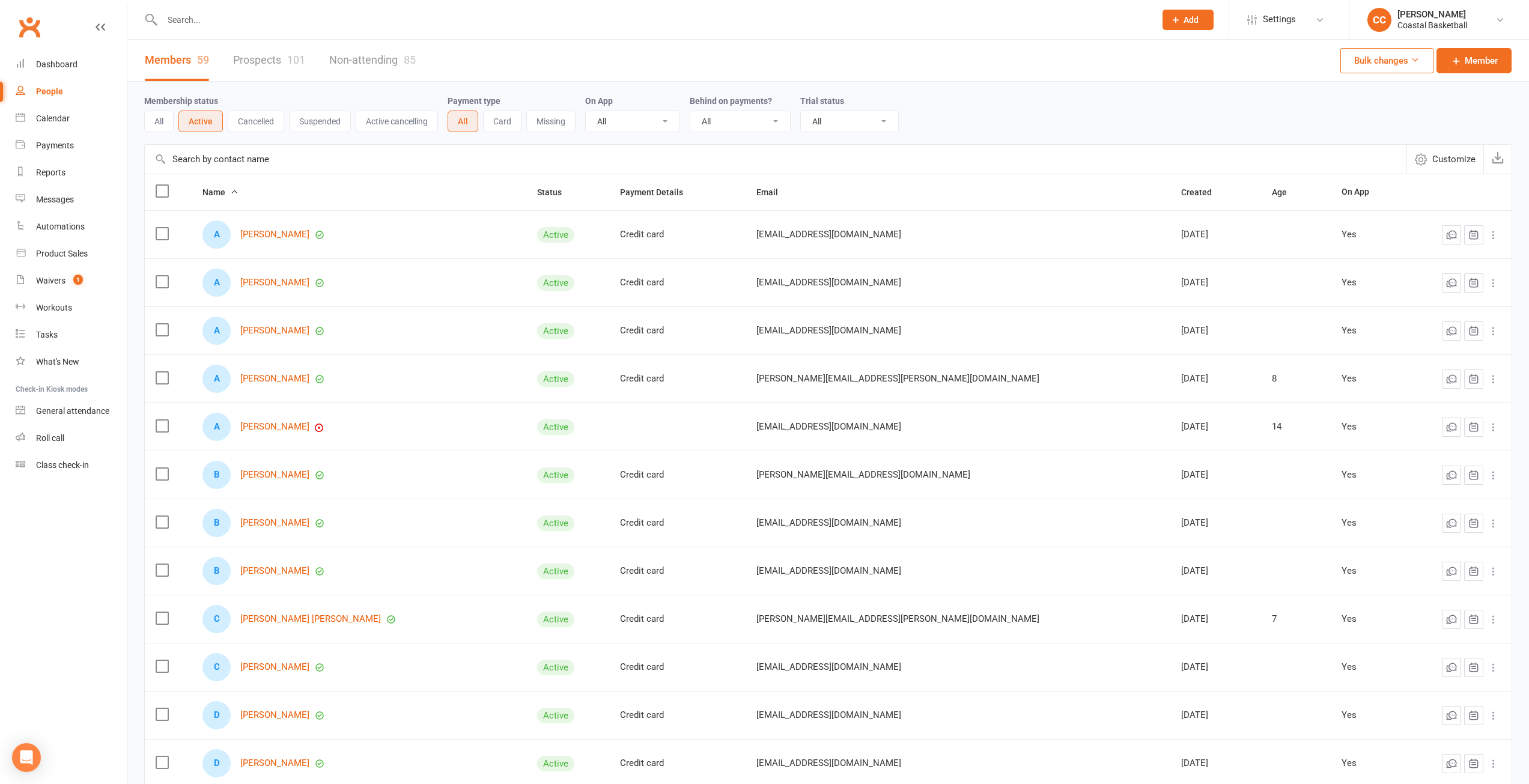
click at [156, 122] on button "All" at bounding box center [159, 121] width 29 height 22
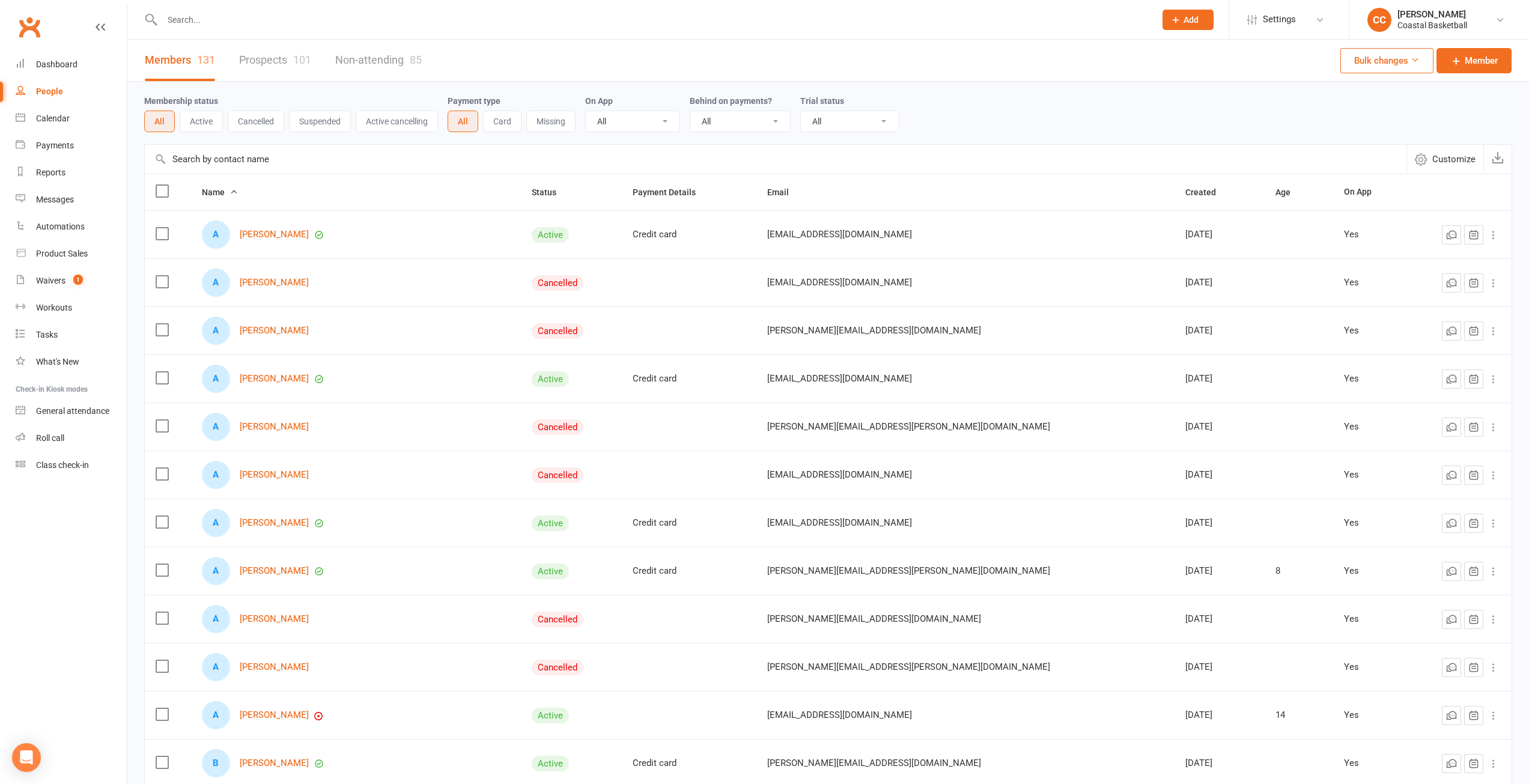
click at [396, 120] on button "Active cancelling" at bounding box center [397, 121] width 82 height 22
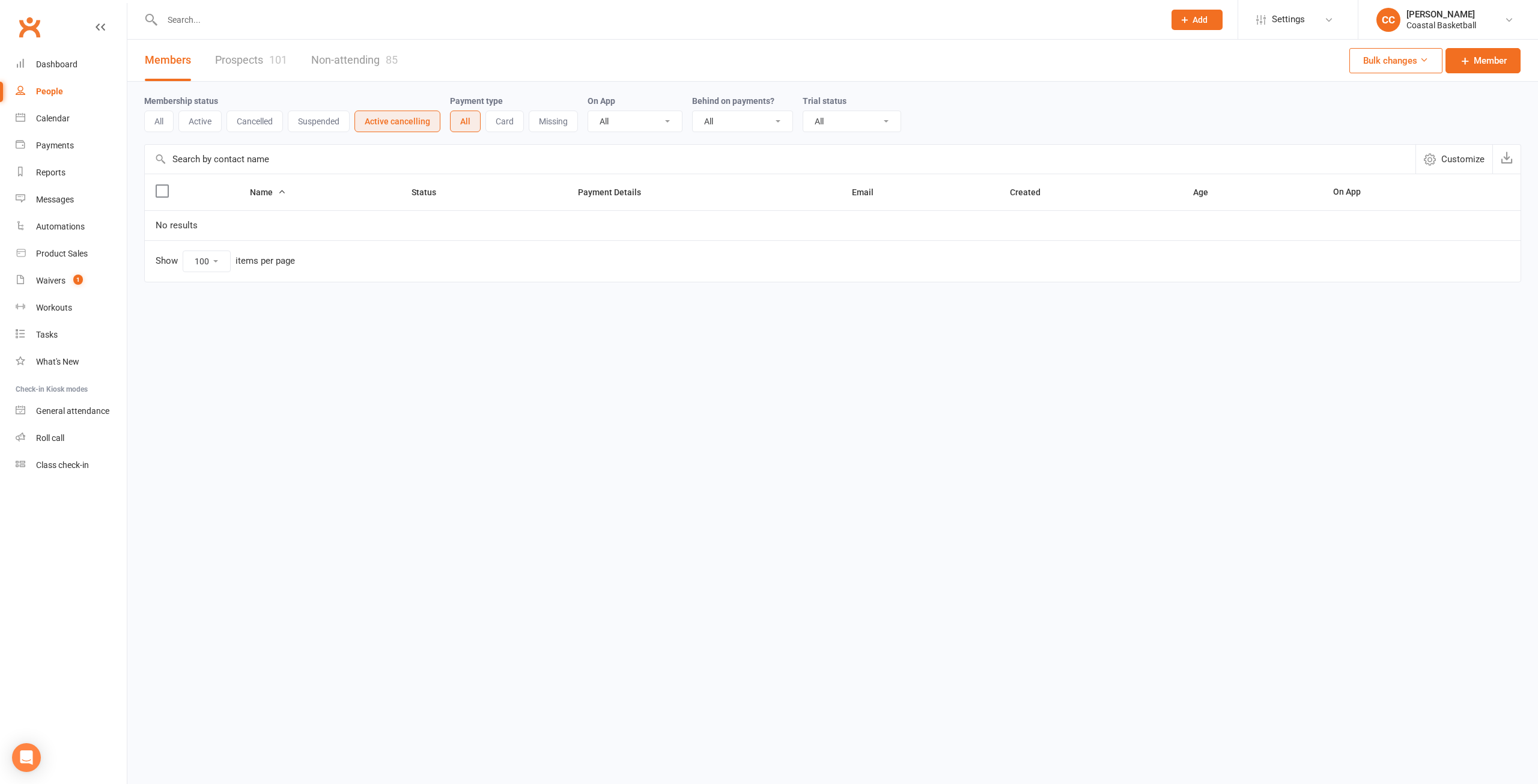
click at [211, 117] on button "Active" at bounding box center [200, 121] width 43 height 22
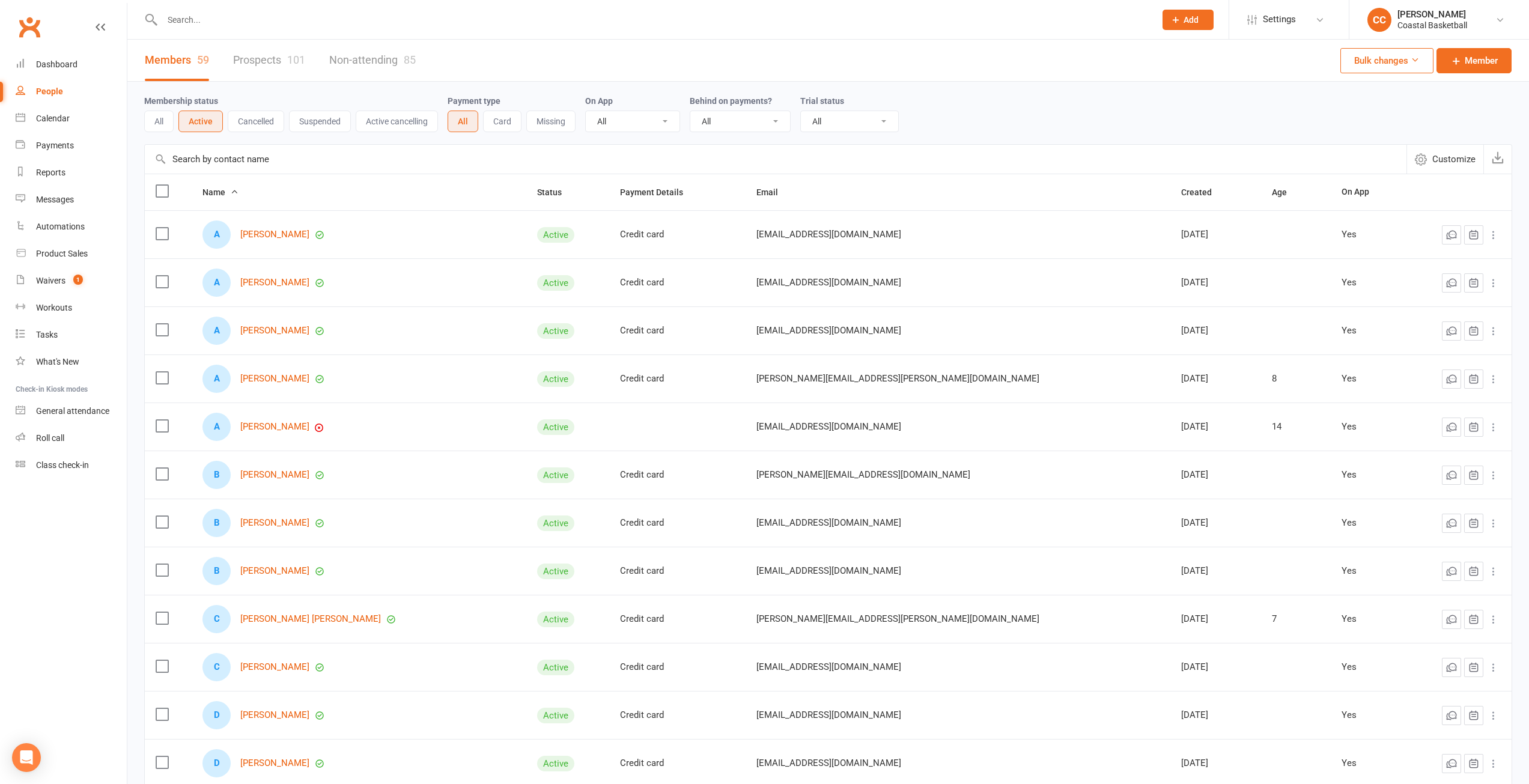
click at [501, 125] on button "Card" at bounding box center [502, 121] width 39 height 22
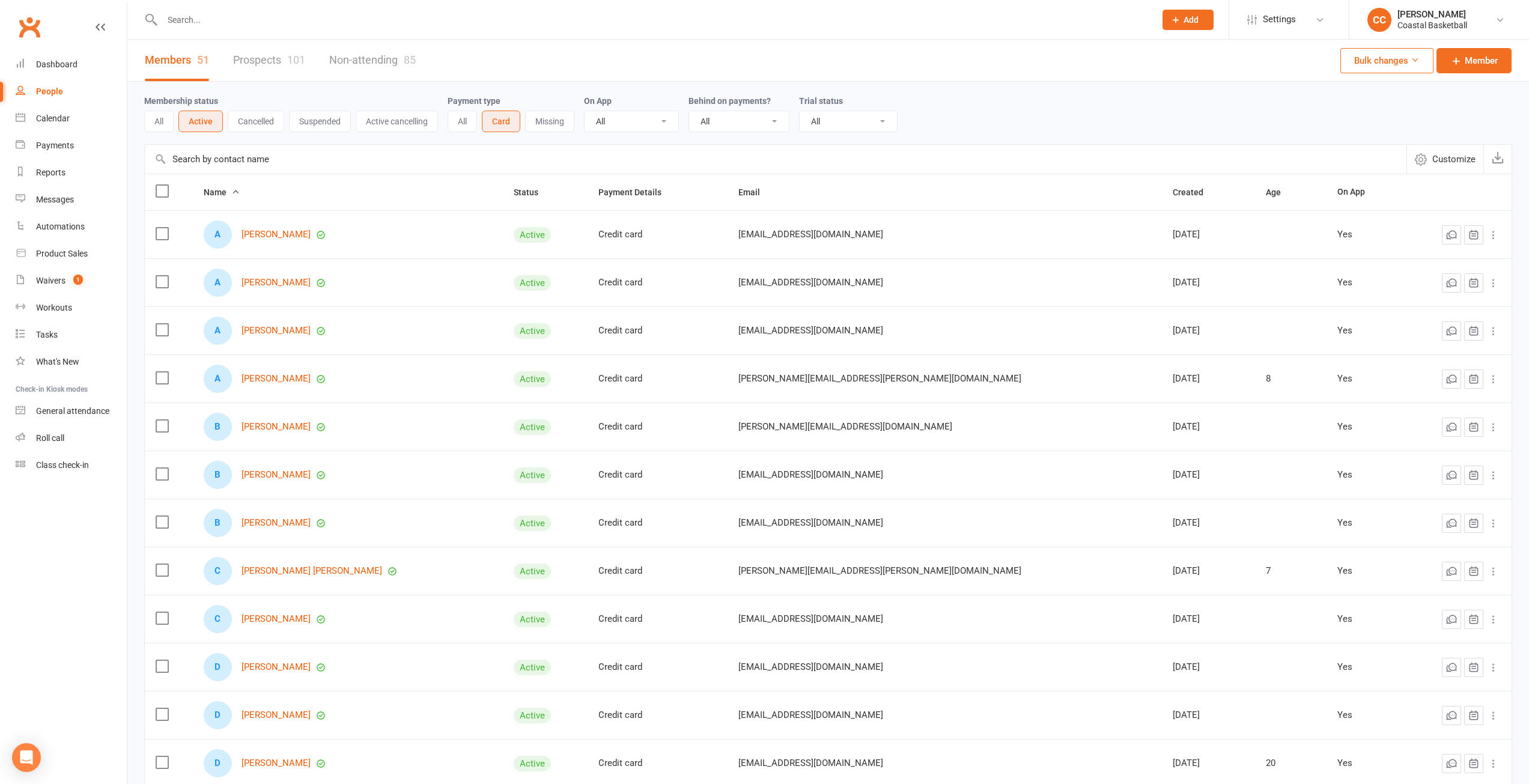
click at [510, 123] on button "Card" at bounding box center [501, 121] width 39 height 22
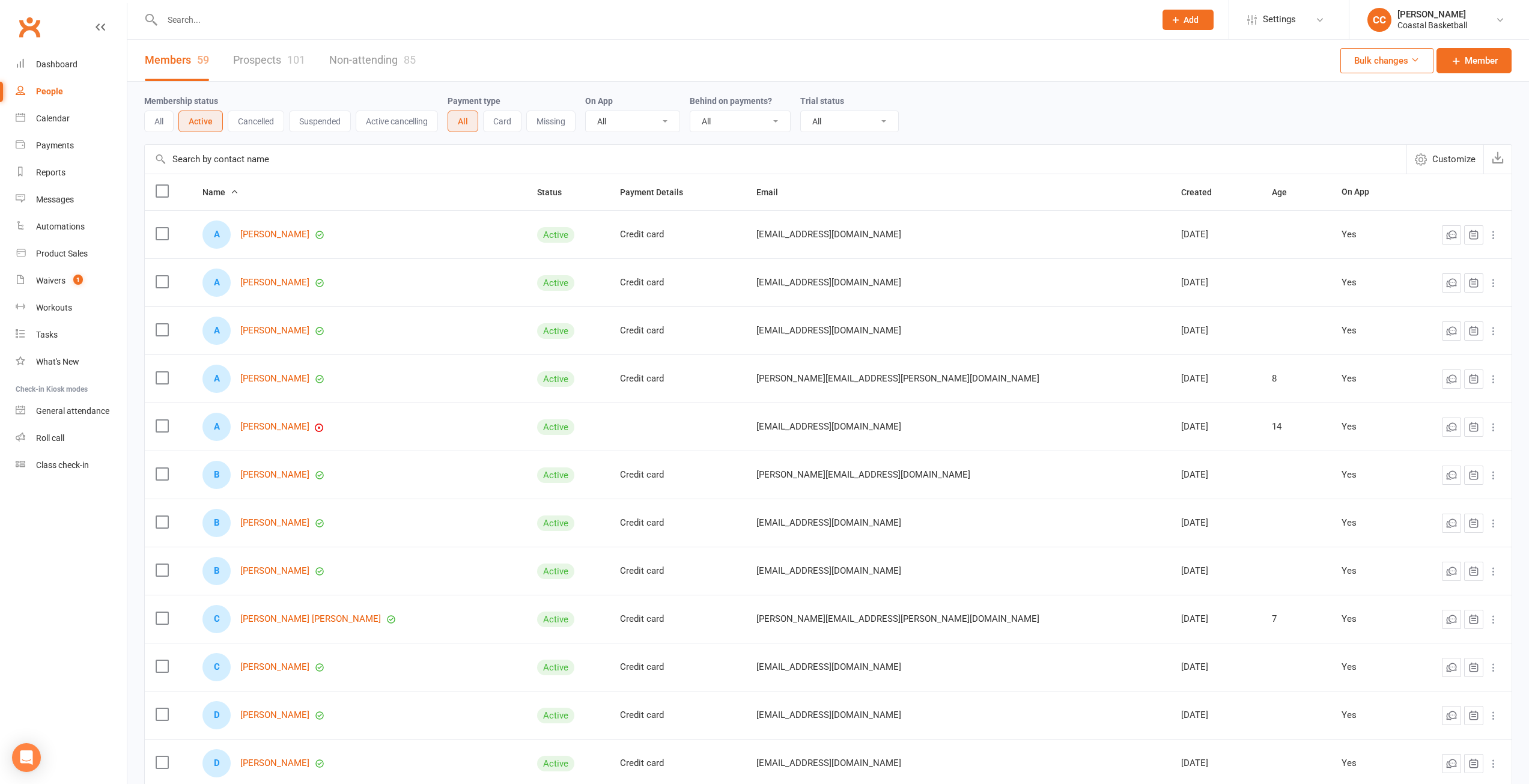
click at [560, 126] on button "Missing" at bounding box center [550, 121] width 49 height 22
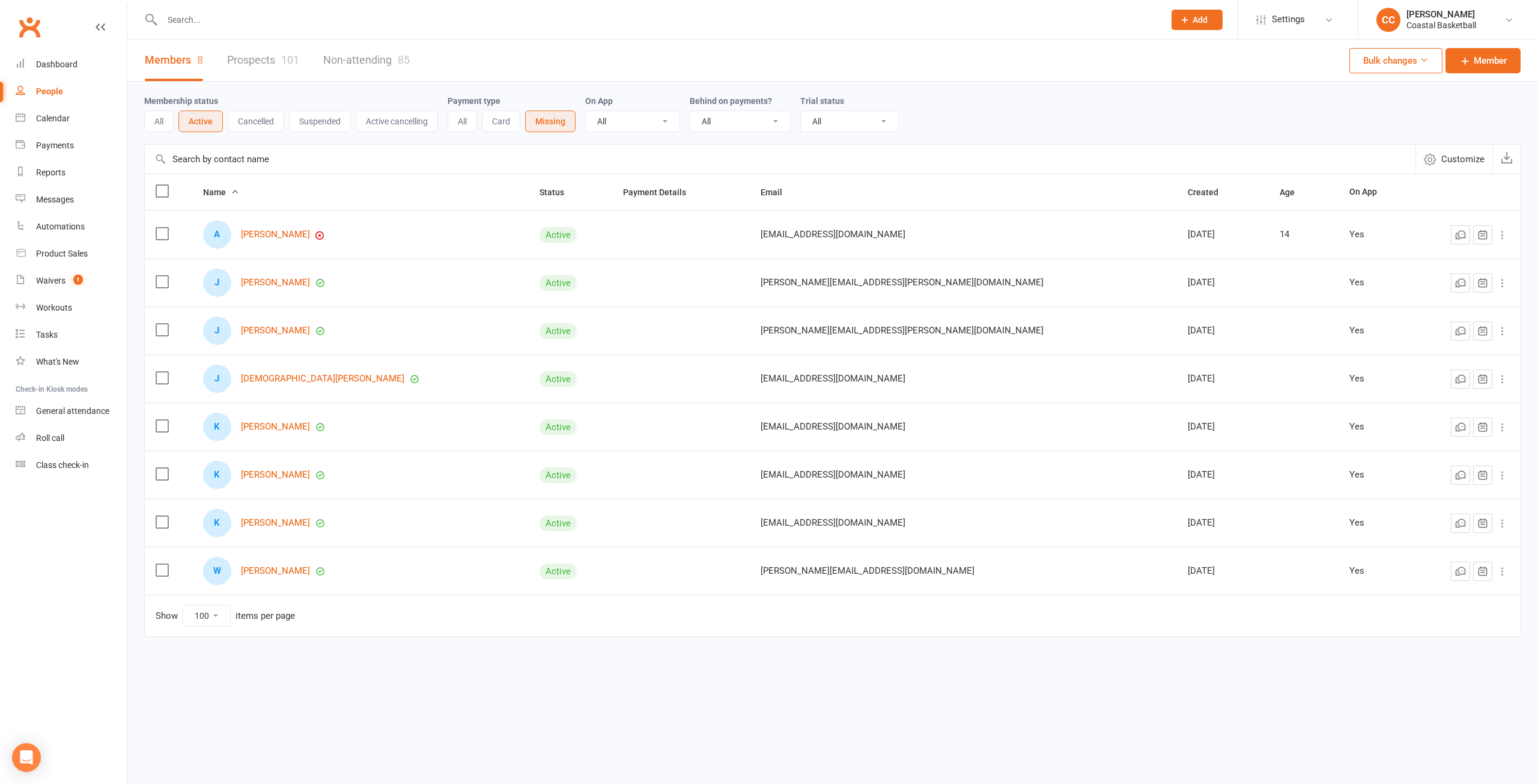
click at [158, 123] on button "All" at bounding box center [159, 121] width 29 height 22
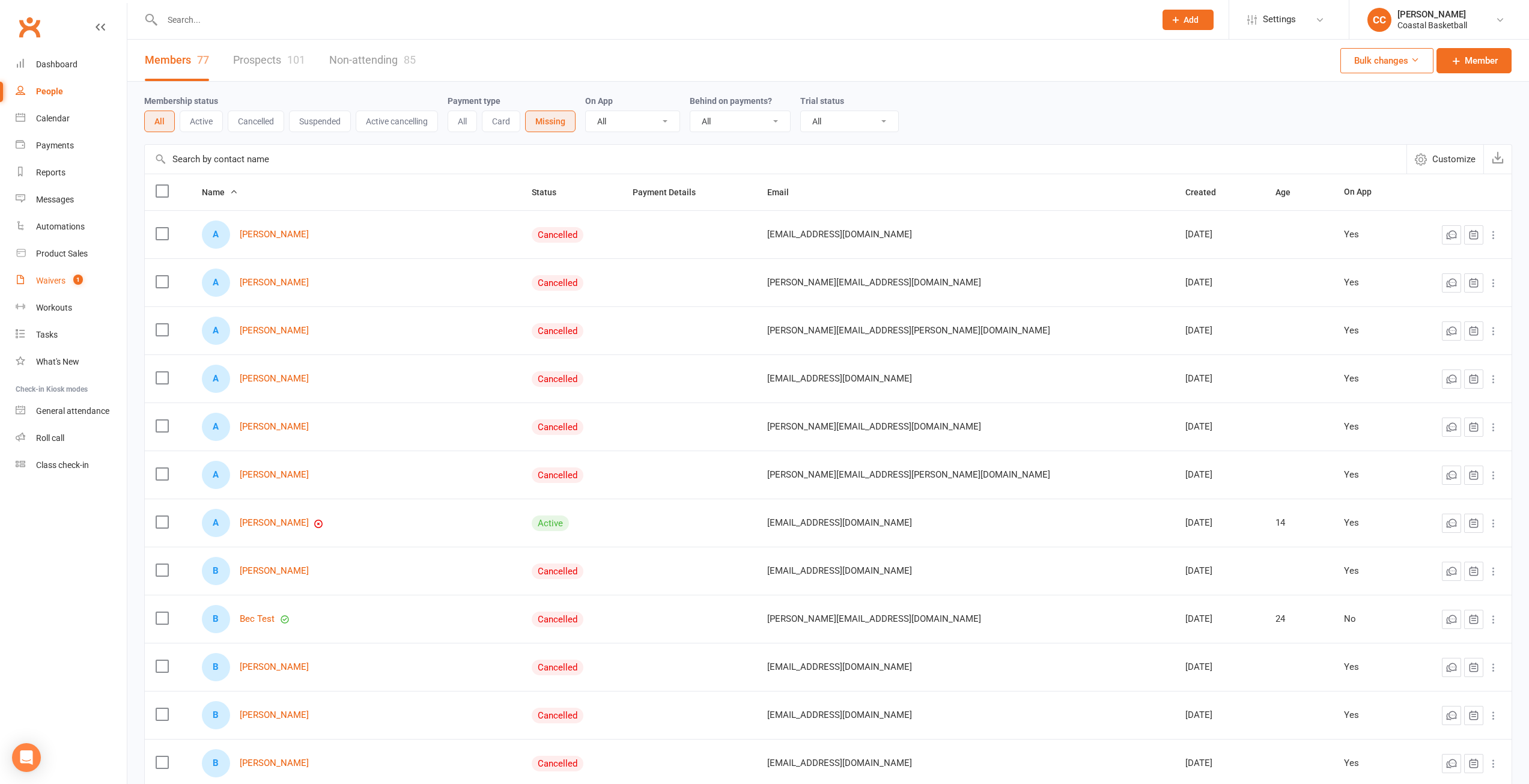
click at [49, 280] on div "Waivers" at bounding box center [51, 280] width 29 height 9
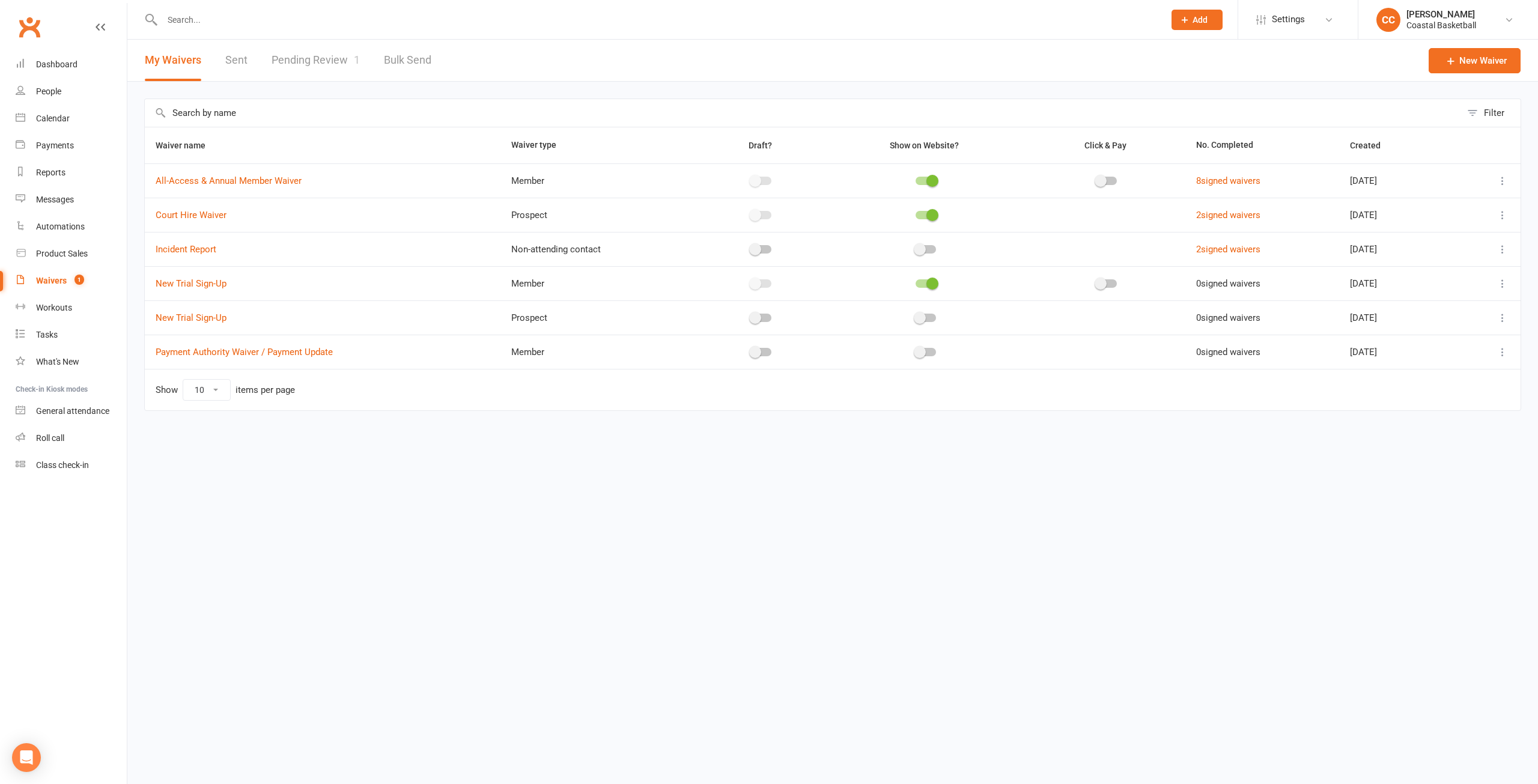
click at [242, 60] on link "Sent" at bounding box center [237, 60] width 22 height 41
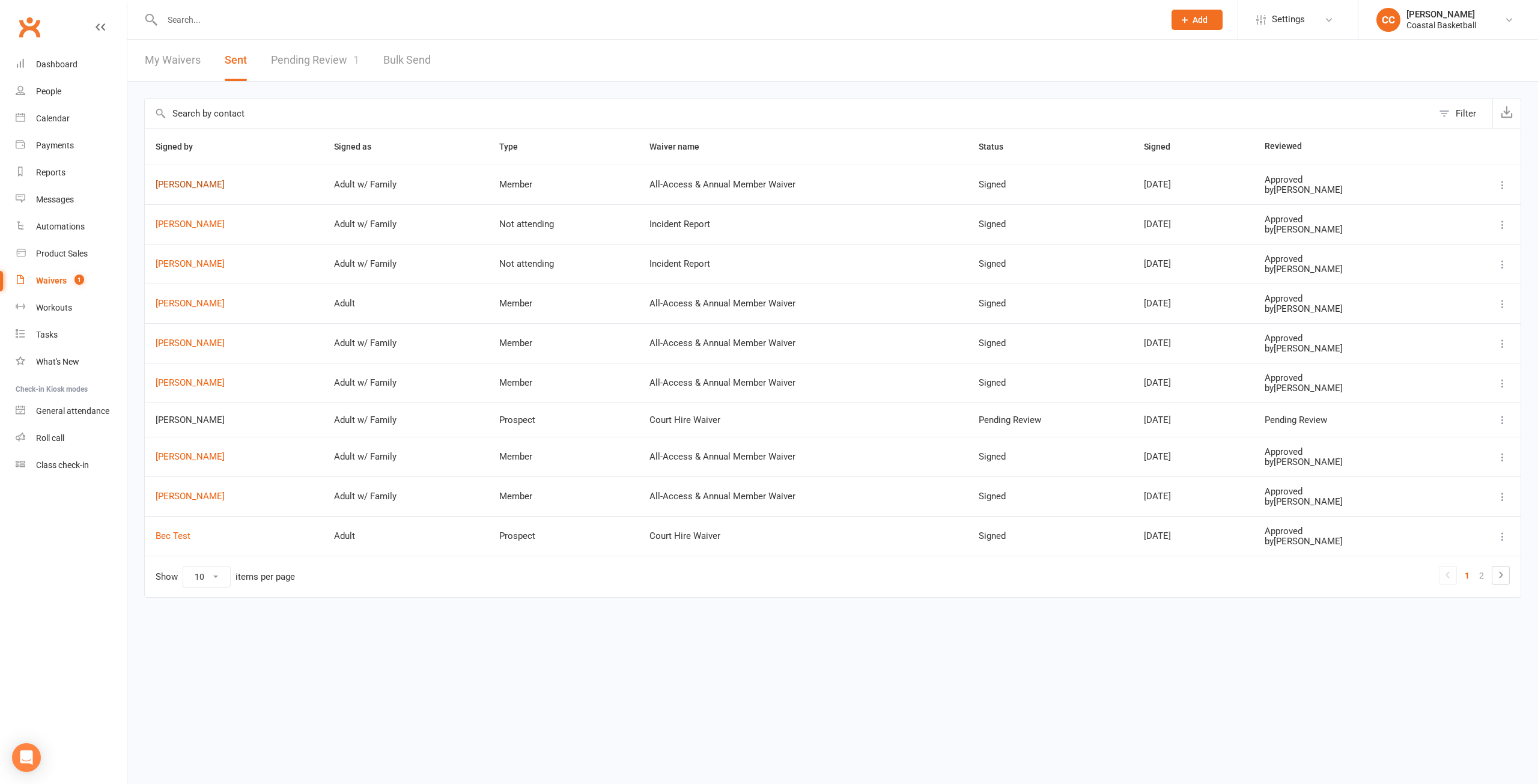
click at [202, 188] on link "Stephanie Boyle" at bounding box center [234, 184] width 157 height 10
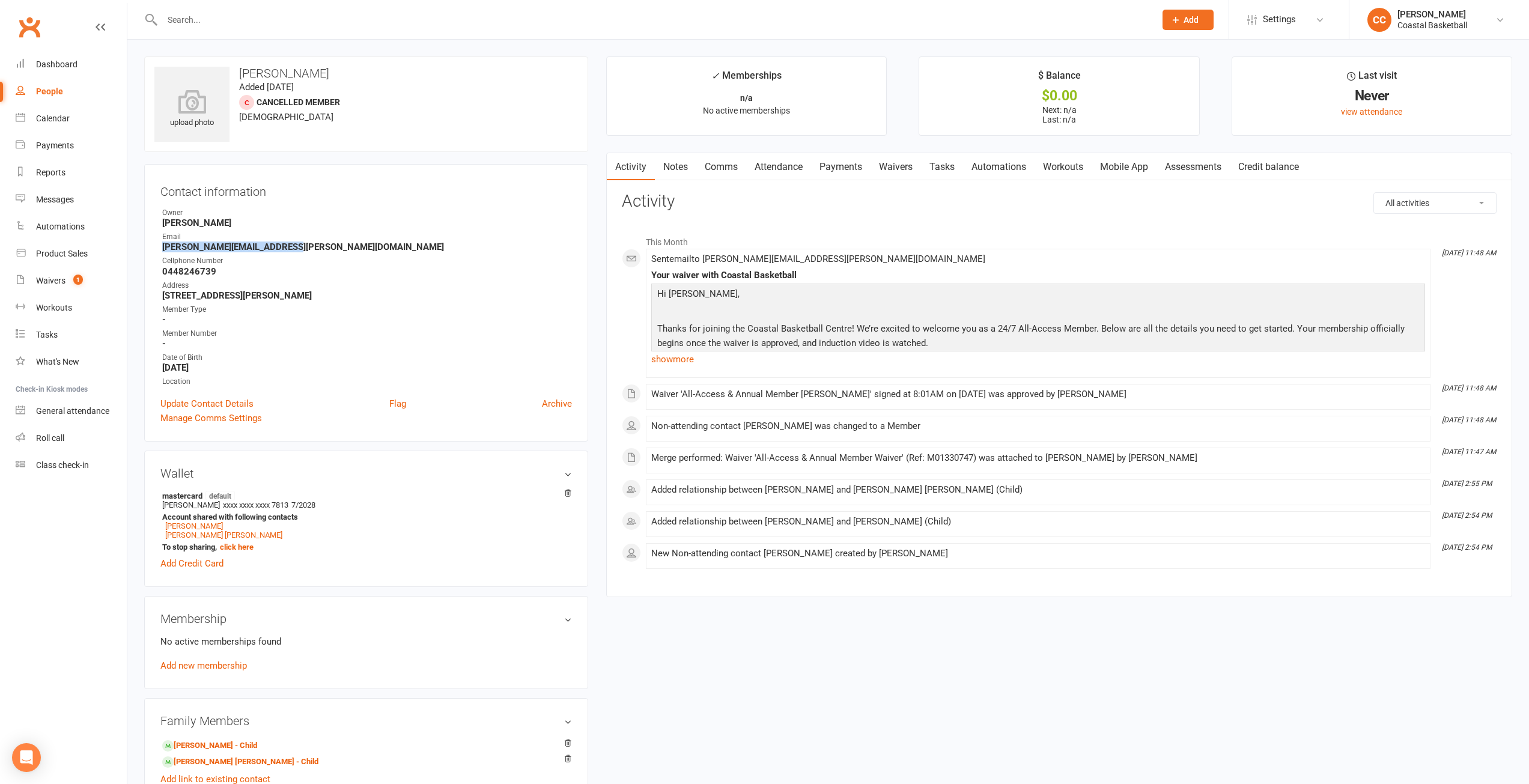
drag, startPoint x: 285, startPoint y: 246, endPoint x: 153, endPoint y: 249, distance: 132.0
click at [153, 249] on div "Contact information Owner Ella Catalano Email stephanie.leach@hotmail.com Cellp…" at bounding box center [366, 302] width 444 height 277
copy strong "stephanie.leach@hotmail.com"
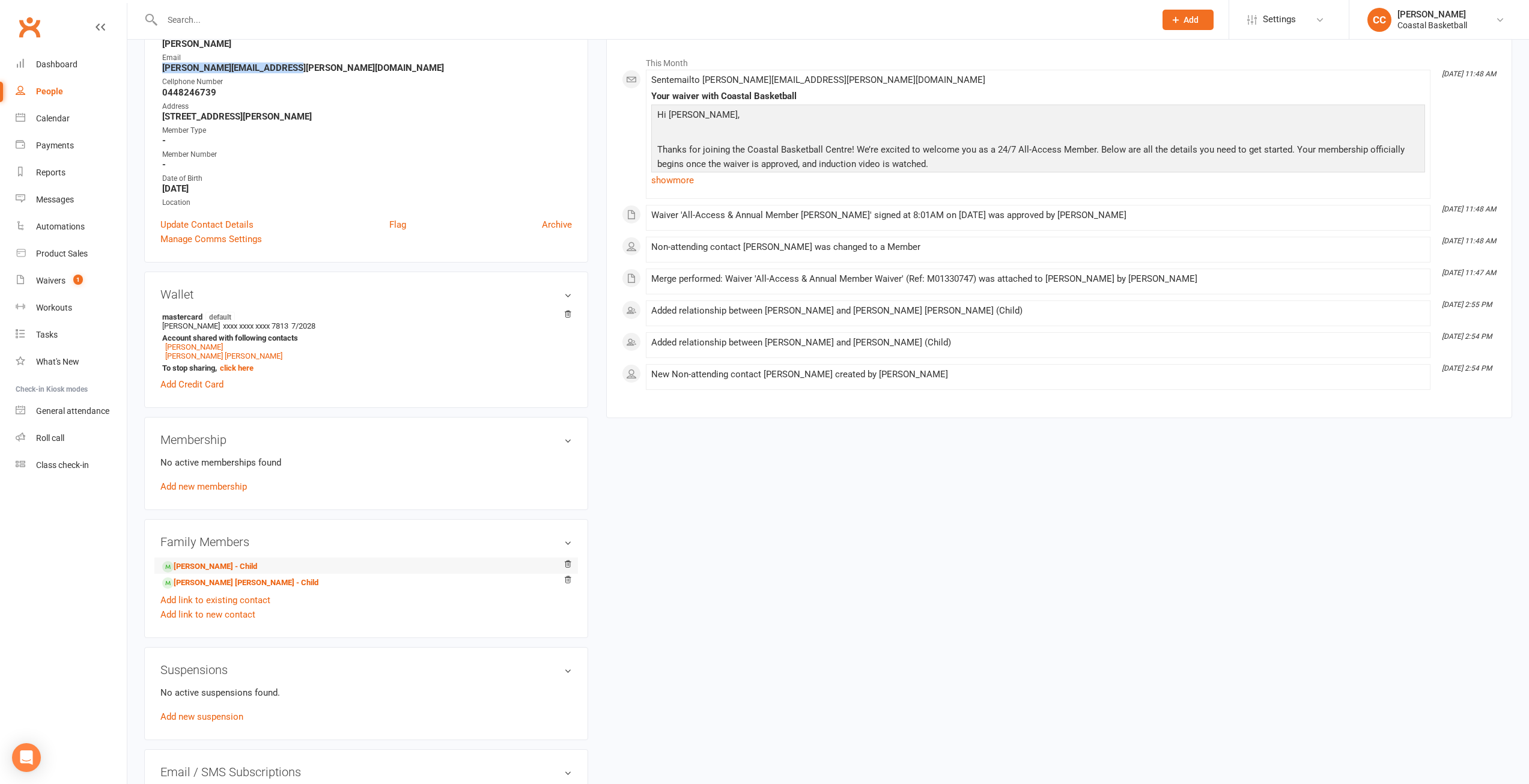
scroll to position [241, 0]
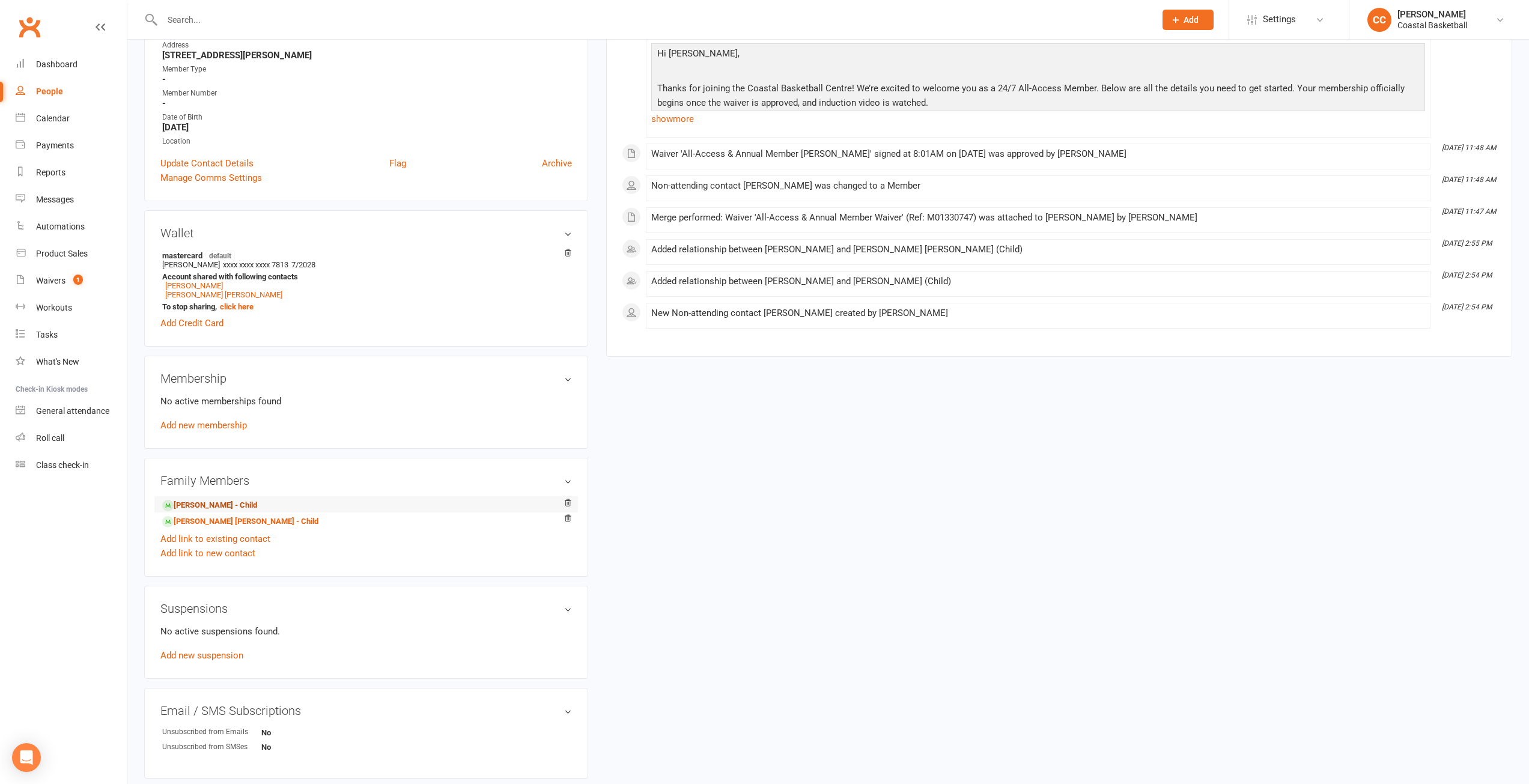
click at [229, 499] on link "Austin Boyle - Child" at bounding box center [210, 505] width 95 height 12
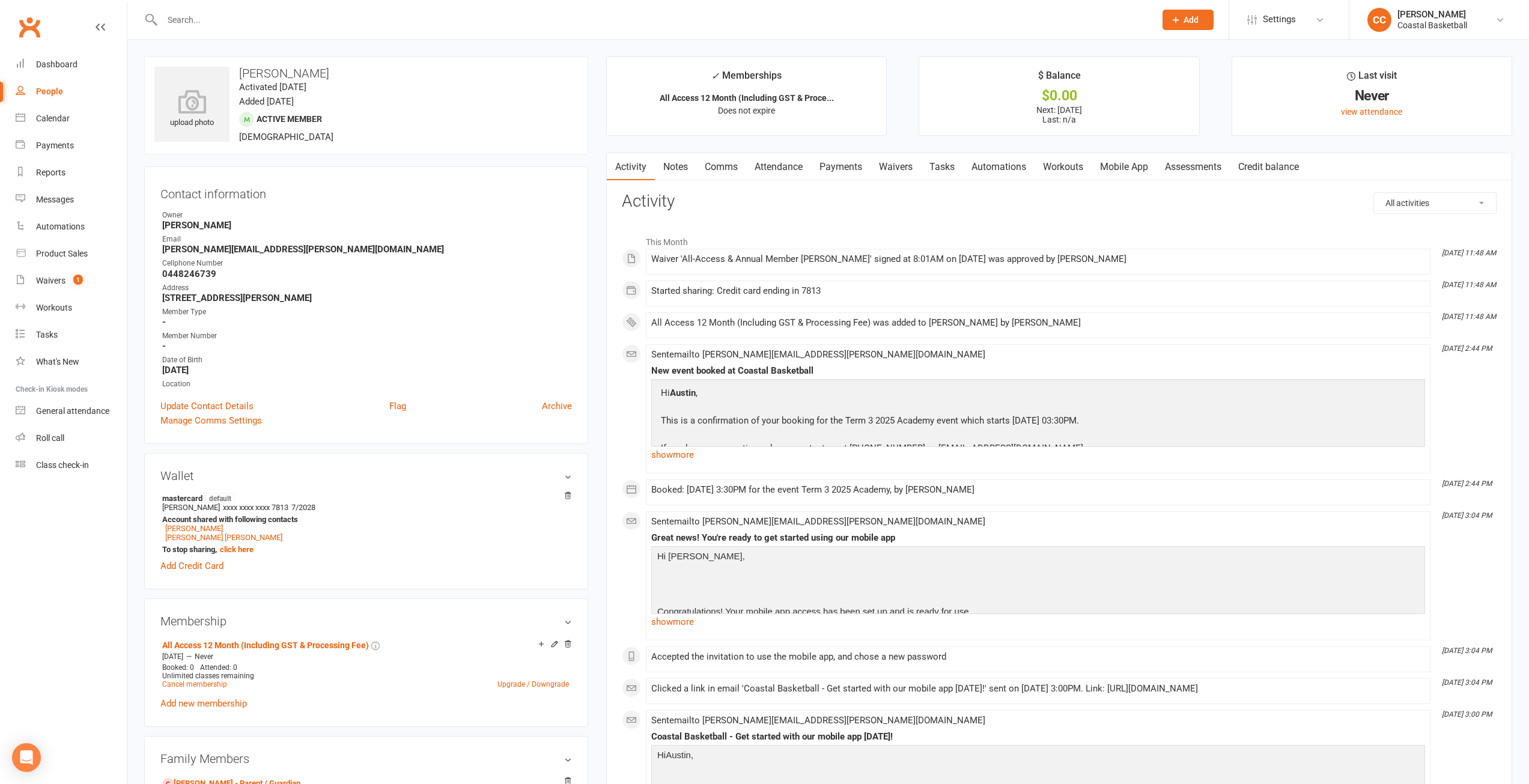
click at [50, 90] on div "People" at bounding box center [49, 91] width 27 height 9
select select "100"
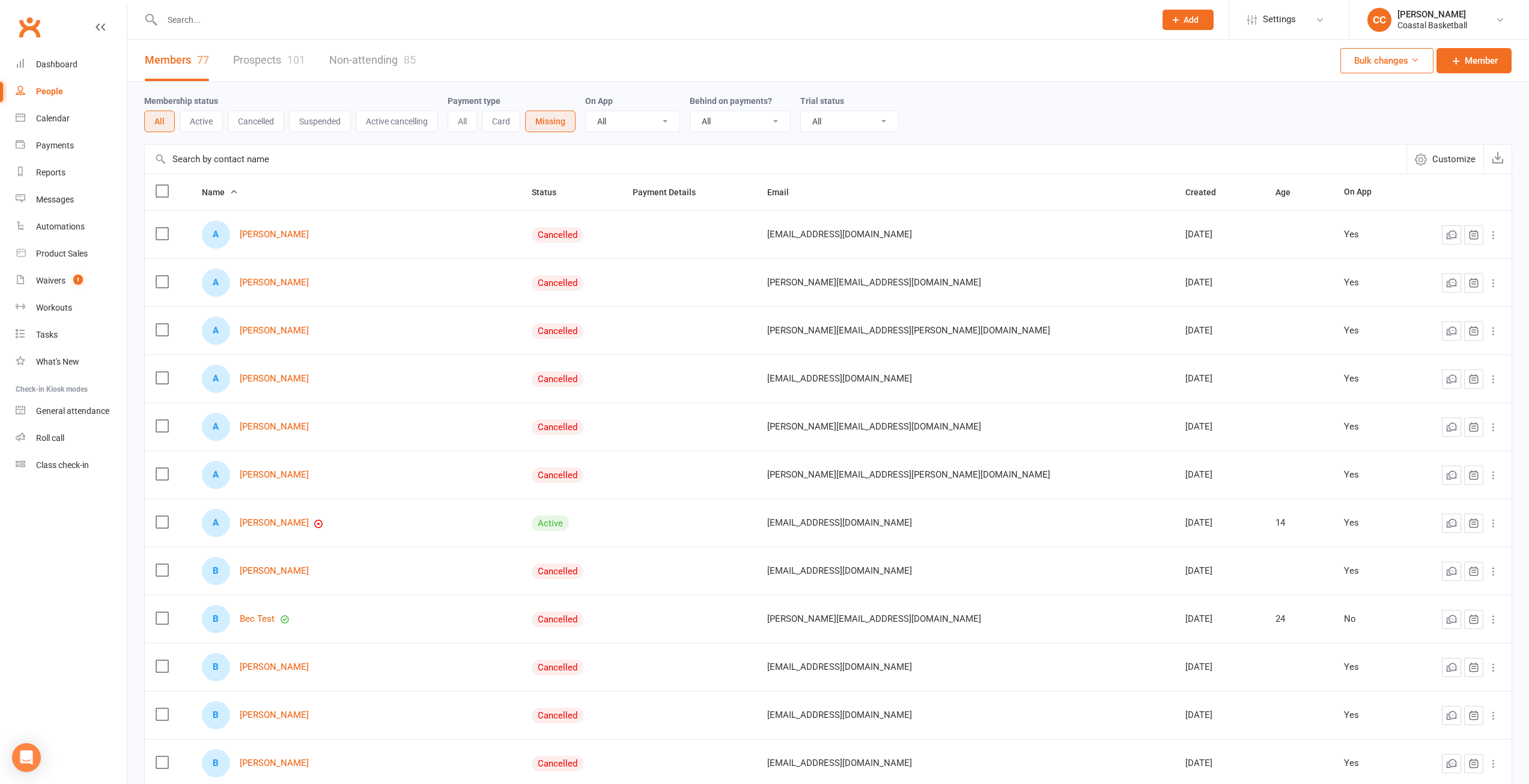
click at [196, 126] on button "Active" at bounding box center [201, 121] width 43 height 22
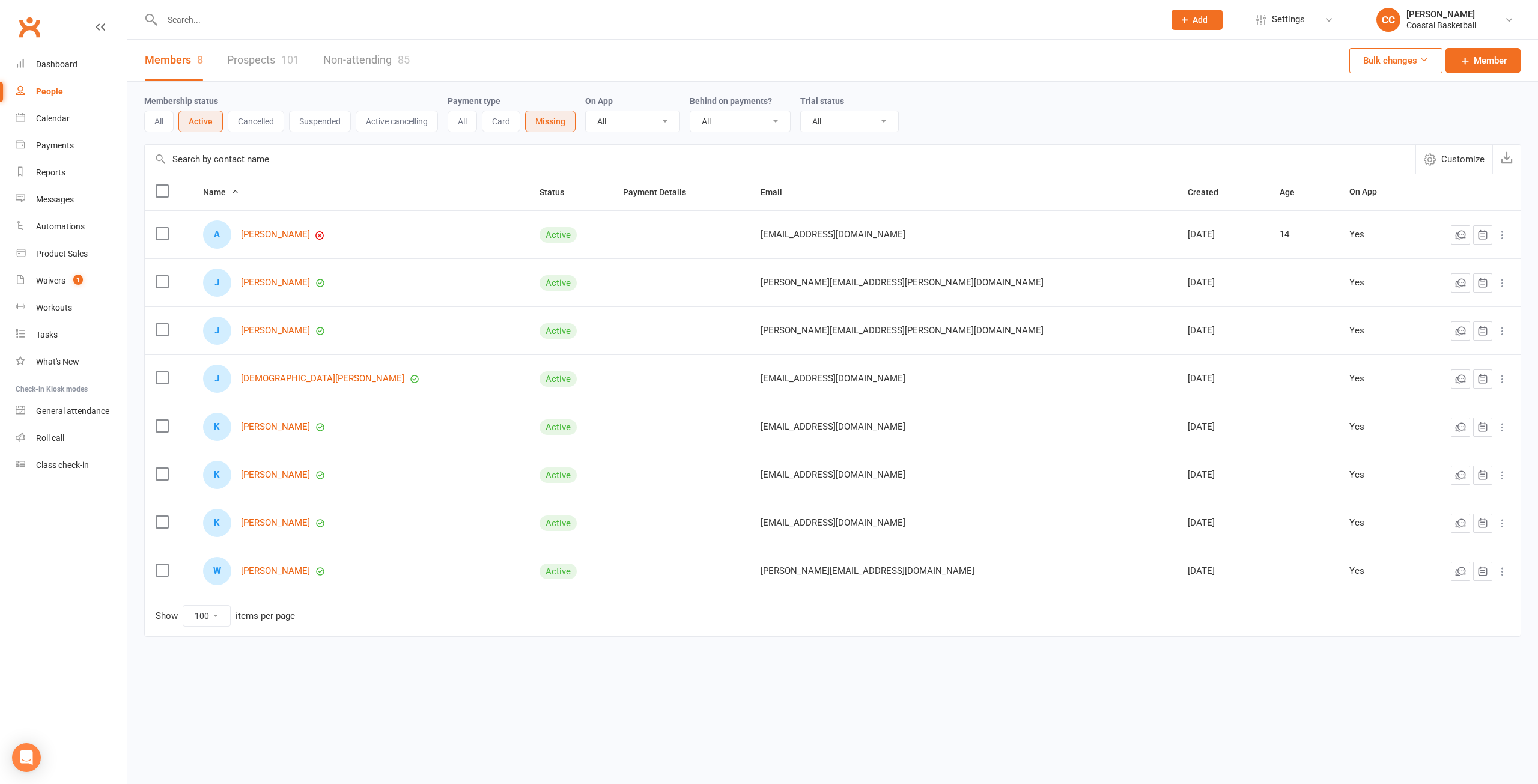
click at [469, 117] on button "All" at bounding box center [462, 121] width 29 height 22
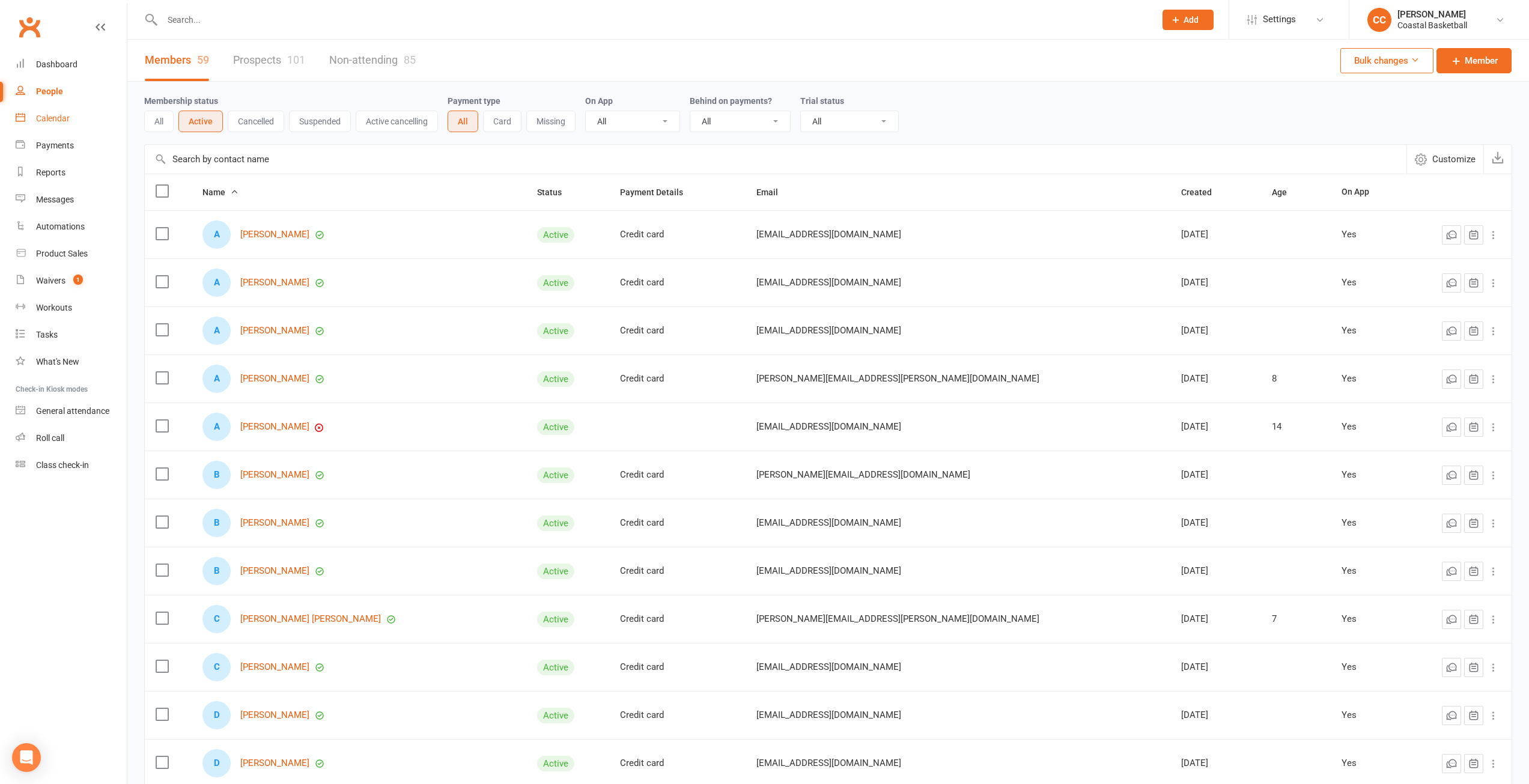
click at [63, 121] on div "Calendar" at bounding box center [53, 118] width 34 height 9
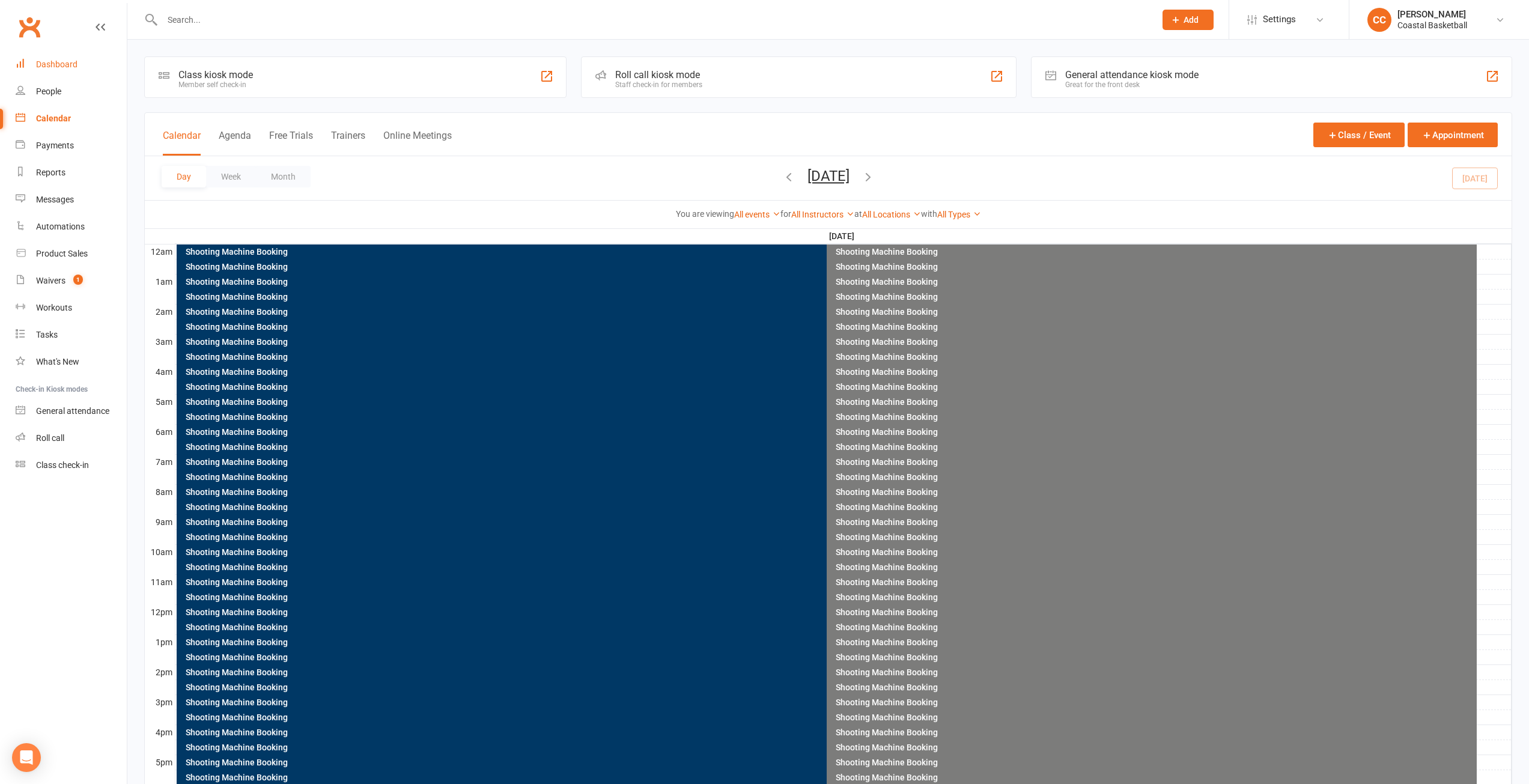
click at [69, 70] on link "Dashboard" at bounding box center [71, 64] width 111 height 27
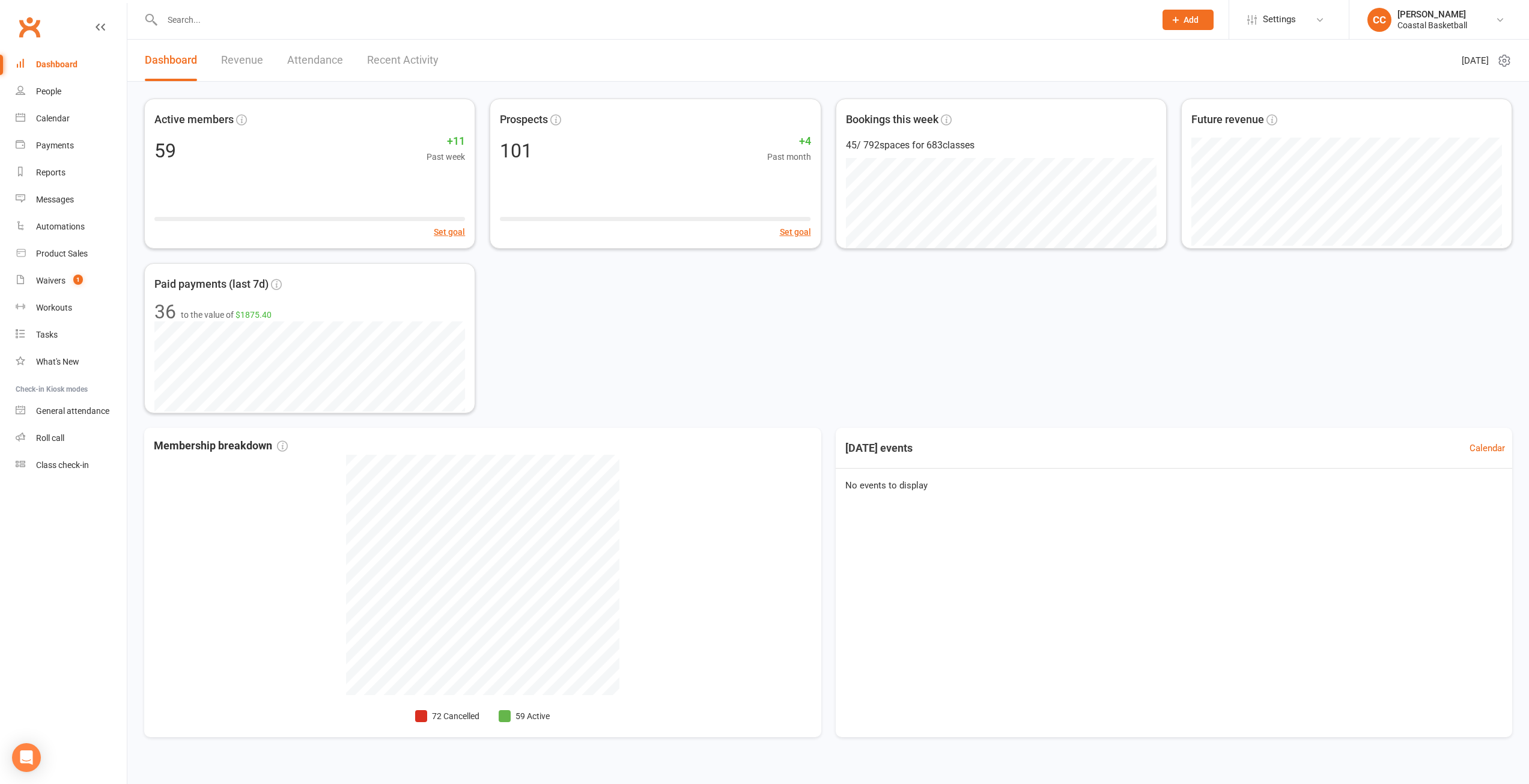
click at [262, 60] on link "Revenue" at bounding box center [242, 60] width 42 height 41
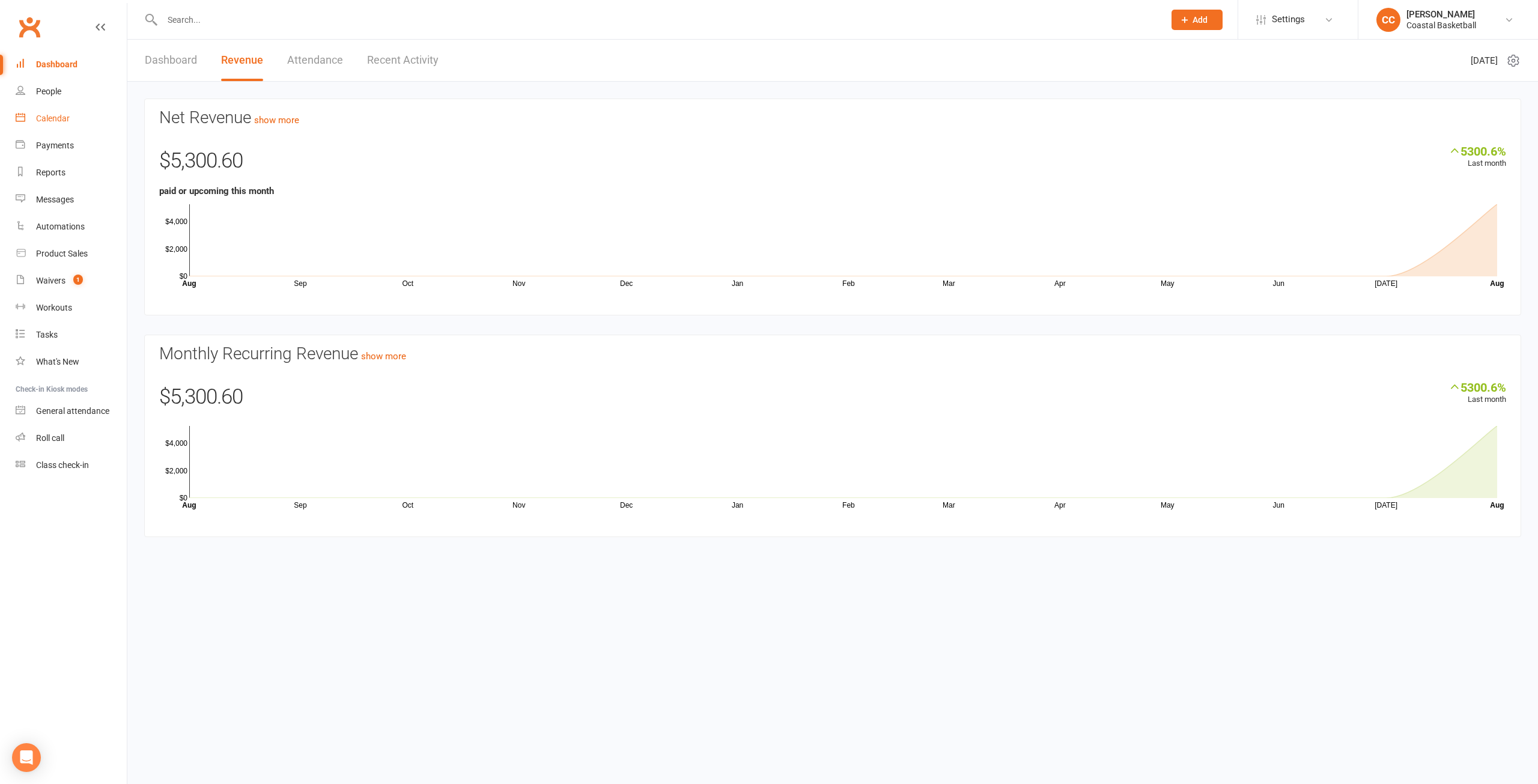
click at [61, 117] on div "Calendar" at bounding box center [53, 118] width 34 height 9
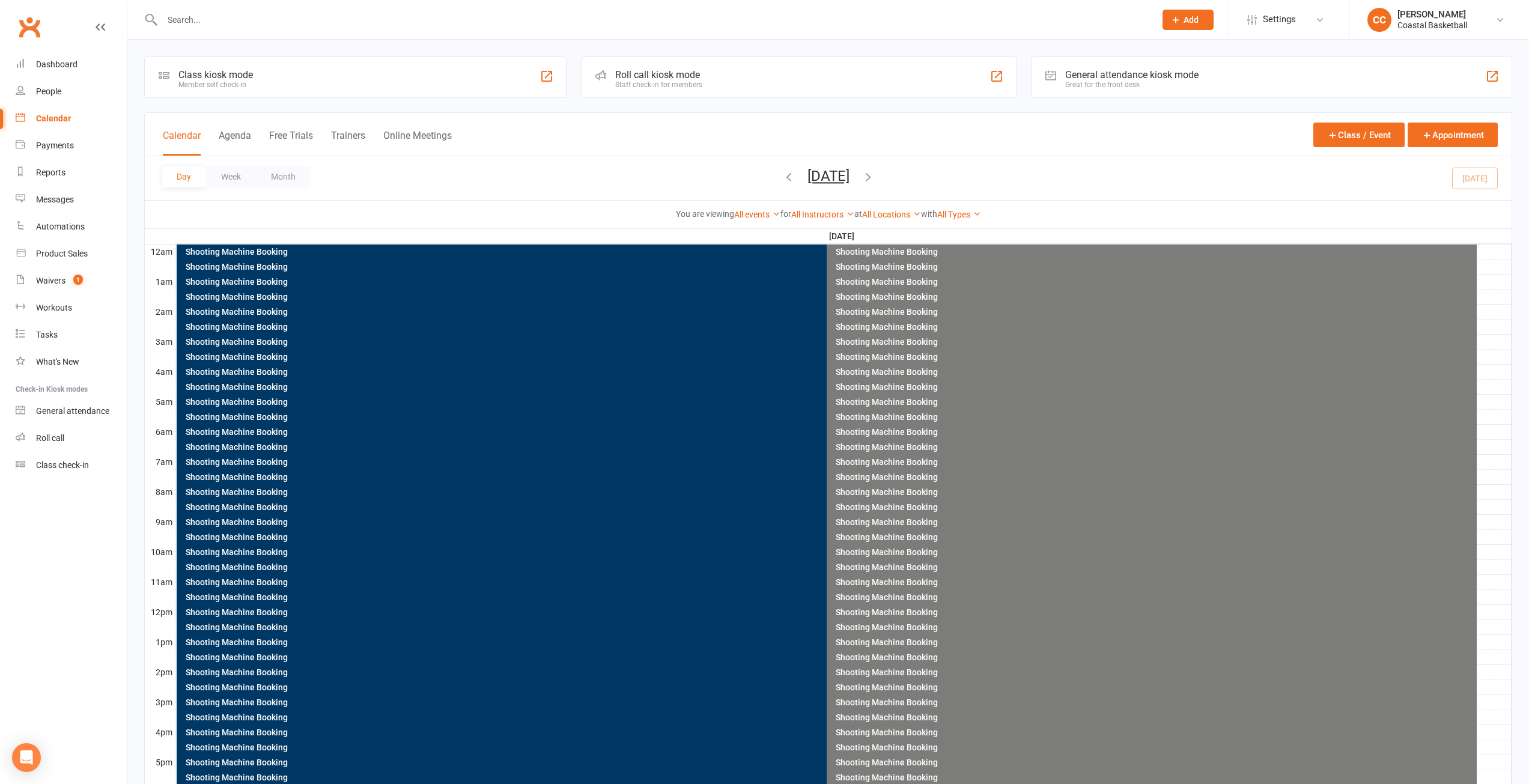
click at [875, 169] on button "button" at bounding box center [868, 178] width 13 height 21
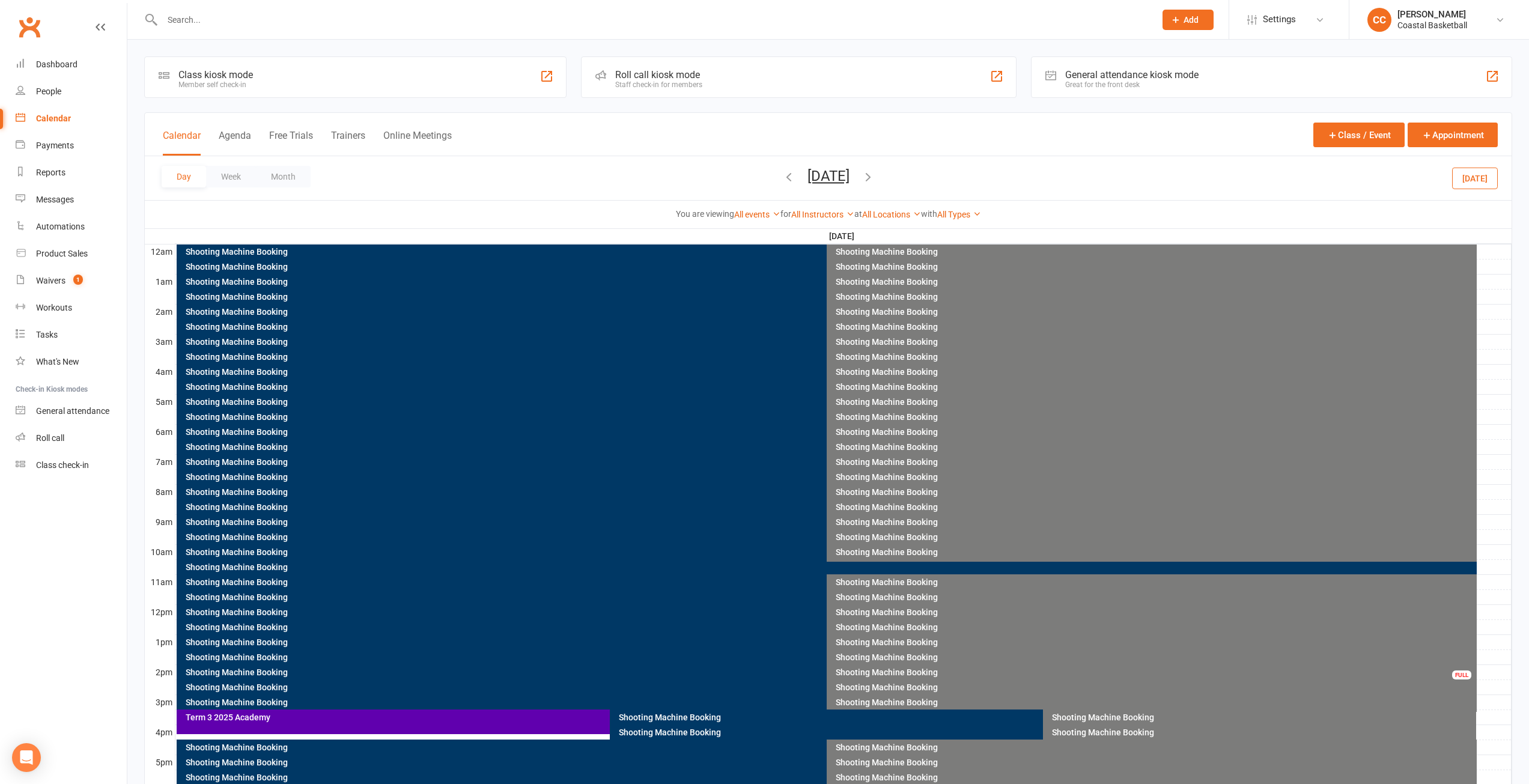
click at [493, 720] on div "Term 3 2025 Academy" at bounding box center [607, 717] width 844 height 8
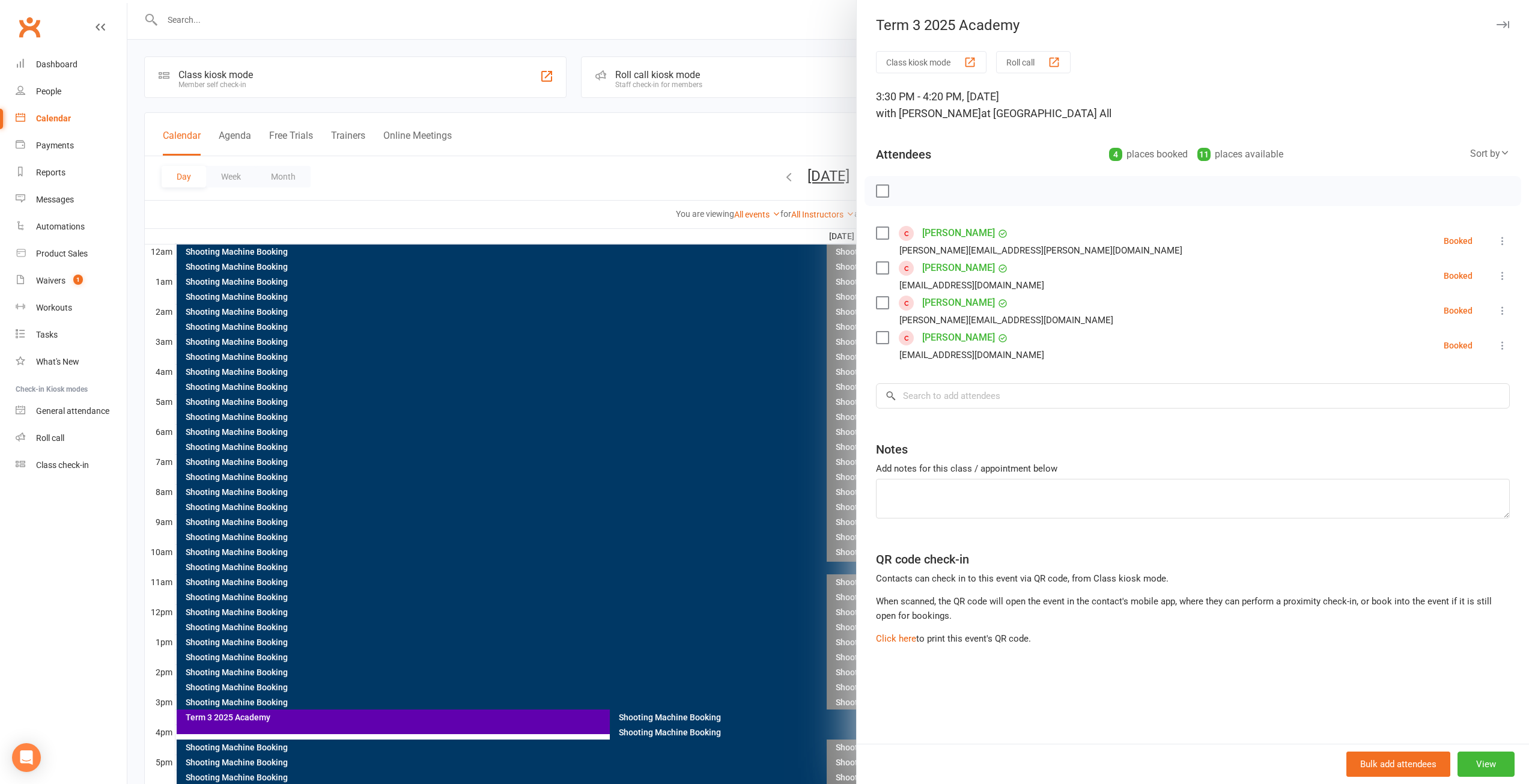
click at [736, 121] on div at bounding box center [828, 392] width 1402 height 784
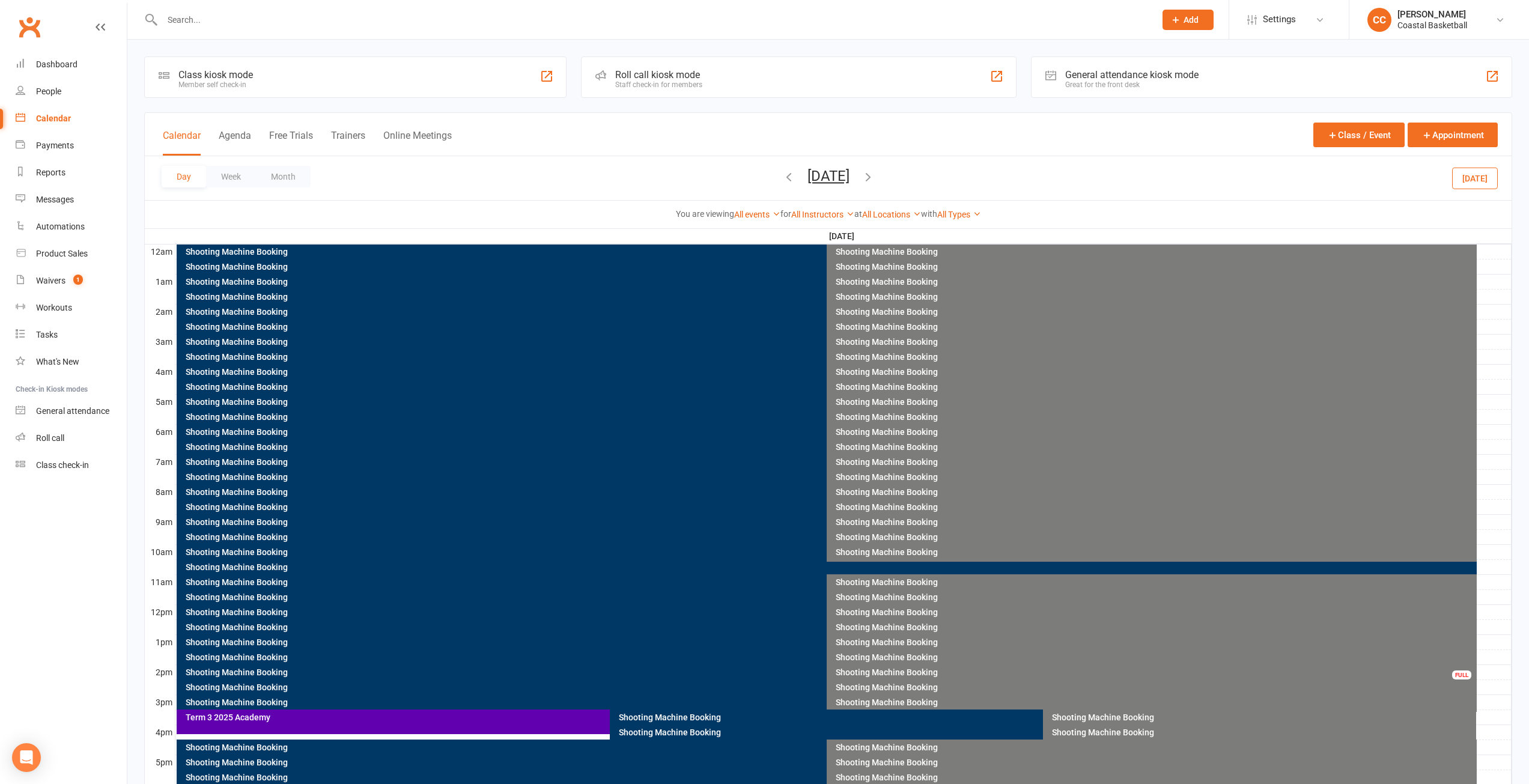
click at [875, 179] on icon "button" at bounding box center [868, 176] width 13 height 13
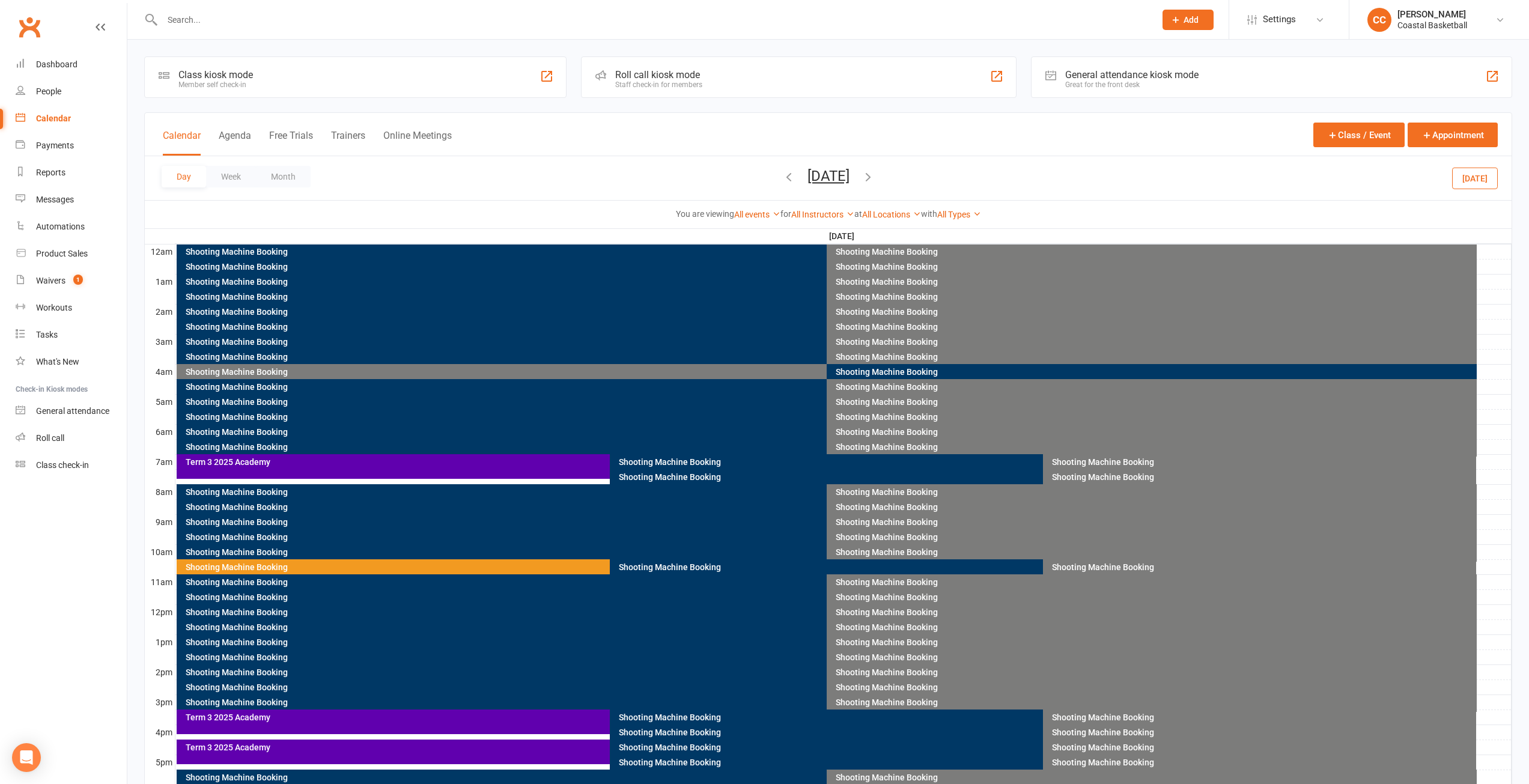
click at [875, 179] on icon "button" at bounding box center [868, 176] width 13 height 13
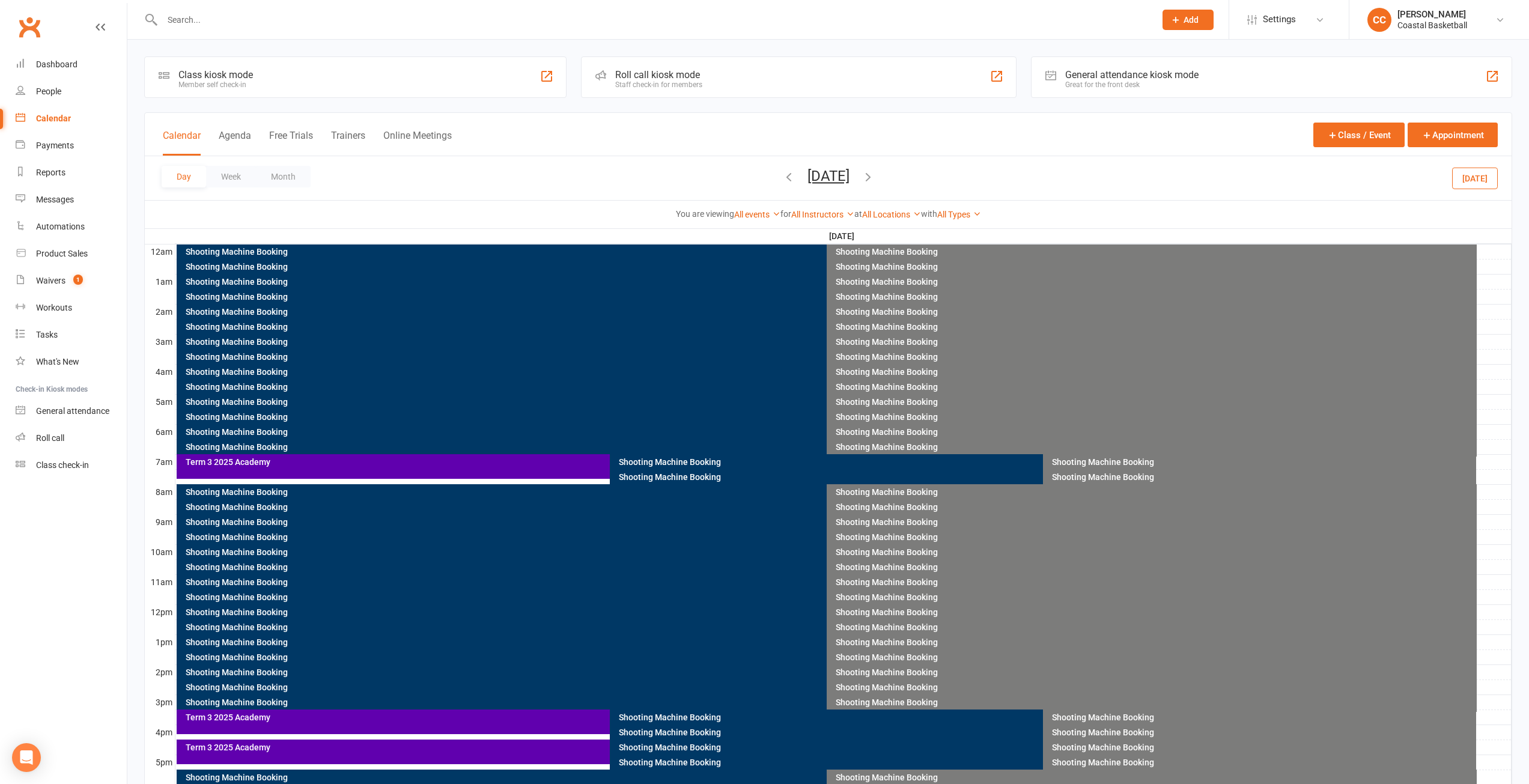
click at [875, 177] on icon "button" at bounding box center [868, 176] width 13 height 13
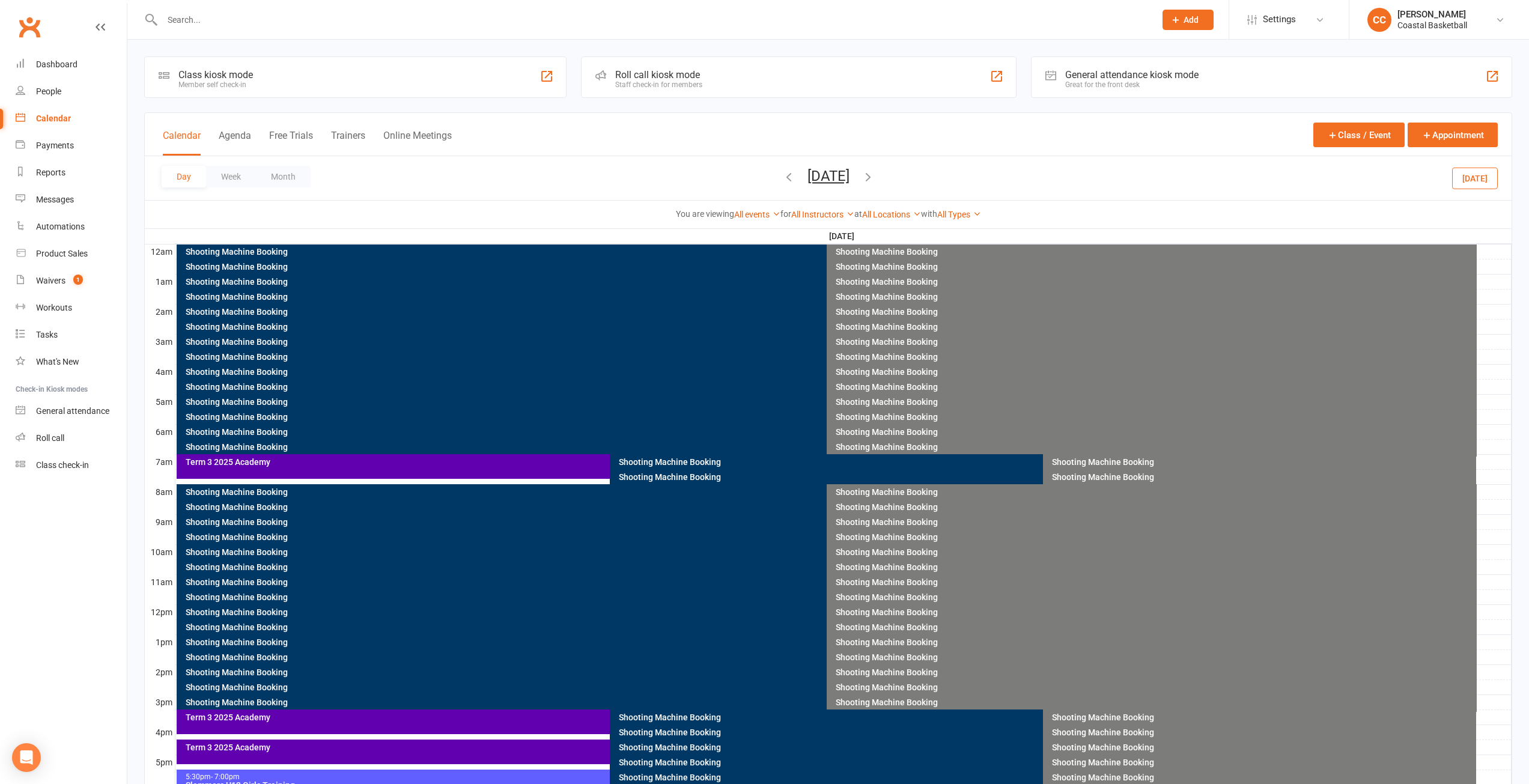
click at [487, 465] on div "Term 3 2025 Academy" at bounding box center [607, 462] width 844 height 8
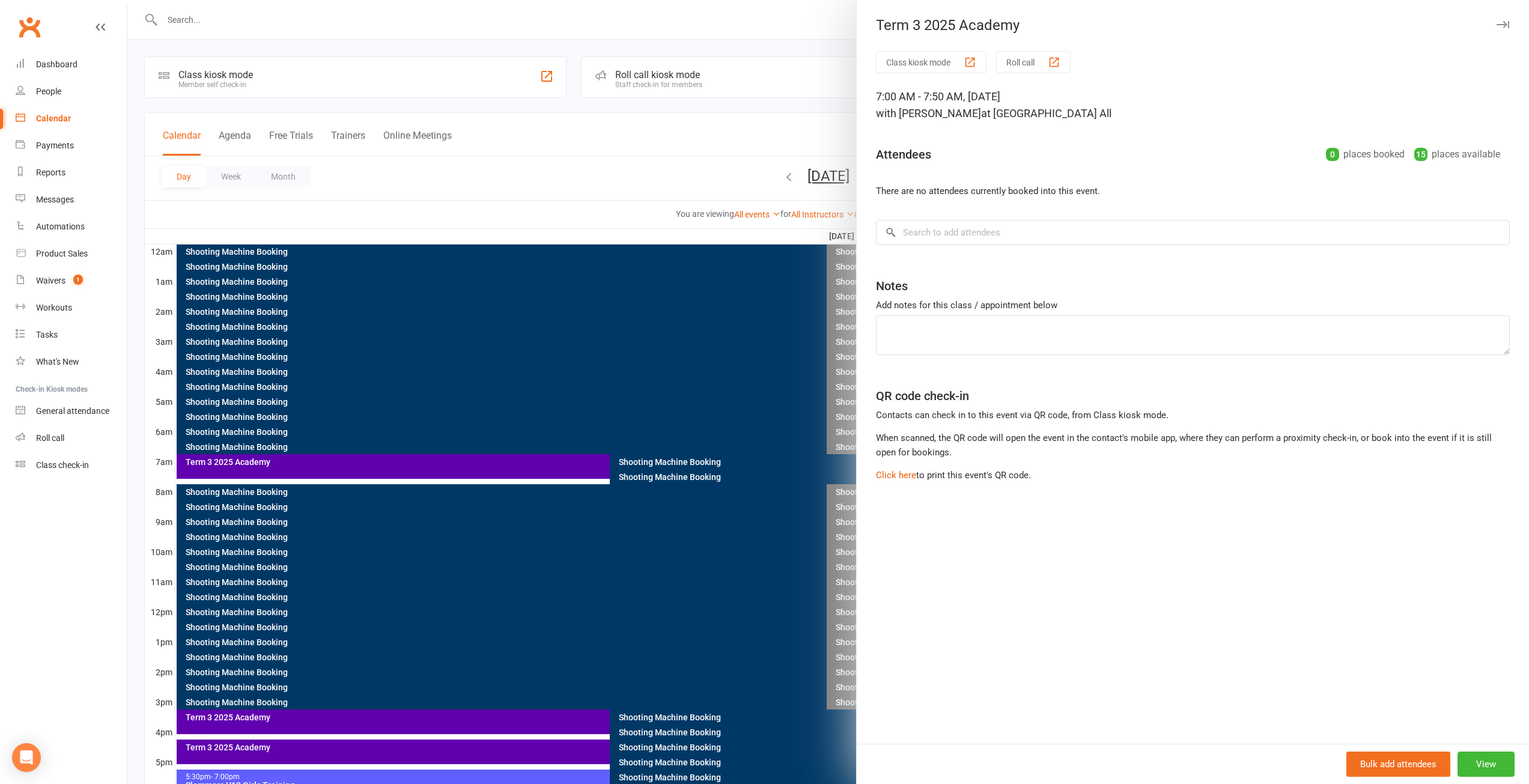
click at [557, 723] on div at bounding box center [828, 392] width 1402 height 784
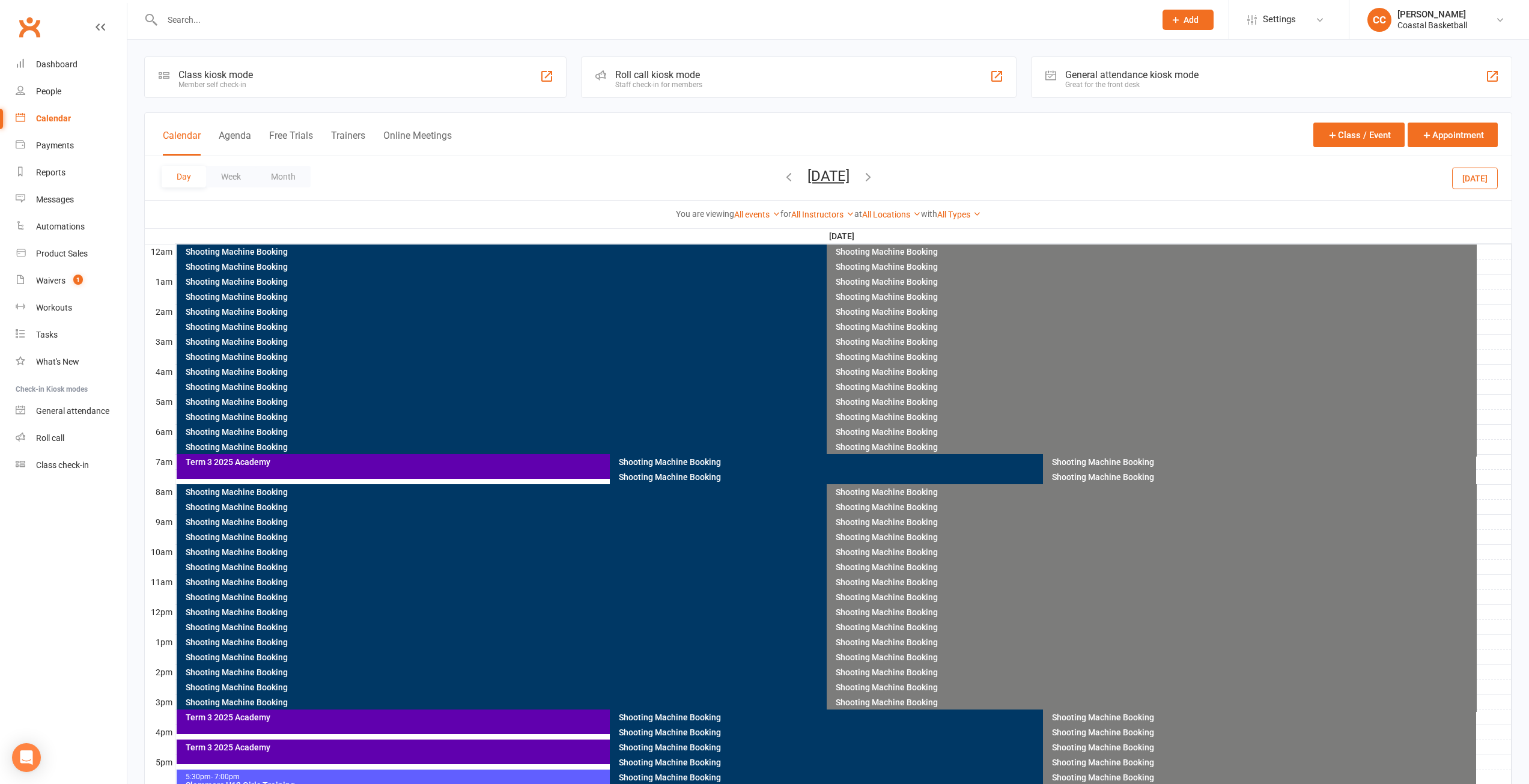
click at [554, 719] on div "Term 3 2025 Academy" at bounding box center [607, 717] width 844 height 8
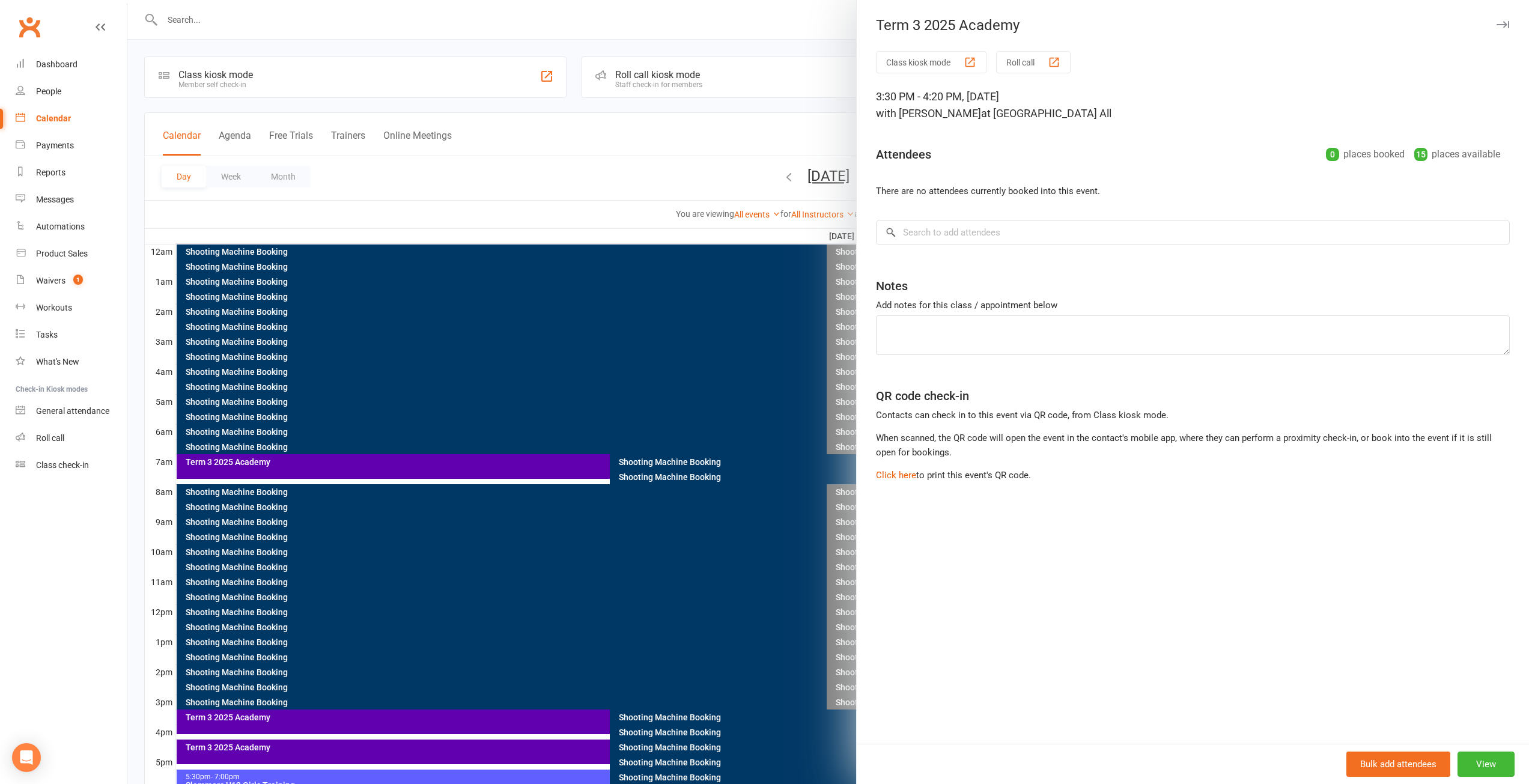
click at [681, 171] on div at bounding box center [828, 392] width 1402 height 784
